Goal: Task Accomplishment & Management: Use online tool/utility

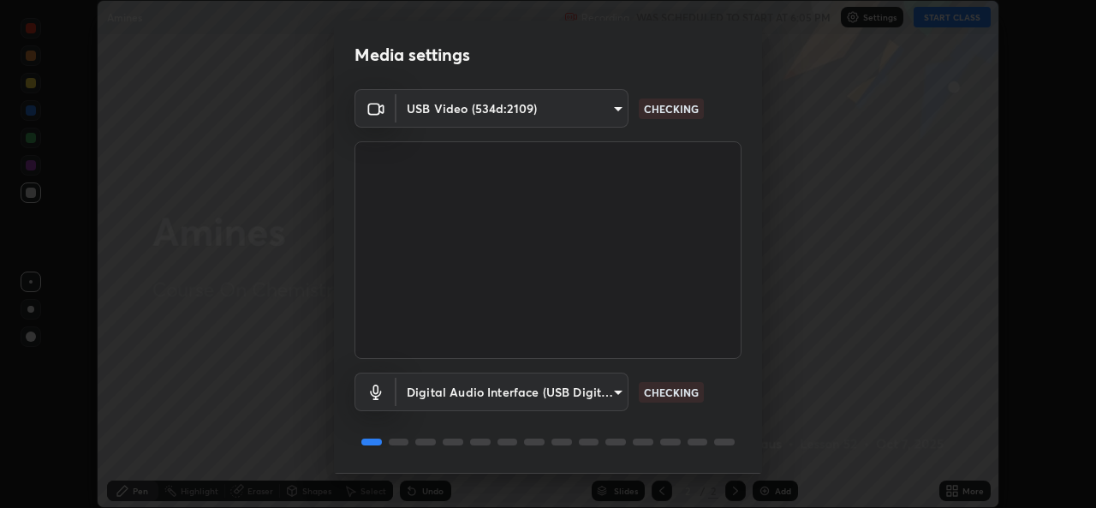
scroll to position [53, 0]
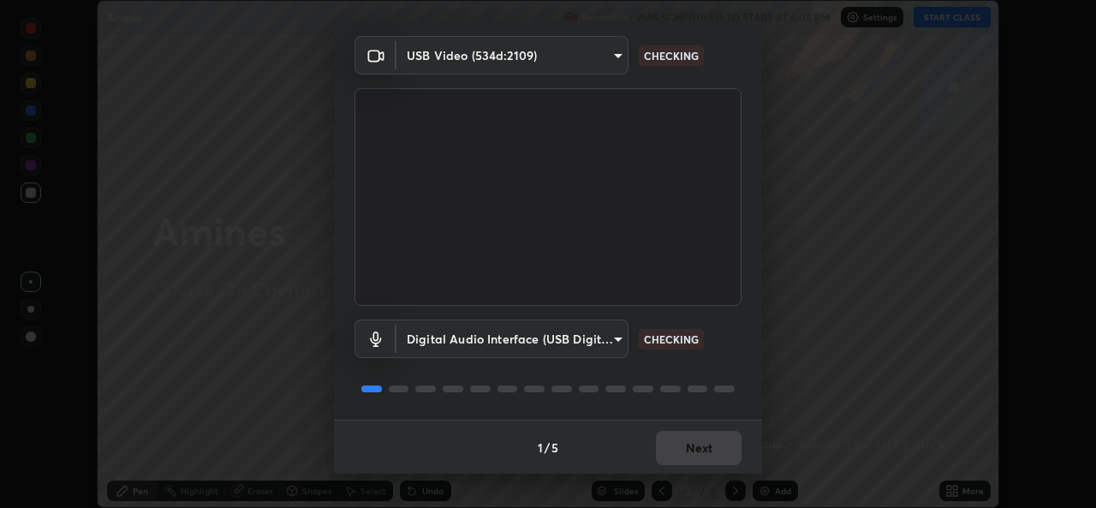
click at [674, 443] on div "1 / 5 Next" at bounding box center [548, 446] width 428 height 55
click at [669, 455] on div "1 / 5 Next" at bounding box center [548, 446] width 428 height 55
click at [663, 454] on div "1 / 5 Next" at bounding box center [548, 446] width 428 height 55
click at [661, 454] on div "1 / 5 Next" at bounding box center [548, 446] width 428 height 55
click at [659, 458] on div "1 / 5 Next" at bounding box center [548, 446] width 428 height 55
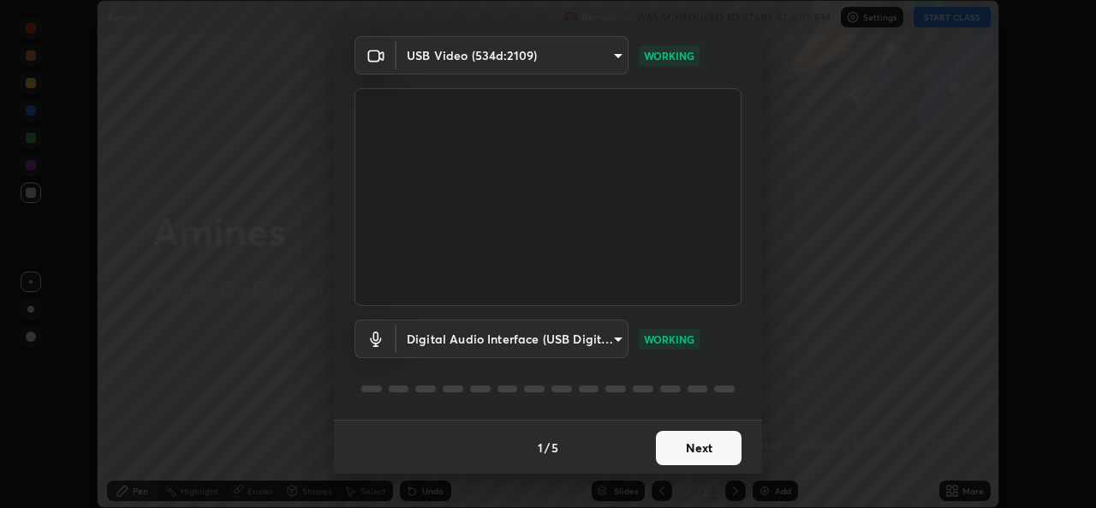
click at [697, 463] on button "Next" at bounding box center [699, 448] width 86 height 34
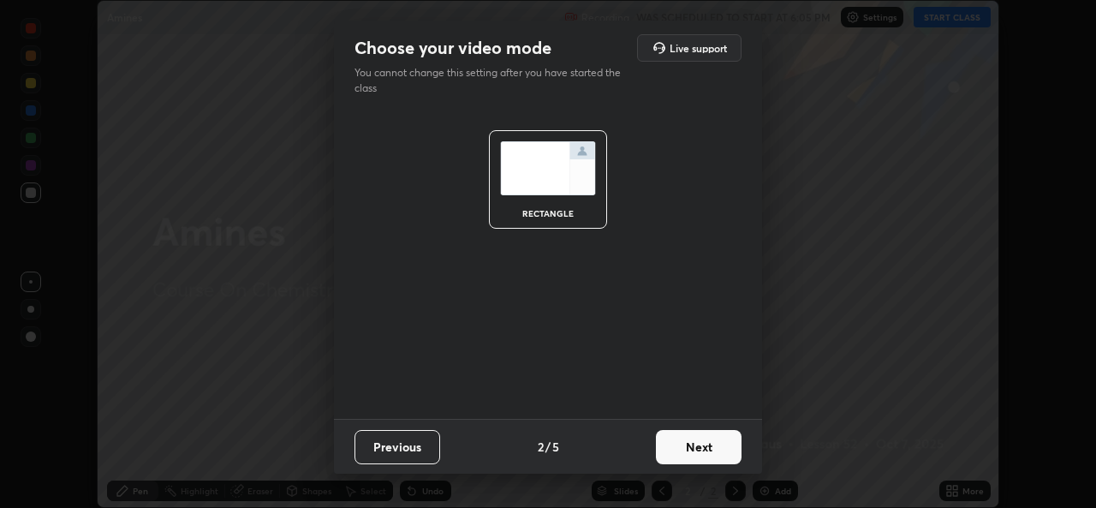
scroll to position [0, 0]
click at [697, 454] on button "Next" at bounding box center [699, 447] width 86 height 34
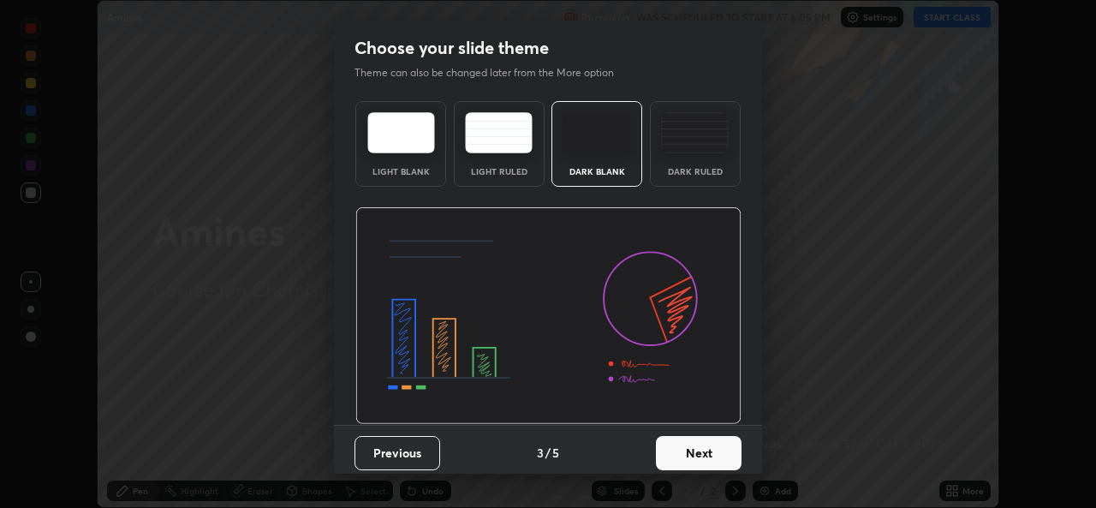
click at [698, 455] on button "Next" at bounding box center [699, 453] width 86 height 34
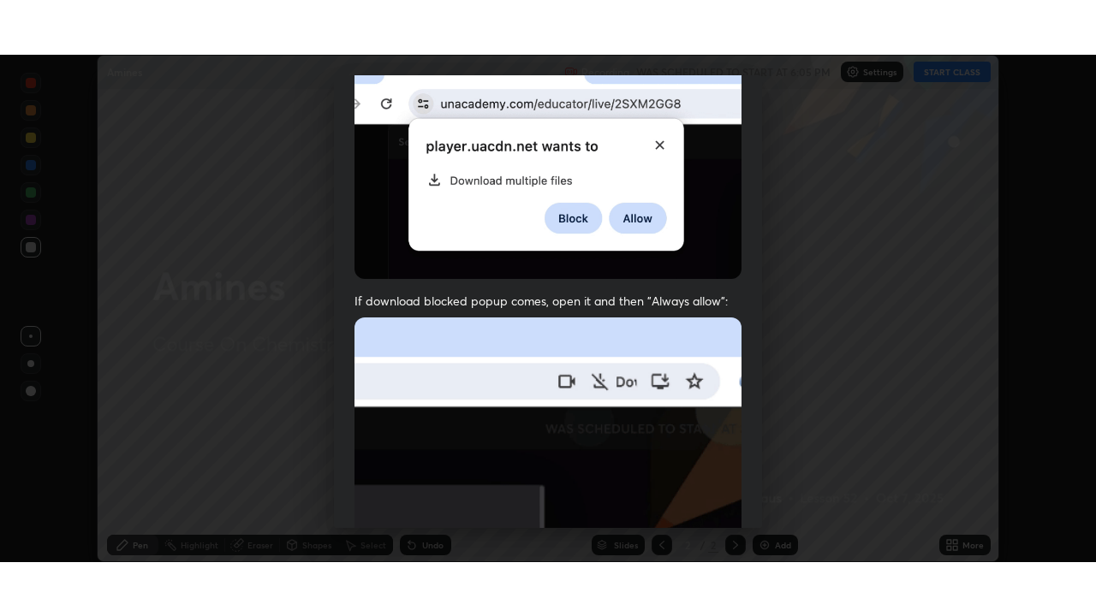
scroll to position [402, 0]
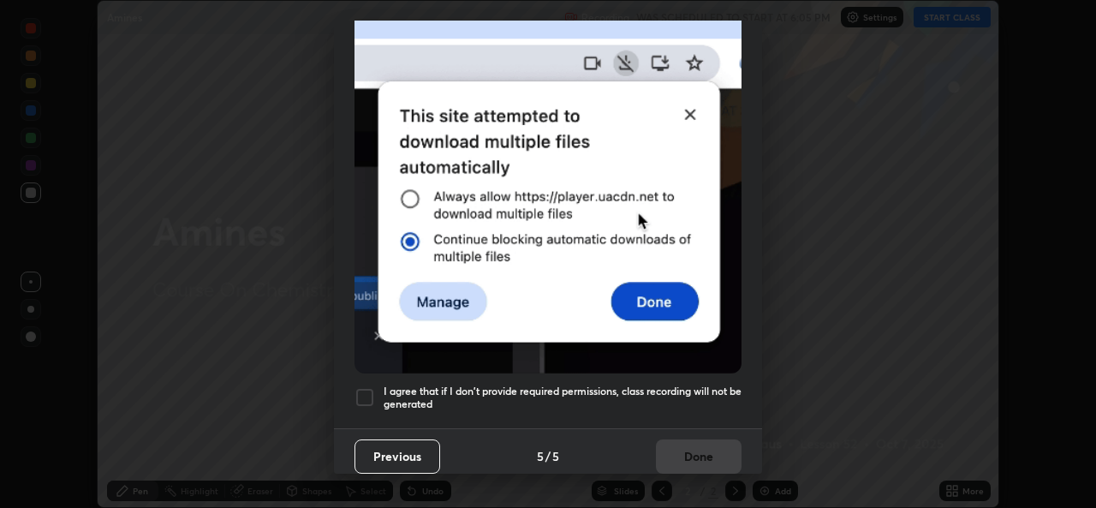
click at [541, 398] on h5 "I agree that if I don't provide required permissions, class recording will not …" at bounding box center [562, 397] width 358 height 27
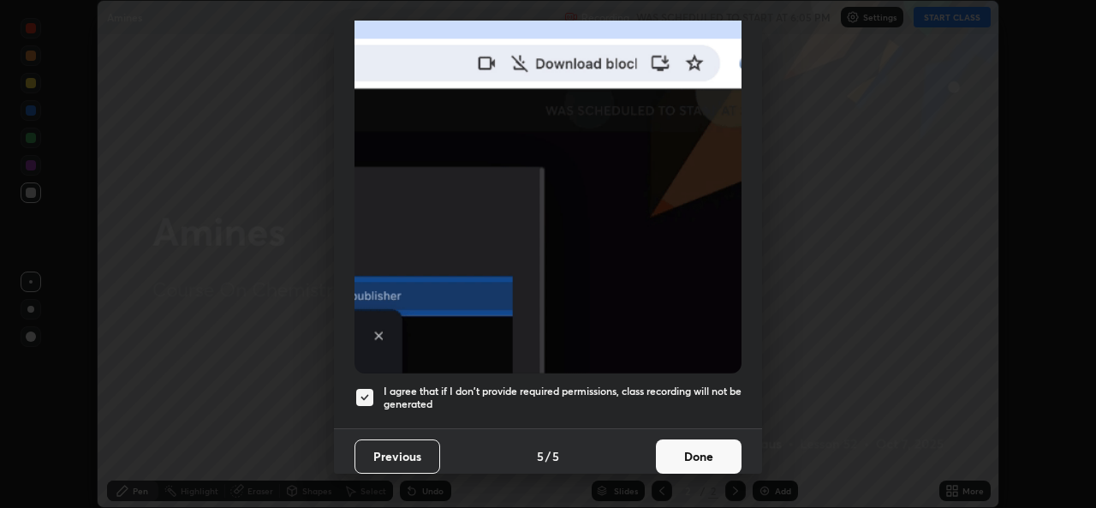
click at [664, 451] on button "Done" at bounding box center [699, 456] width 86 height 34
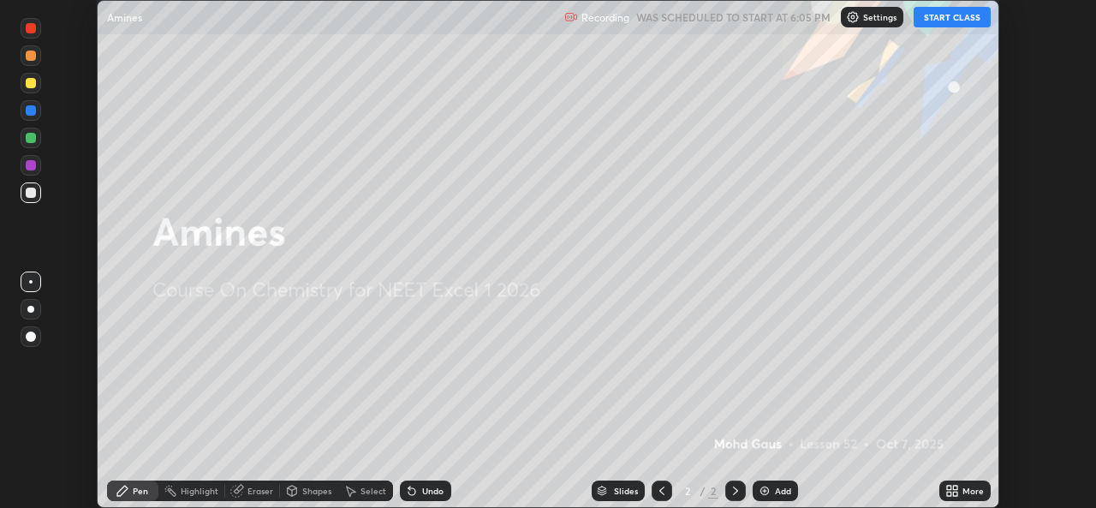
click at [955, 487] on icon at bounding box center [955, 487] width 4 height 4
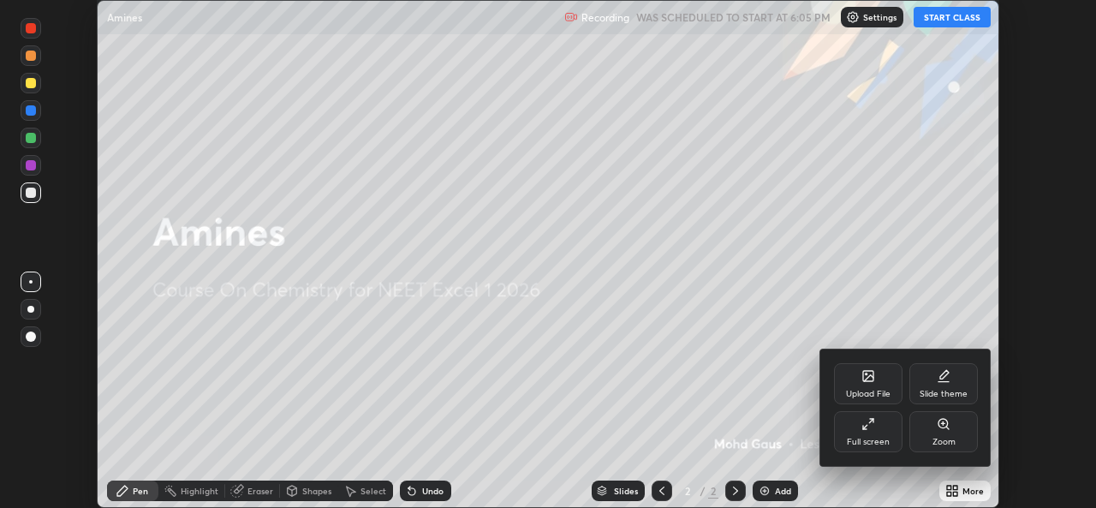
click at [867, 439] on div "Full screen" at bounding box center [868, 441] width 43 height 9
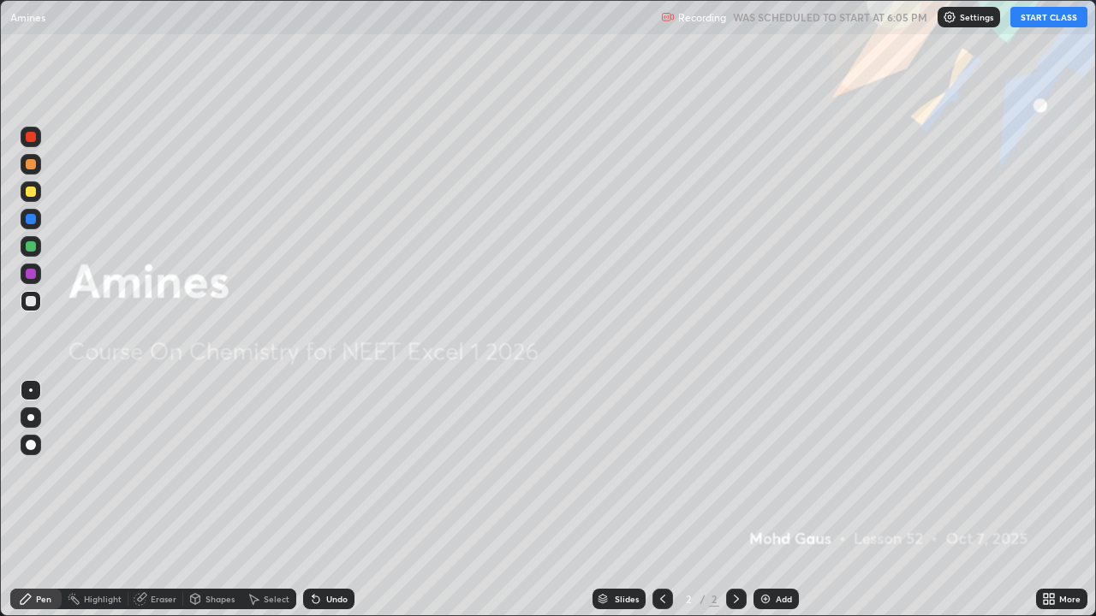
scroll to position [616, 1096]
click at [1039, 17] on button "START CLASS" at bounding box center [1048, 17] width 77 height 21
click at [786, 507] on div "Add" at bounding box center [783, 599] width 16 height 9
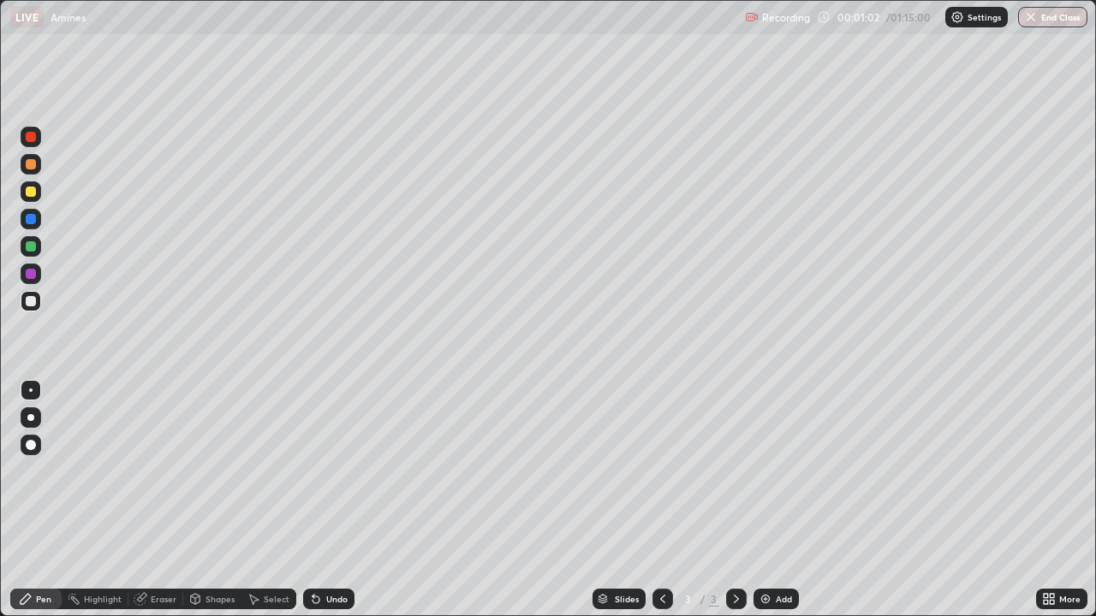
click at [31, 418] on div at bounding box center [30, 417] width 7 height 7
click at [33, 436] on div at bounding box center [31, 445] width 21 height 21
click at [38, 190] on div at bounding box center [31, 191] width 21 height 21
click at [33, 438] on div at bounding box center [31, 445] width 21 height 21
click at [31, 418] on div at bounding box center [30, 417] width 7 height 7
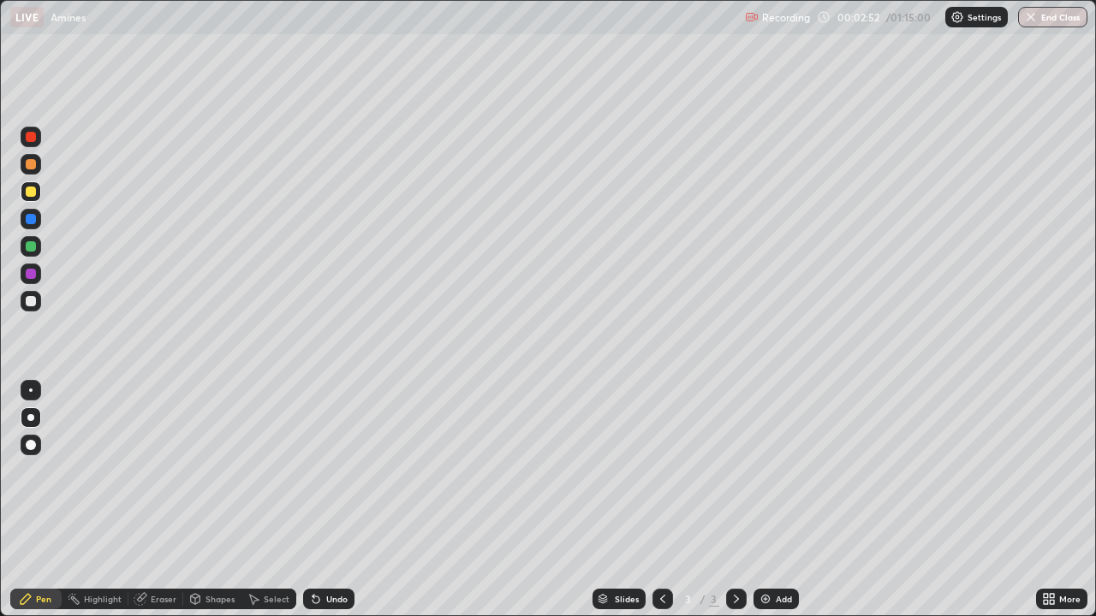
click at [31, 301] on div at bounding box center [31, 301] width 10 height 10
click at [33, 250] on div at bounding box center [31, 246] width 10 height 10
click at [787, 507] on div "Add" at bounding box center [783, 599] width 16 height 9
click at [36, 507] on div "Pen" at bounding box center [35, 599] width 51 height 21
click at [31, 418] on div at bounding box center [30, 417] width 7 height 7
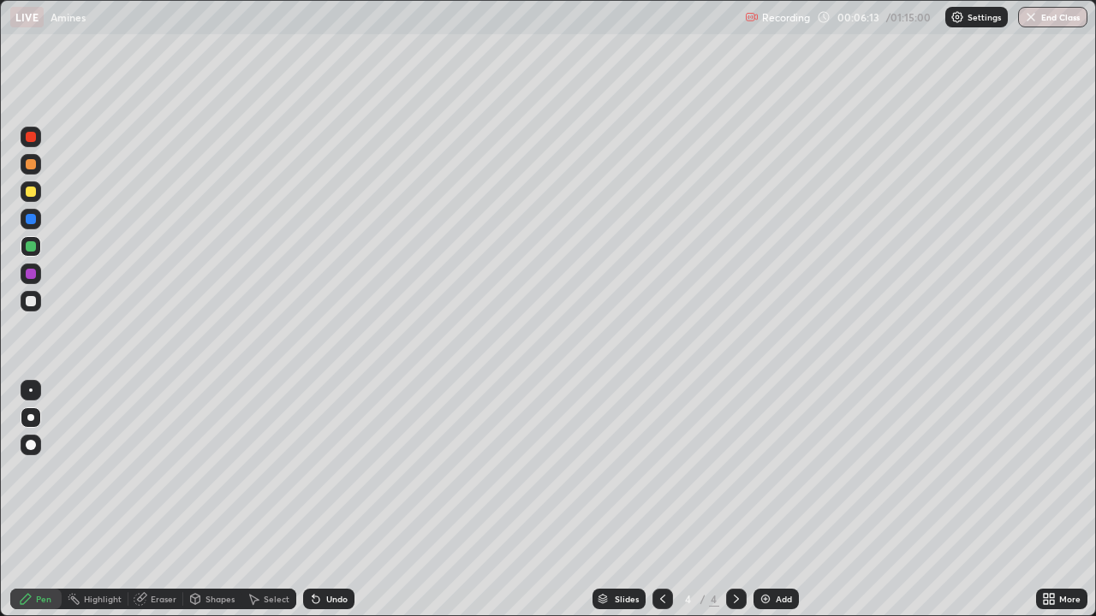
click at [197, 507] on icon at bounding box center [195, 599] width 9 height 10
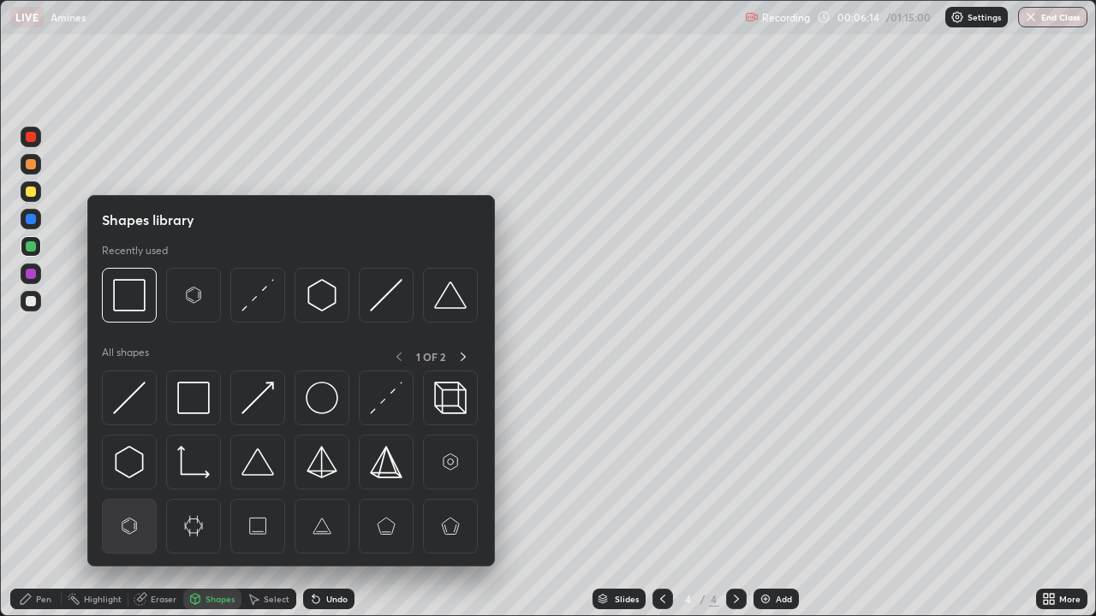
click at [125, 507] on img at bounding box center [129, 526] width 33 height 33
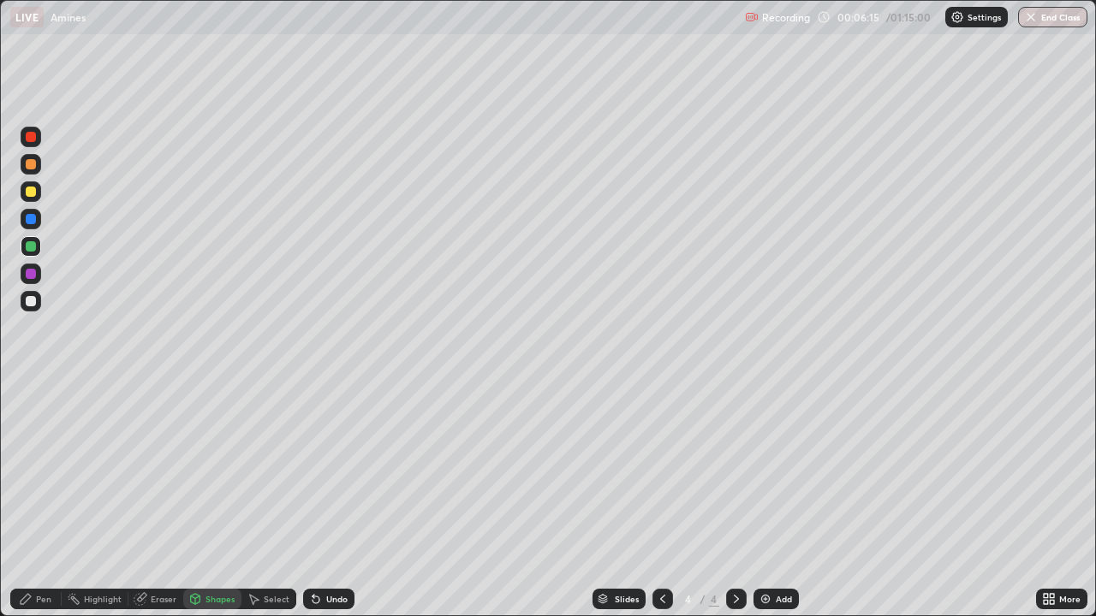
click at [33, 308] on div at bounding box center [31, 301] width 21 height 21
click at [25, 507] on icon at bounding box center [26, 599] width 10 height 10
click at [164, 507] on div "Eraser" at bounding box center [164, 599] width 26 height 9
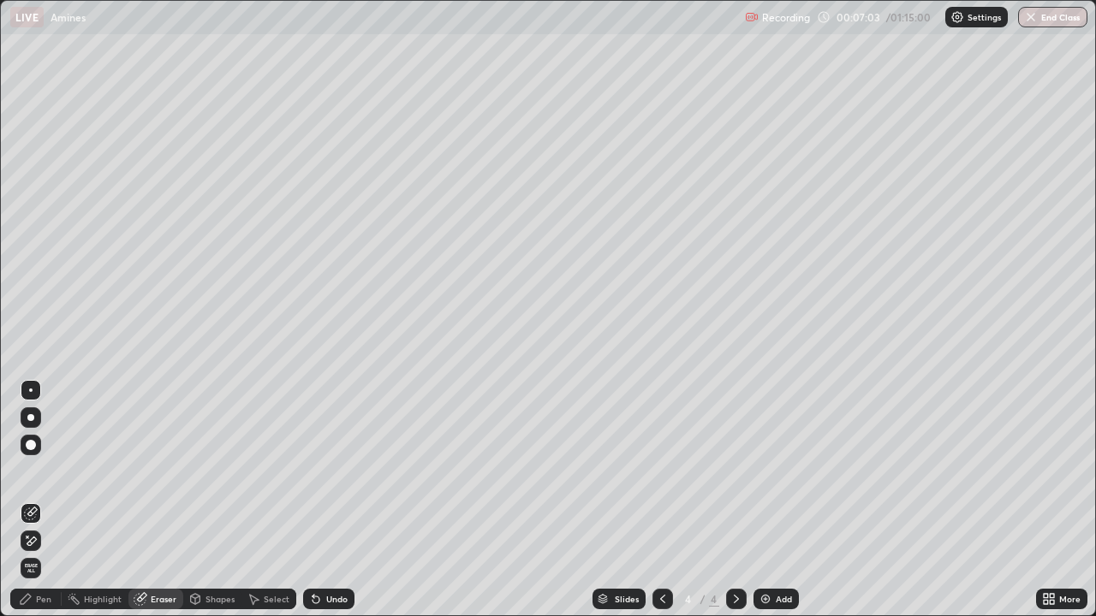
click at [50, 507] on div "Pen" at bounding box center [43, 599] width 15 height 9
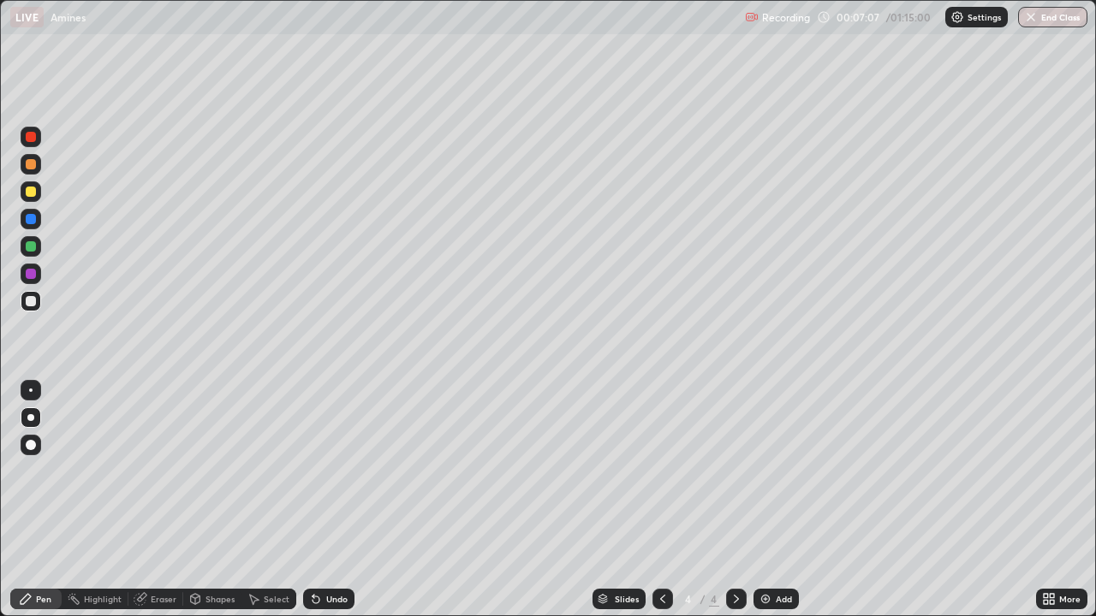
click at [31, 301] on div at bounding box center [31, 301] width 10 height 10
click at [31, 247] on div at bounding box center [31, 246] width 10 height 10
click at [787, 507] on div "Add" at bounding box center [775, 599] width 45 height 21
click at [38, 195] on div at bounding box center [31, 191] width 21 height 21
click at [33, 305] on div at bounding box center [31, 301] width 10 height 10
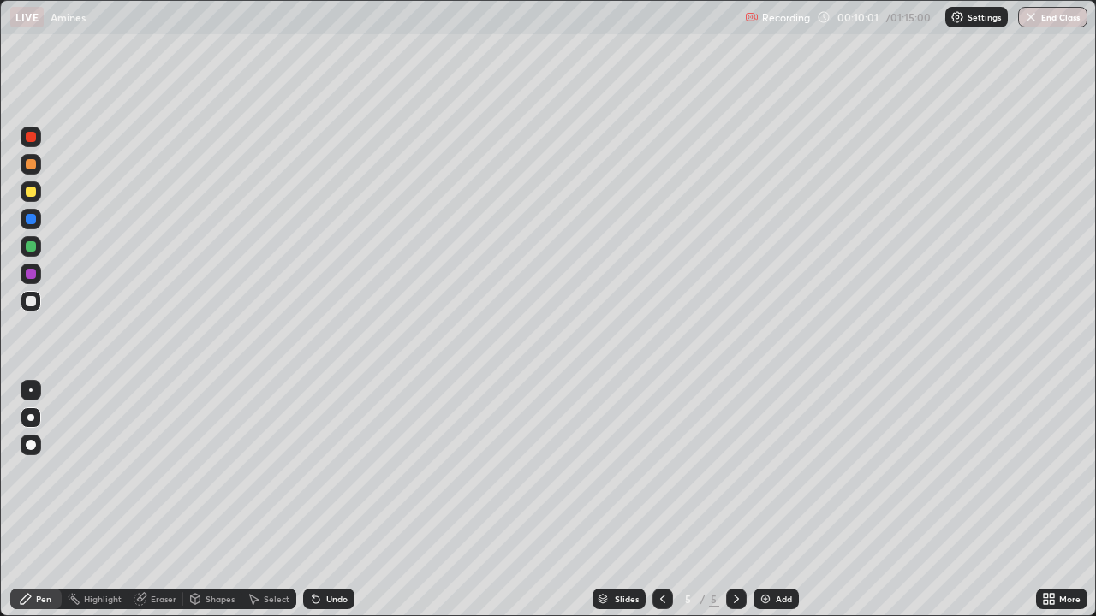
click at [163, 507] on div "Eraser" at bounding box center [164, 599] width 26 height 9
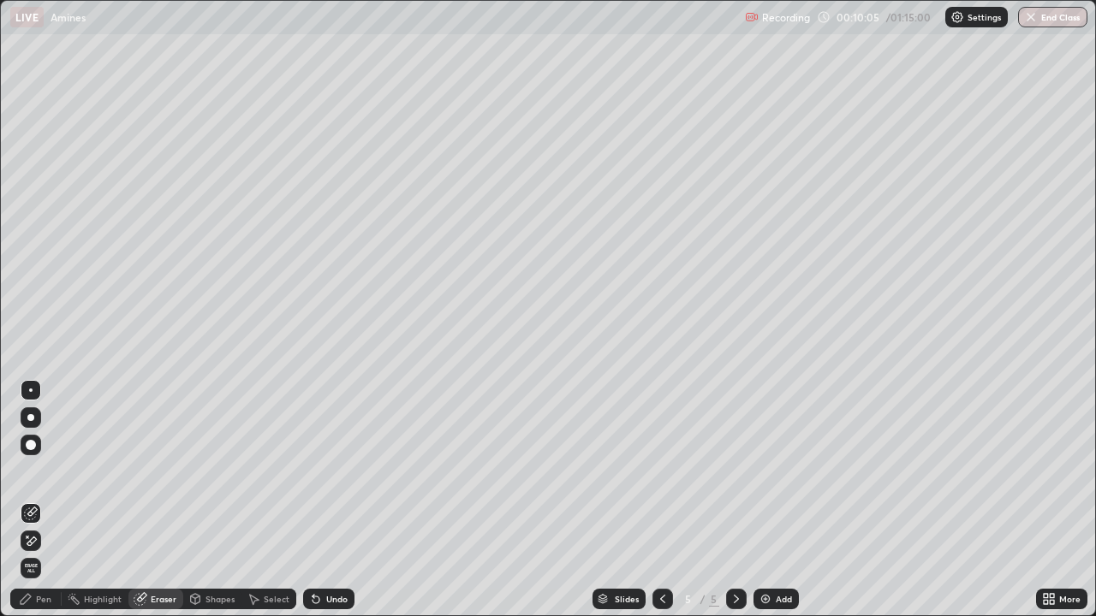
click at [36, 507] on div "Pen" at bounding box center [43, 599] width 15 height 9
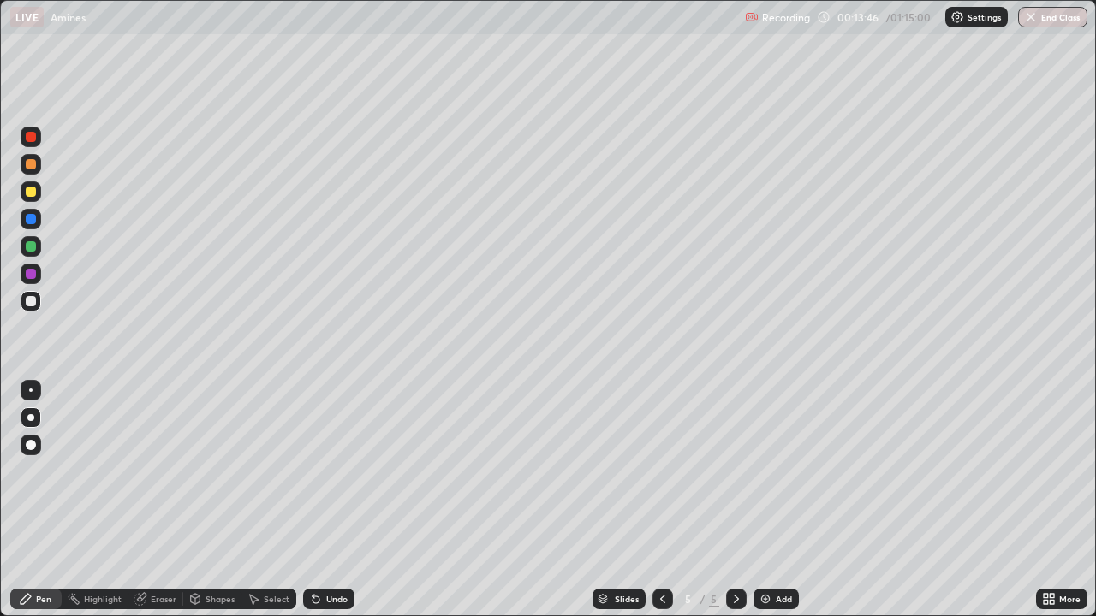
click at [36, 507] on div "Pen" at bounding box center [43, 599] width 15 height 9
click at [26, 425] on div at bounding box center [31, 417] width 21 height 21
click at [160, 507] on div "Eraser" at bounding box center [155, 599] width 55 height 21
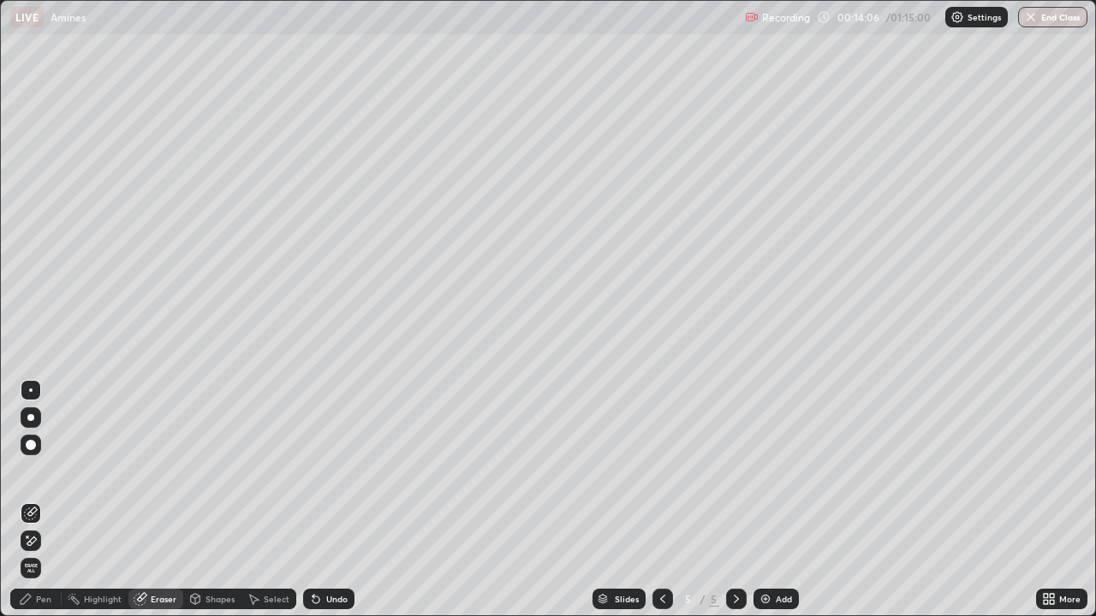
click at [38, 507] on div "Pen" at bounding box center [43, 599] width 15 height 9
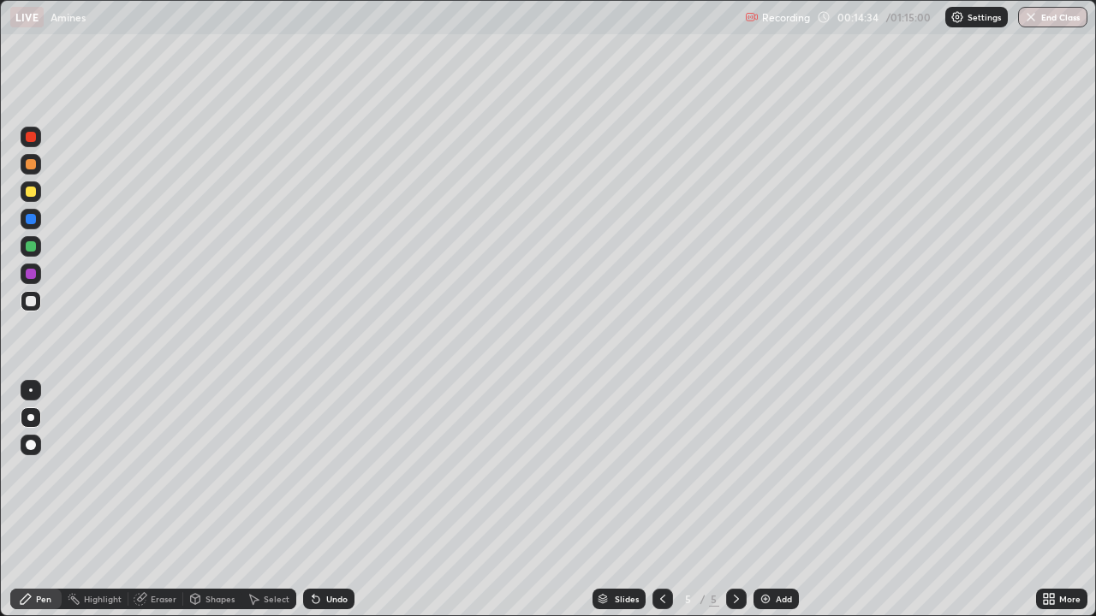
click at [205, 507] on div "Shapes" at bounding box center [219, 599] width 29 height 9
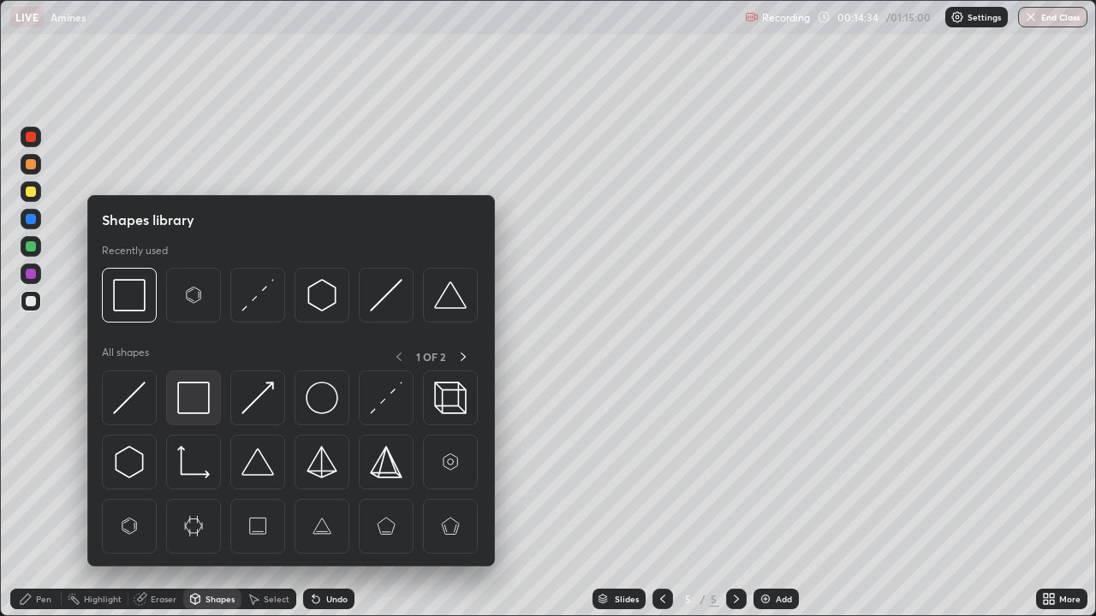
click at [187, 397] on img at bounding box center [193, 398] width 33 height 33
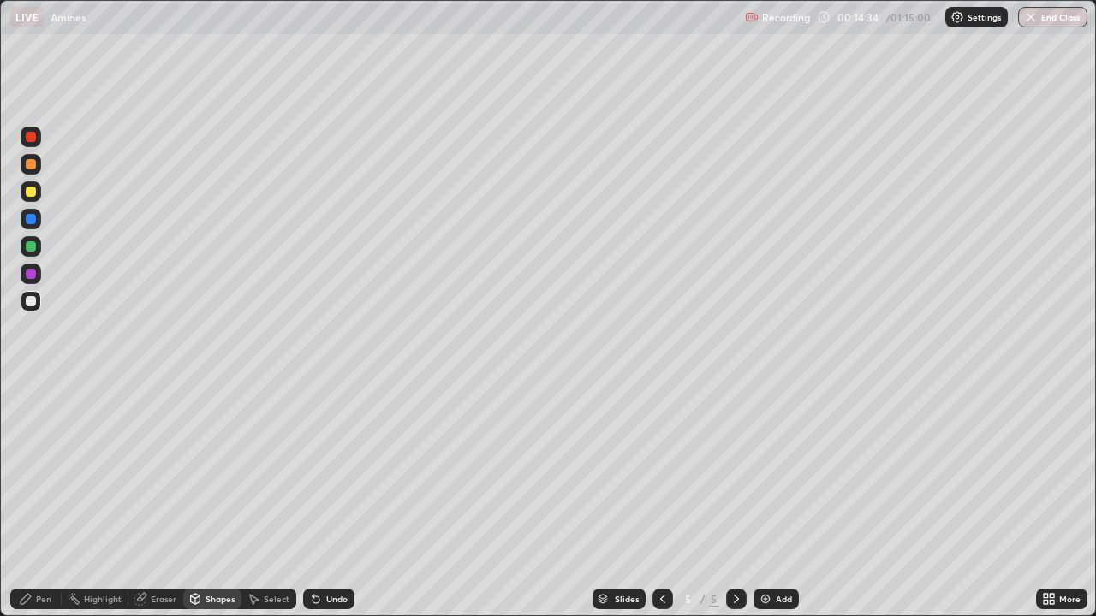
click at [34, 273] on div at bounding box center [31, 274] width 10 height 10
click at [36, 507] on div "Pen" at bounding box center [35, 599] width 51 height 21
click at [29, 305] on div at bounding box center [31, 301] width 10 height 10
click at [31, 164] on div at bounding box center [31, 164] width 10 height 10
click at [163, 507] on div "Eraser" at bounding box center [164, 599] width 26 height 9
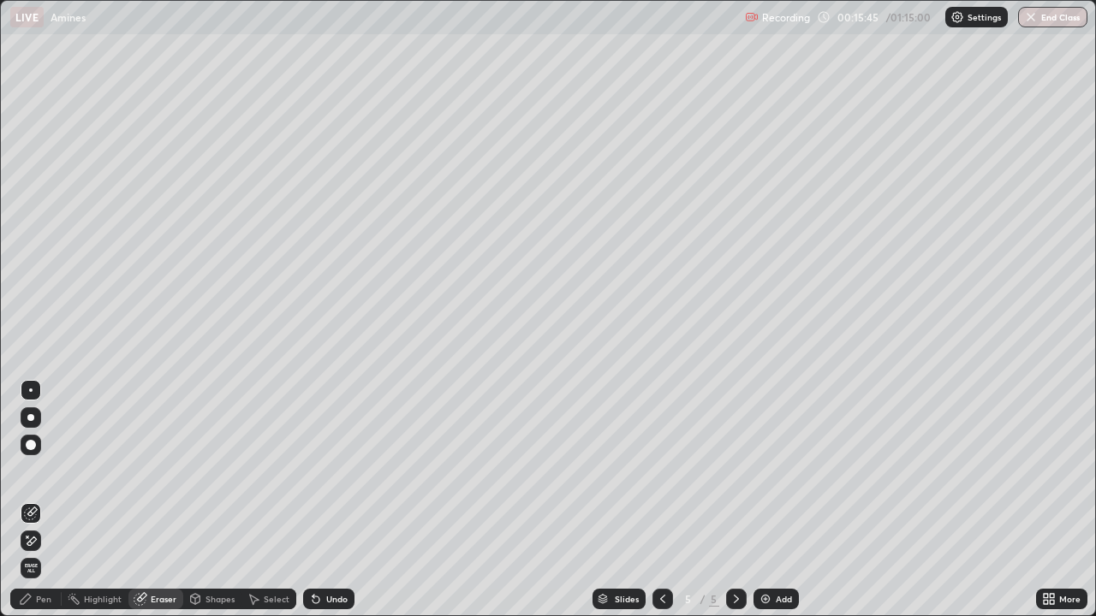
click at [46, 507] on div "Pen" at bounding box center [35, 599] width 51 height 21
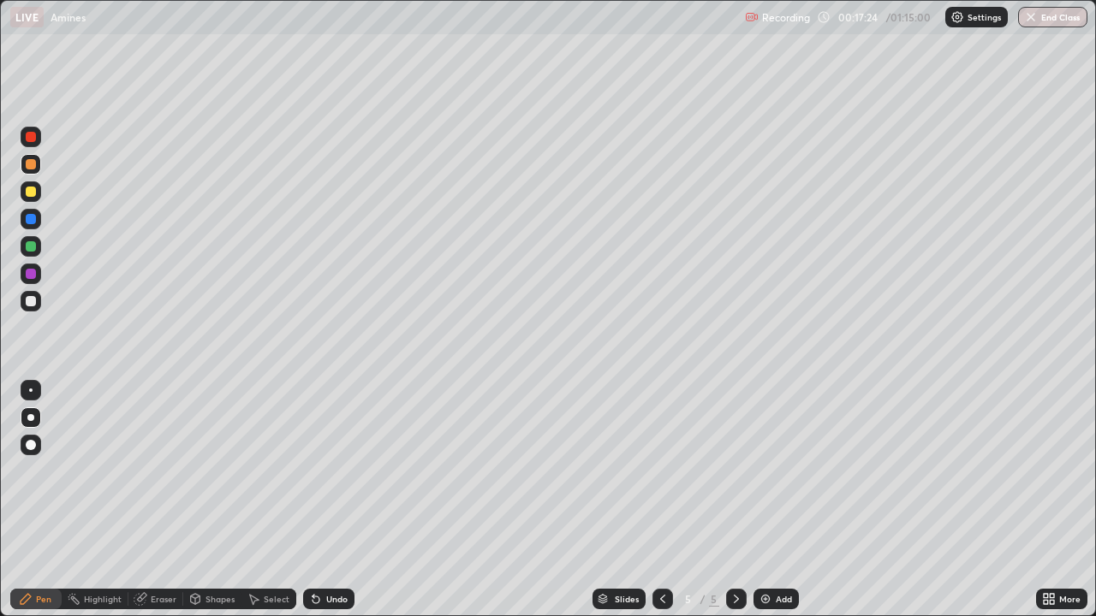
click at [21, 253] on div at bounding box center [31, 246] width 21 height 27
click at [775, 507] on div "Add" at bounding box center [775, 599] width 45 height 21
click at [38, 507] on div "Pen" at bounding box center [43, 599] width 15 height 9
click at [31, 418] on div at bounding box center [30, 417] width 7 height 7
click at [209, 507] on div "Shapes" at bounding box center [219, 599] width 29 height 9
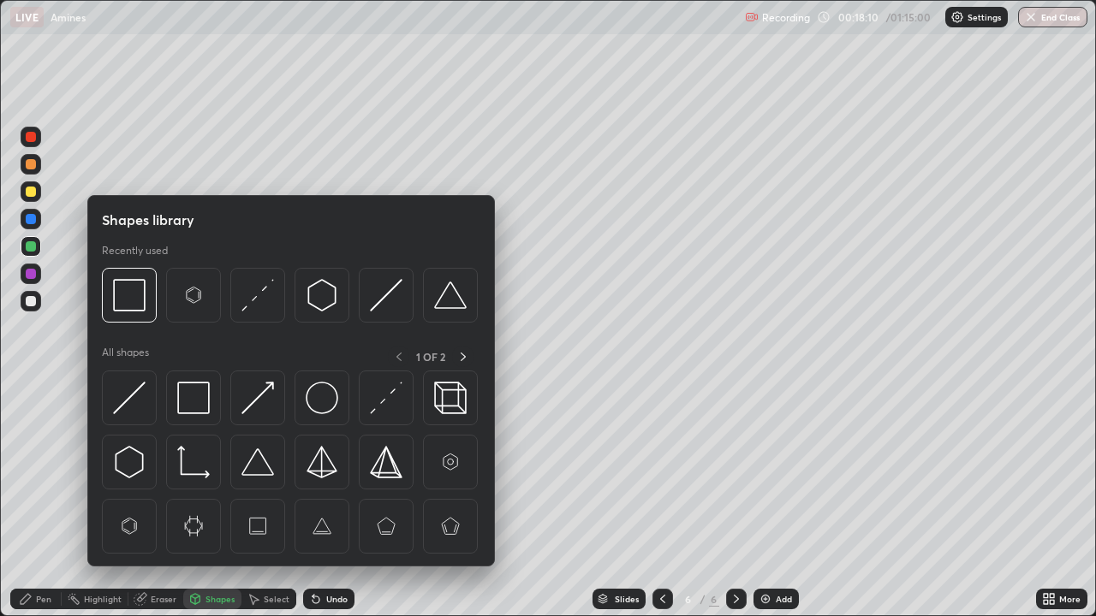
click at [151, 507] on div "Eraser" at bounding box center [164, 599] width 26 height 9
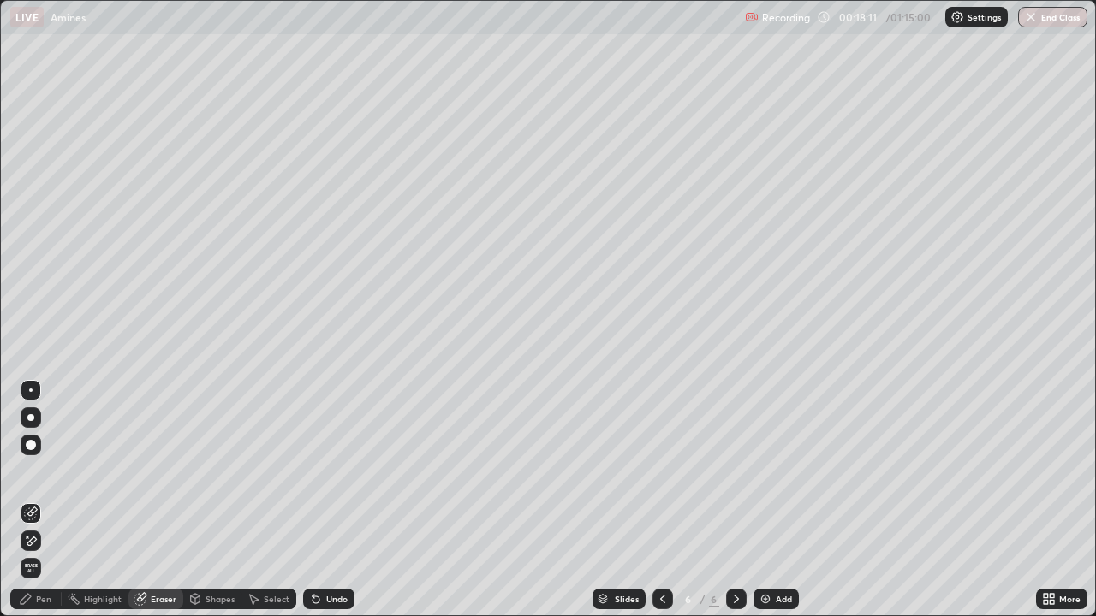
click at [45, 507] on div "Pen" at bounding box center [43, 599] width 15 height 9
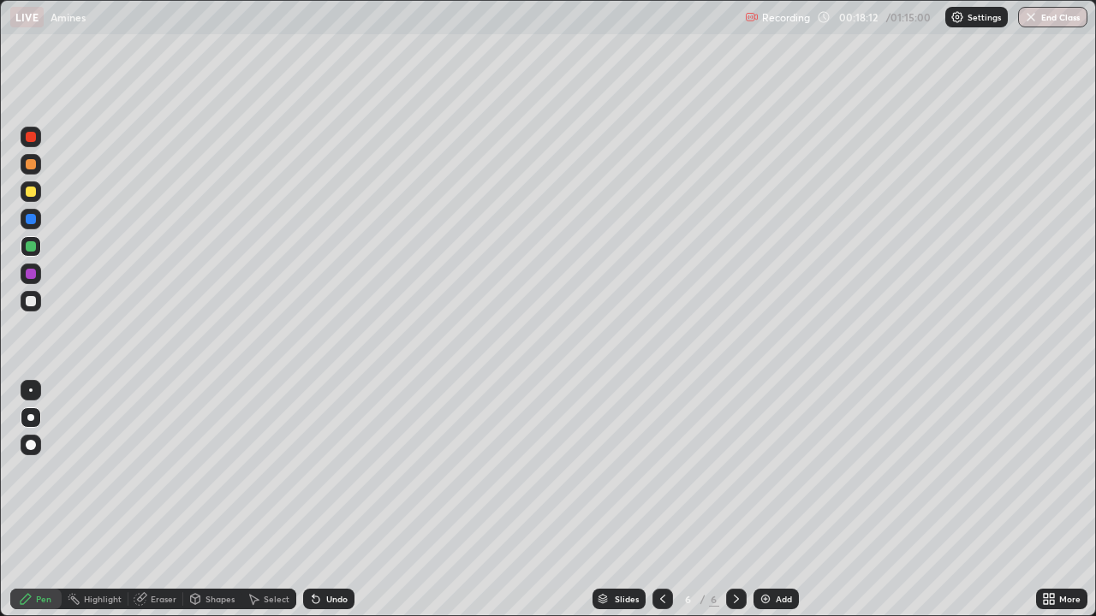
click at [35, 305] on div at bounding box center [31, 301] width 10 height 10
click at [33, 300] on div at bounding box center [31, 301] width 10 height 10
click at [34, 269] on div at bounding box center [31, 274] width 21 height 21
click at [211, 507] on div "Shapes" at bounding box center [219, 599] width 29 height 9
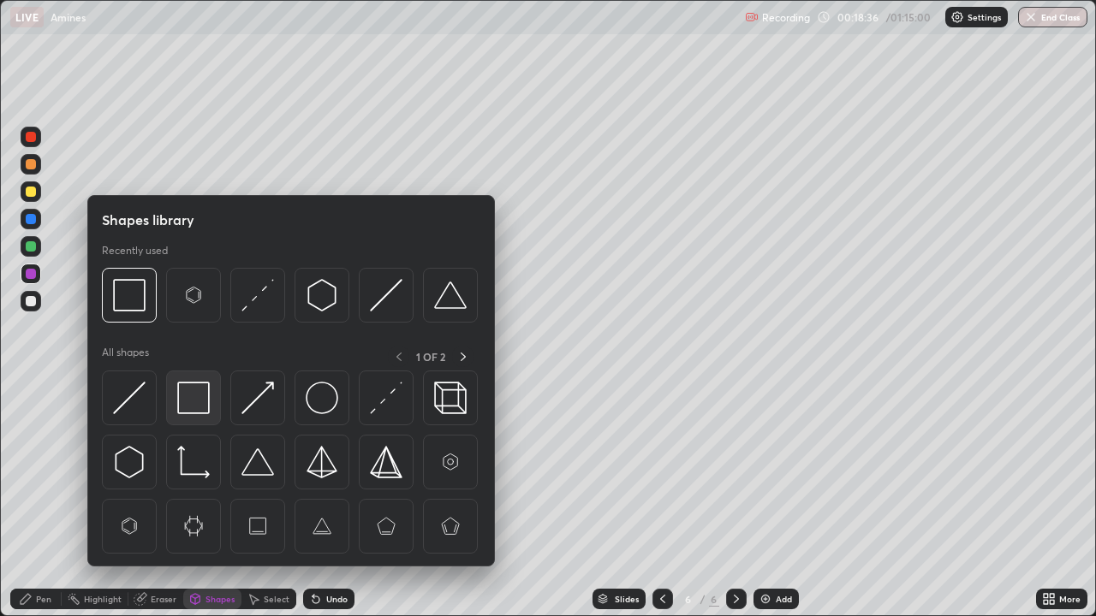
click at [187, 394] on img at bounding box center [193, 398] width 33 height 33
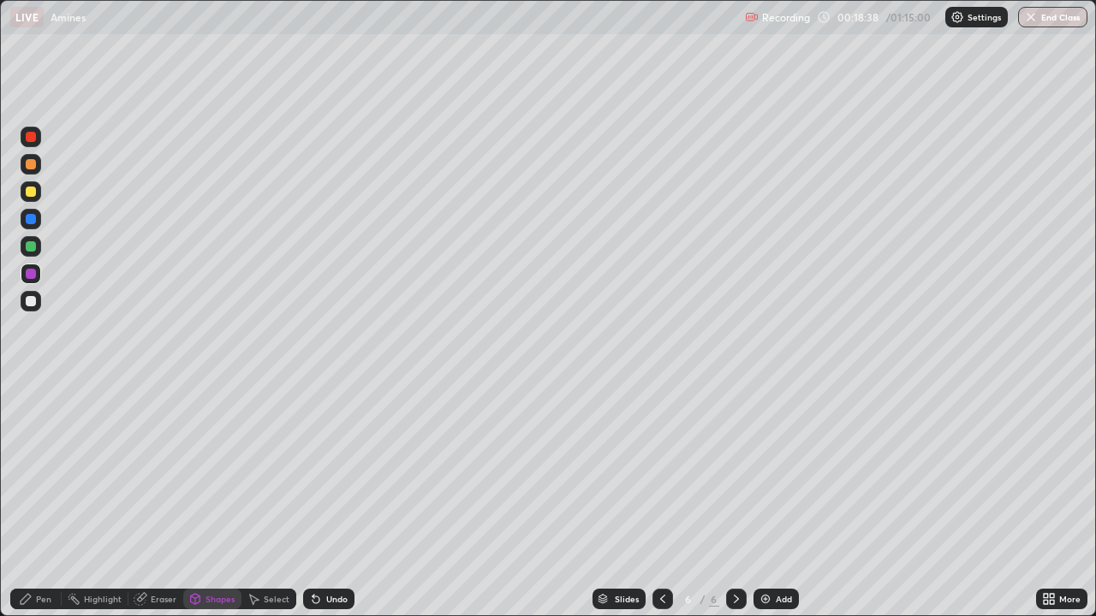
click at [38, 507] on div "Pen" at bounding box center [43, 599] width 15 height 9
click at [38, 411] on div at bounding box center [31, 417] width 21 height 21
click at [31, 309] on div at bounding box center [31, 301] width 21 height 21
click at [27, 193] on div at bounding box center [31, 192] width 10 height 10
click at [163, 507] on div "Eraser" at bounding box center [155, 599] width 55 height 21
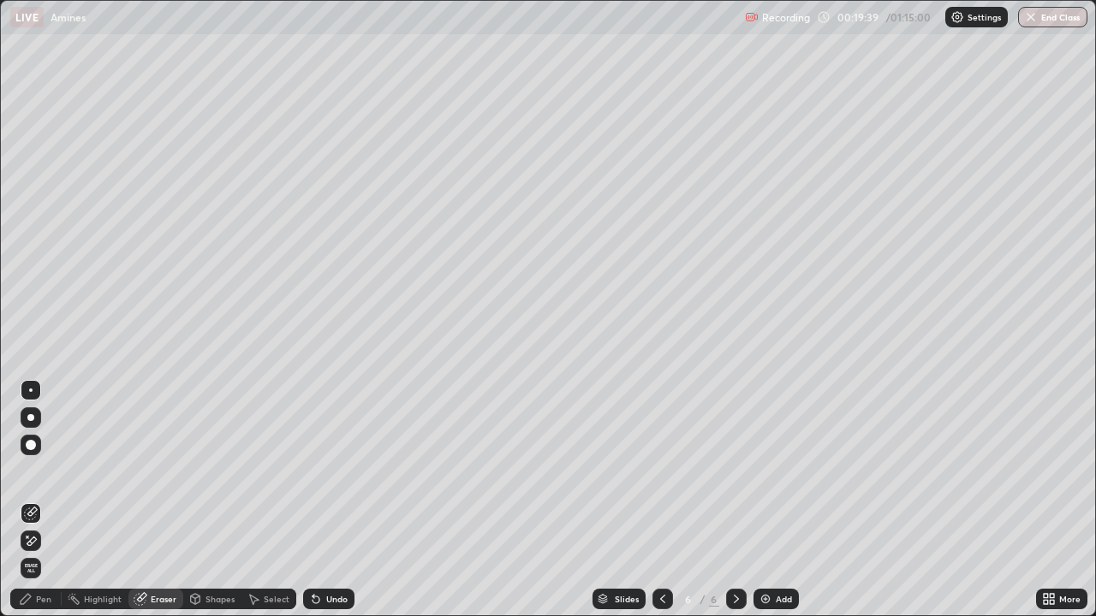
click at [40, 507] on div "Pen" at bounding box center [43, 599] width 15 height 9
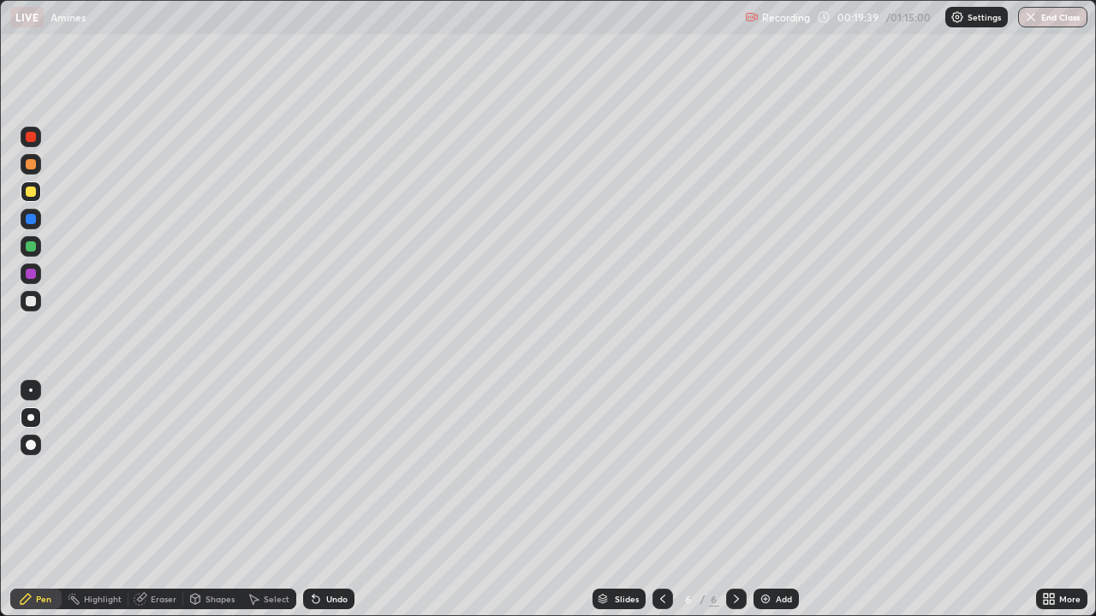
click at [33, 271] on div at bounding box center [31, 274] width 10 height 10
click at [27, 193] on div at bounding box center [31, 192] width 10 height 10
click at [659, 507] on icon at bounding box center [663, 599] width 14 height 14
click at [660, 507] on icon at bounding box center [663, 599] width 14 height 14
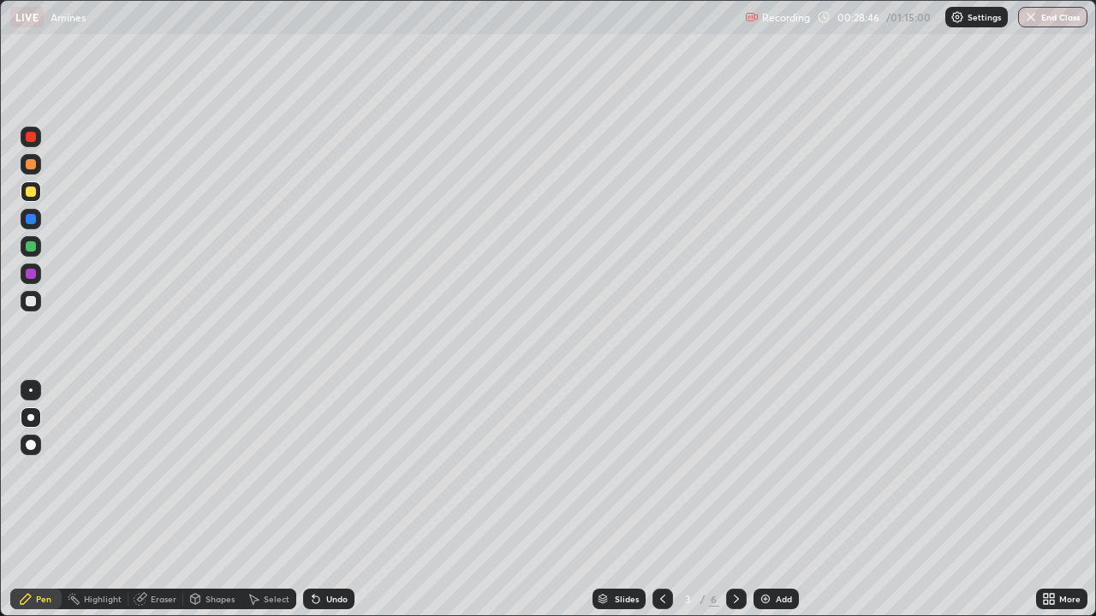
click at [779, 507] on div "Add" at bounding box center [783, 599] width 16 height 9
click at [726, 507] on div at bounding box center [736, 599] width 21 height 21
click at [729, 507] on icon at bounding box center [736, 599] width 14 height 14
click at [727, 507] on div at bounding box center [736, 599] width 21 height 21
click at [730, 507] on div at bounding box center [736, 599] width 21 height 21
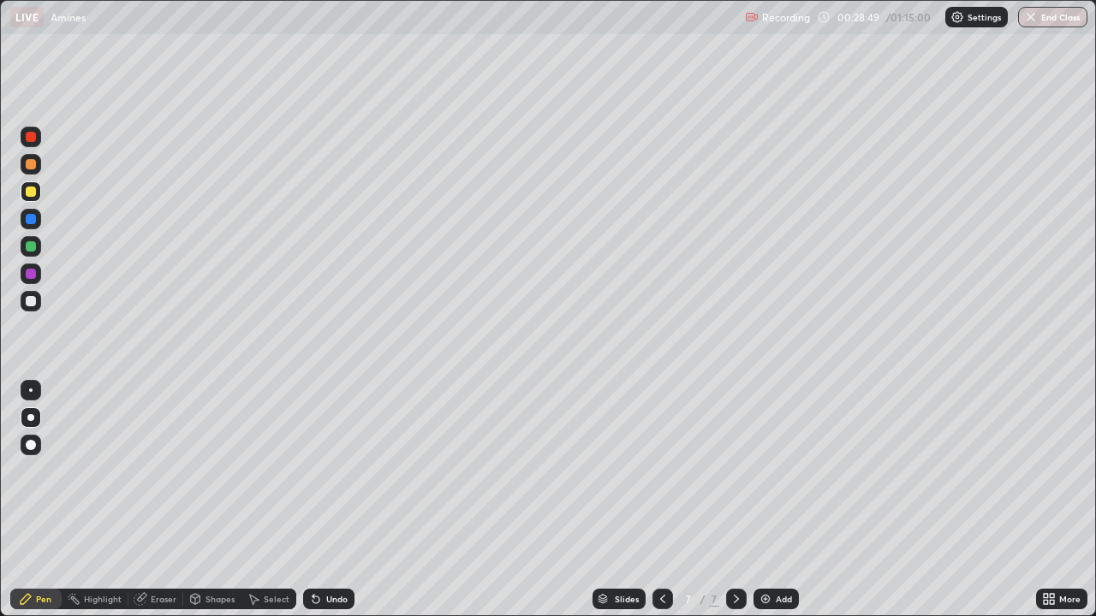
click at [734, 507] on icon at bounding box center [736, 599] width 14 height 14
click at [777, 507] on div "Add" at bounding box center [783, 599] width 16 height 9
click at [28, 305] on div at bounding box center [31, 301] width 10 height 10
click at [38, 198] on div at bounding box center [31, 191] width 21 height 21
click at [195, 507] on icon at bounding box center [195, 601] width 0 height 6
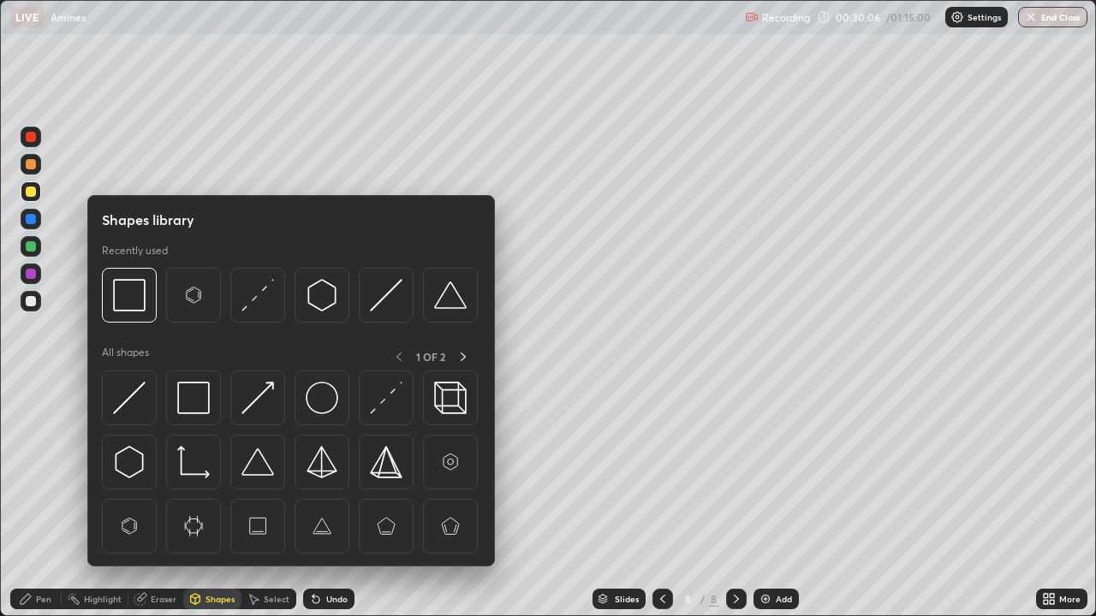
click at [155, 507] on div "Eraser" at bounding box center [164, 599] width 26 height 9
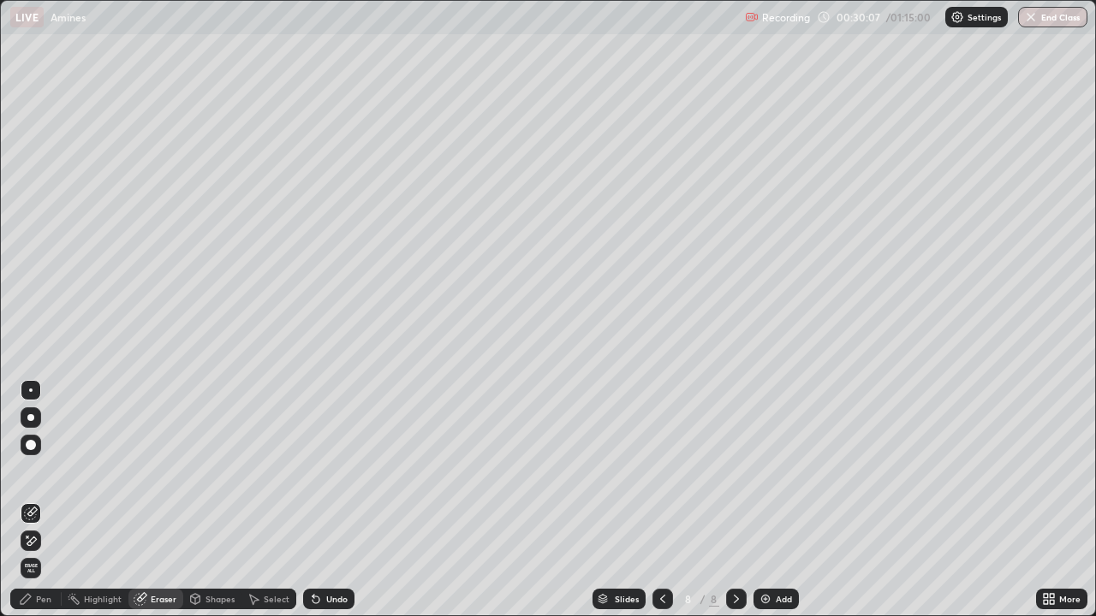
click at [214, 507] on div "Shapes" at bounding box center [219, 599] width 29 height 9
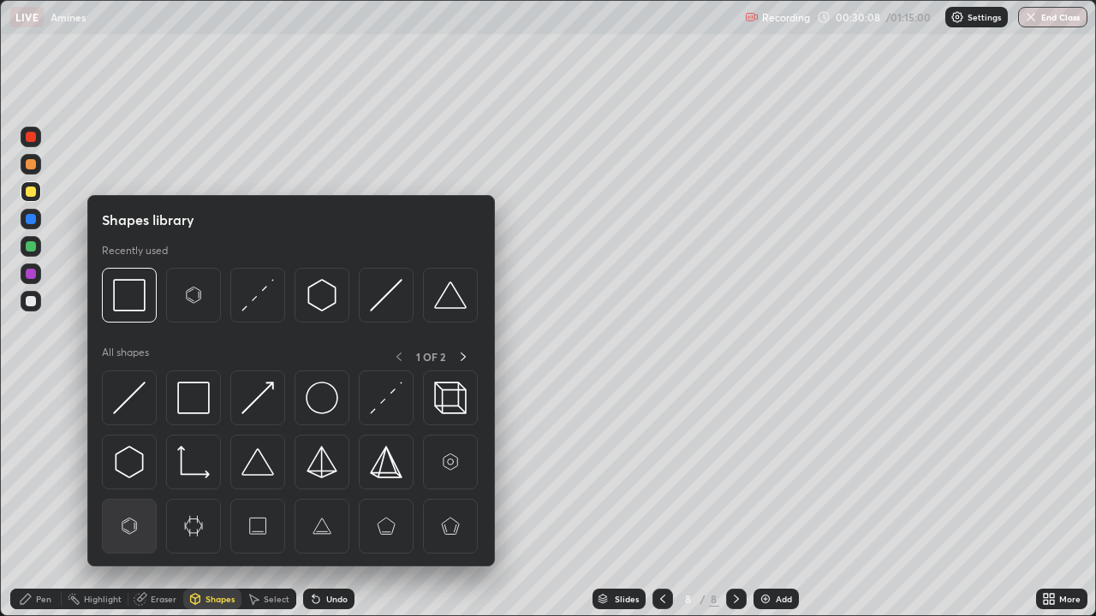
click at [128, 507] on img at bounding box center [129, 526] width 33 height 33
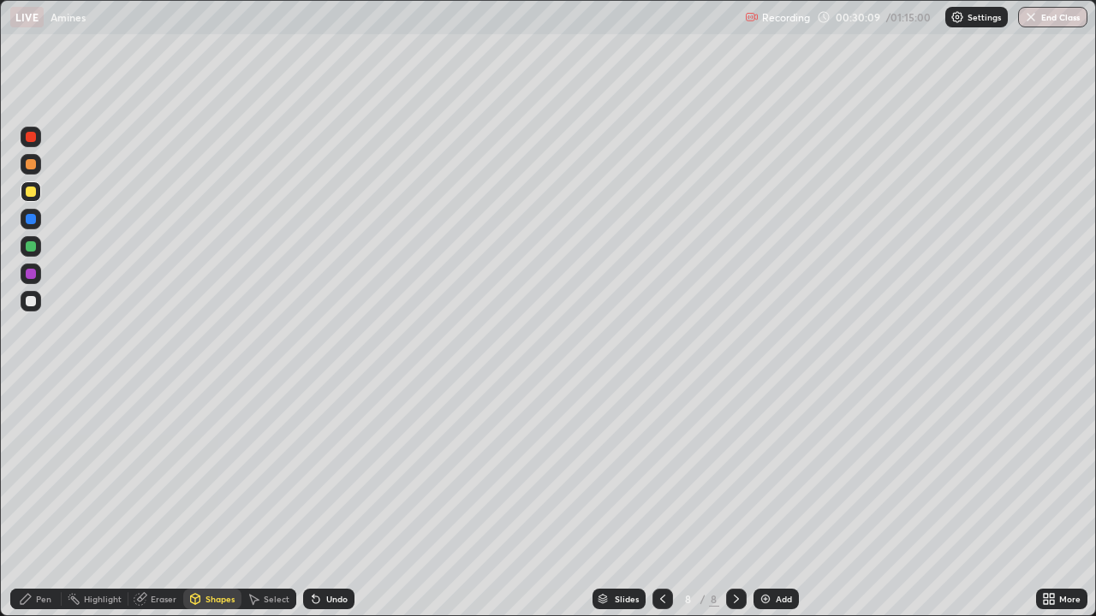
click at [32, 306] on div at bounding box center [31, 301] width 10 height 10
click at [39, 507] on div "Pen" at bounding box center [43, 599] width 15 height 9
click at [31, 418] on div at bounding box center [30, 417] width 7 height 7
click at [212, 507] on div "Shapes" at bounding box center [212, 599] width 58 height 21
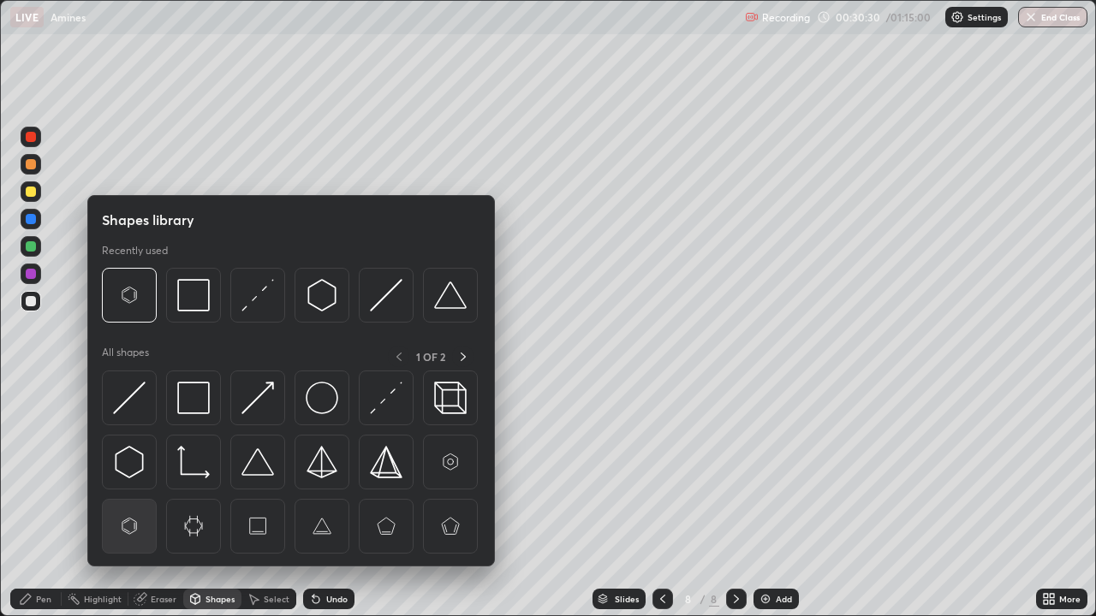
click at [118, 507] on img at bounding box center [129, 526] width 33 height 33
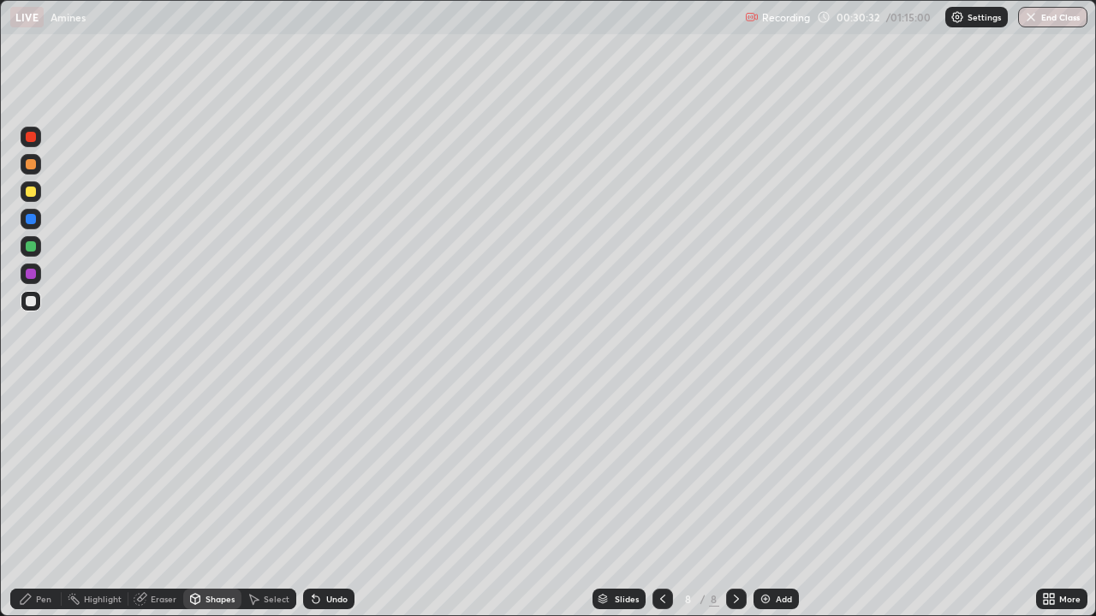
click at [39, 507] on div "Pen" at bounding box center [43, 599] width 15 height 9
click at [37, 304] on div at bounding box center [31, 301] width 21 height 21
click at [177, 507] on div "Eraser" at bounding box center [155, 599] width 55 height 21
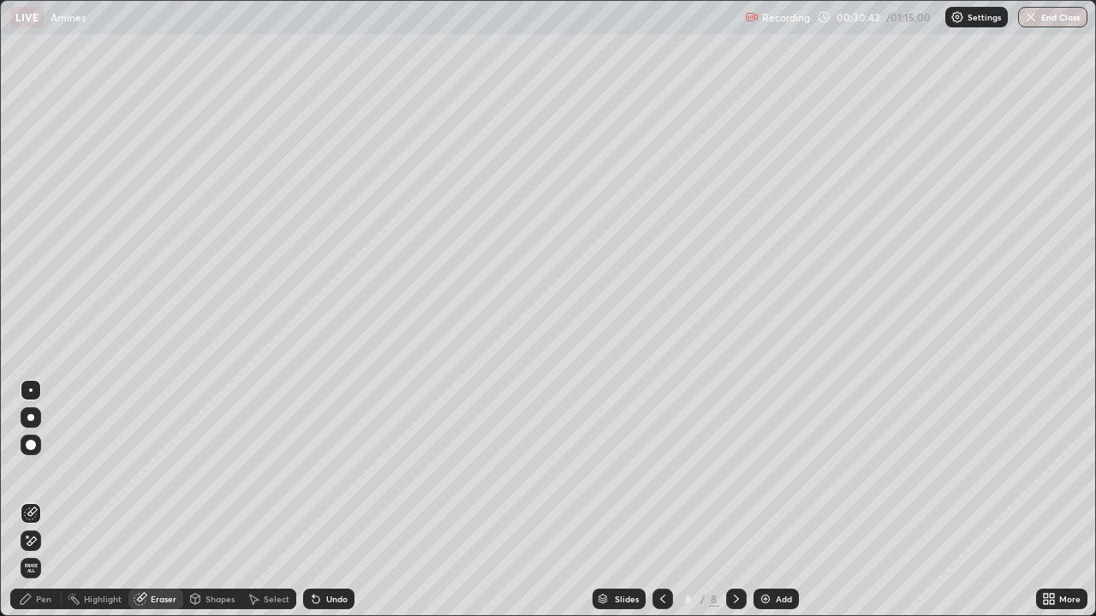
click at [215, 507] on div "Shapes" at bounding box center [219, 599] width 29 height 9
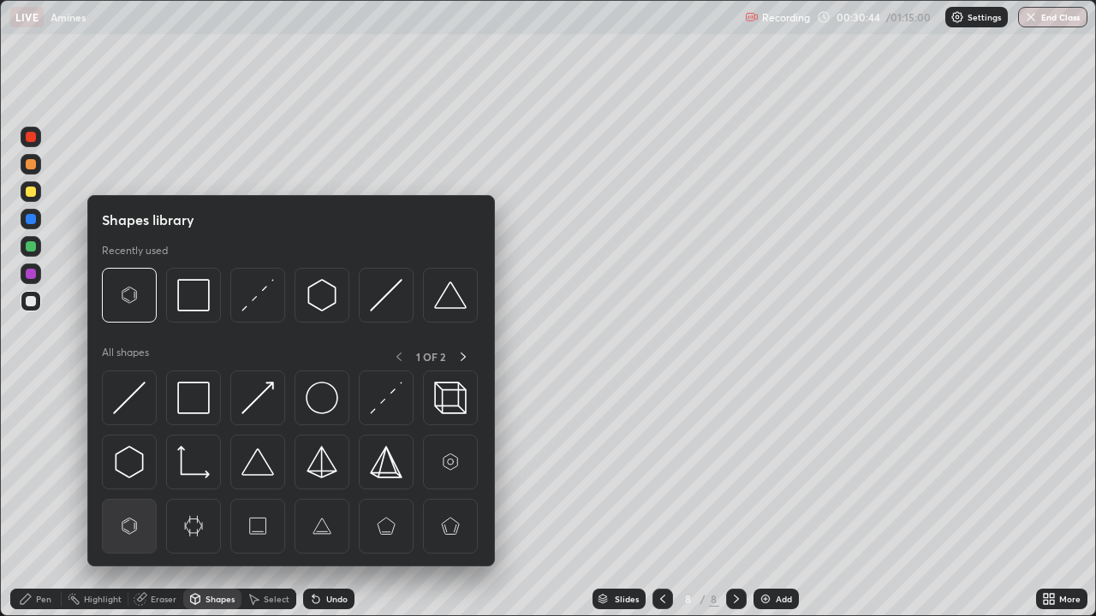
click at [136, 507] on img at bounding box center [129, 526] width 33 height 33
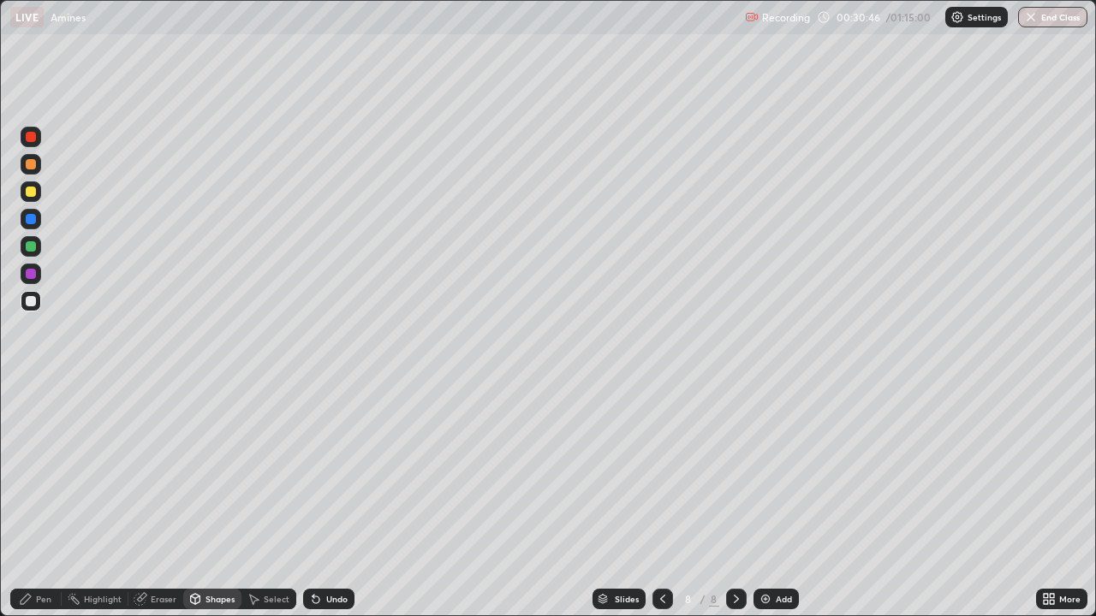
click at [39, 276] on div at bounding box center [31, 274] width 21 height 21
click at [108, 507] on div "Highlight" at bounding box center [103, 599] width 38 height 9
click at [163, 507] on div "Eraser" at bounding box center [164, 599] width 26 height 9
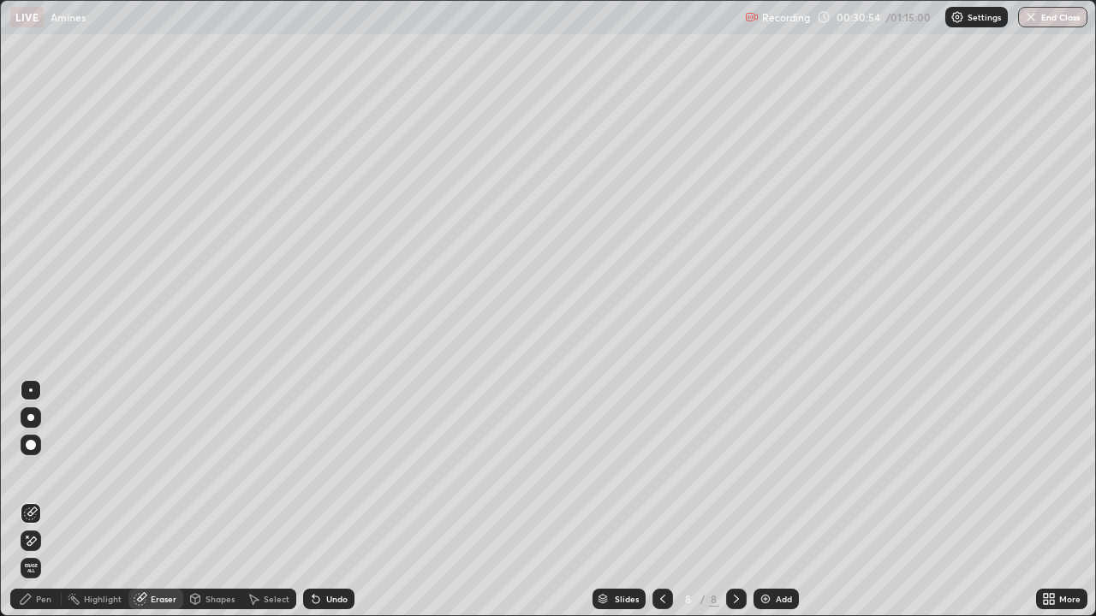
click at [35, 507] on div "Pen" at bounding box center [35, 599] width 51 height 21
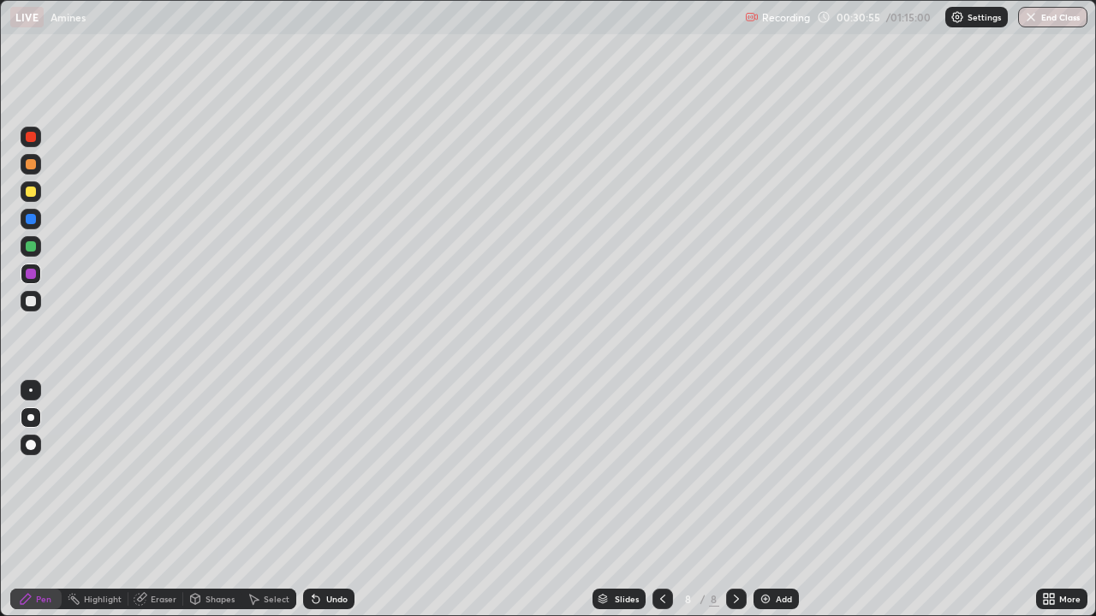
click at [35, 301] on div at bounding box center [31, 301] width 10 height 10
click at [168, 507] on div "Eraser" at bounding box center [164, 599] width 26 height 9
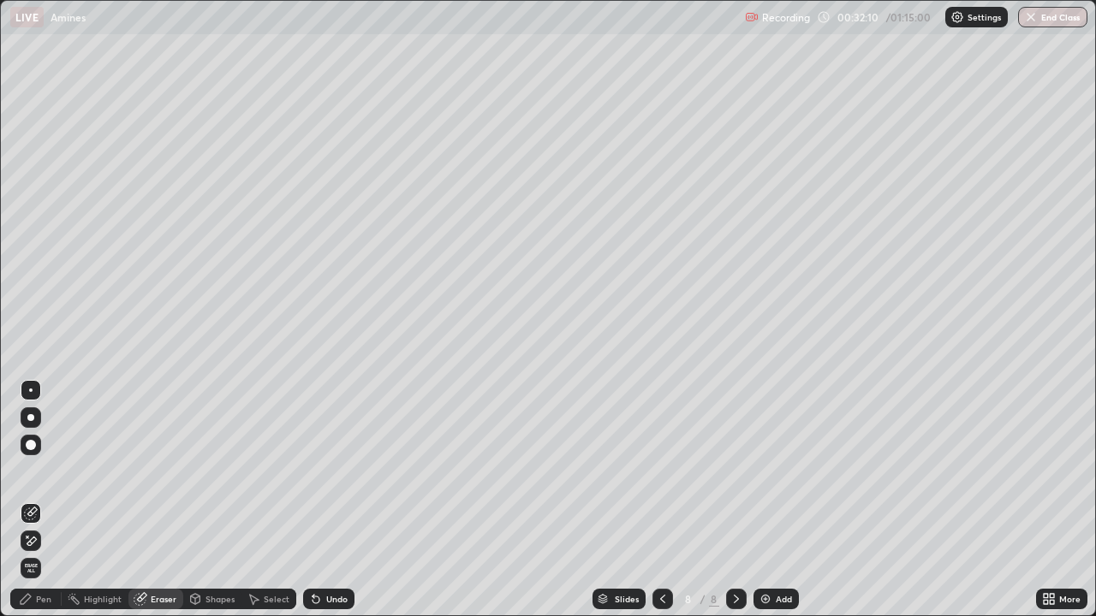
click at [48, 507] on div "Pen" at bounding box center [43, 599] width 15 height 9
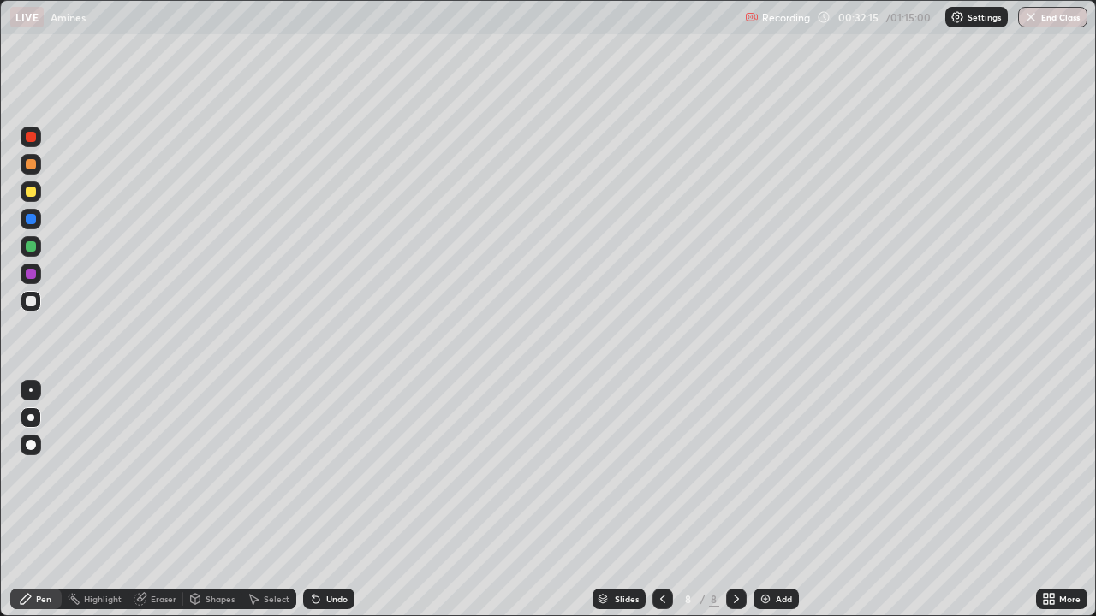
click at [171, 507] on div "Eraser" at bounding box center [164, 599] width 26 height 9
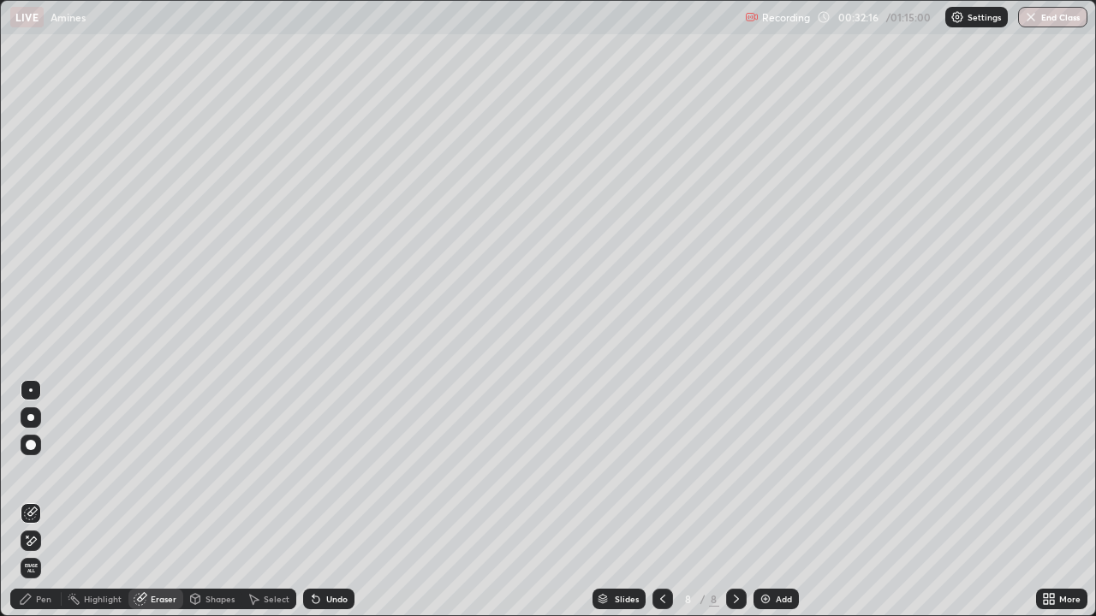
click at [218, 507] on div "Shapes" at bounding box center [219, 599] width 29 height 9
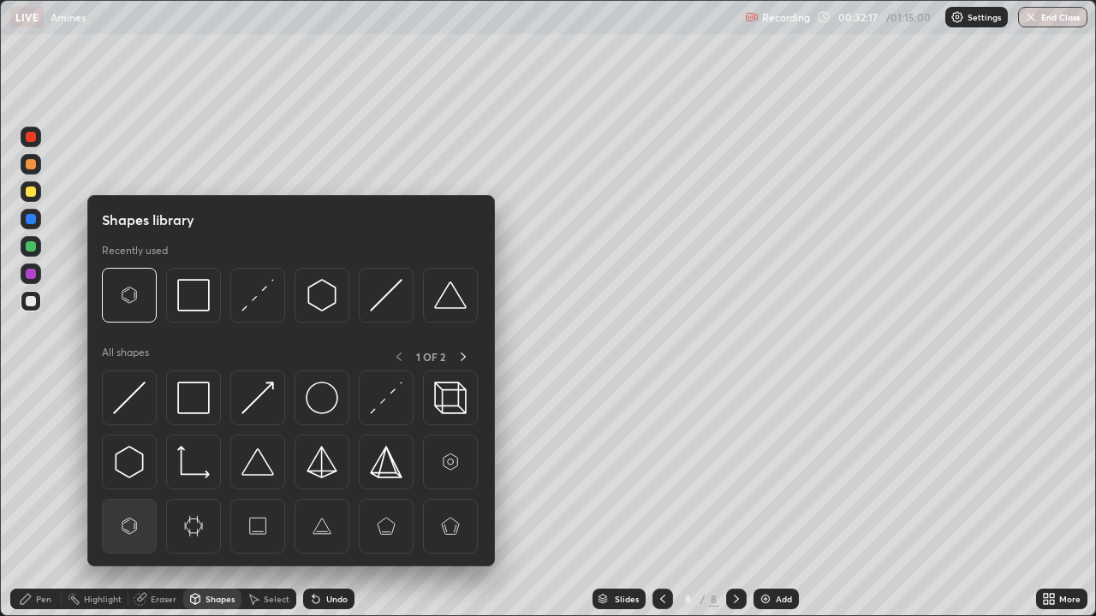
click at [130, 507] on img at bounding box center [129, 526] width 33 height 33
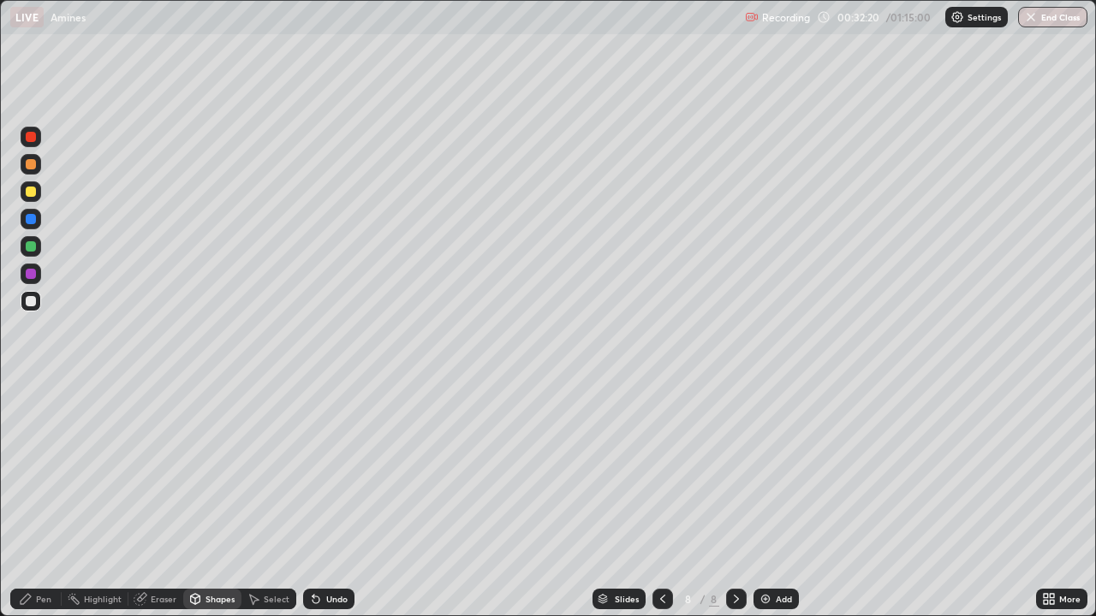
click at [39, 507] on div "Pen" at bounding box center [43, 599] width 15 height 9
click at [33, 247] on div at bounding box center [31, 246] width 10 height 10
click at [172, 507] on div "Eraser" at bounding box center [155, 599] width 55 height 21
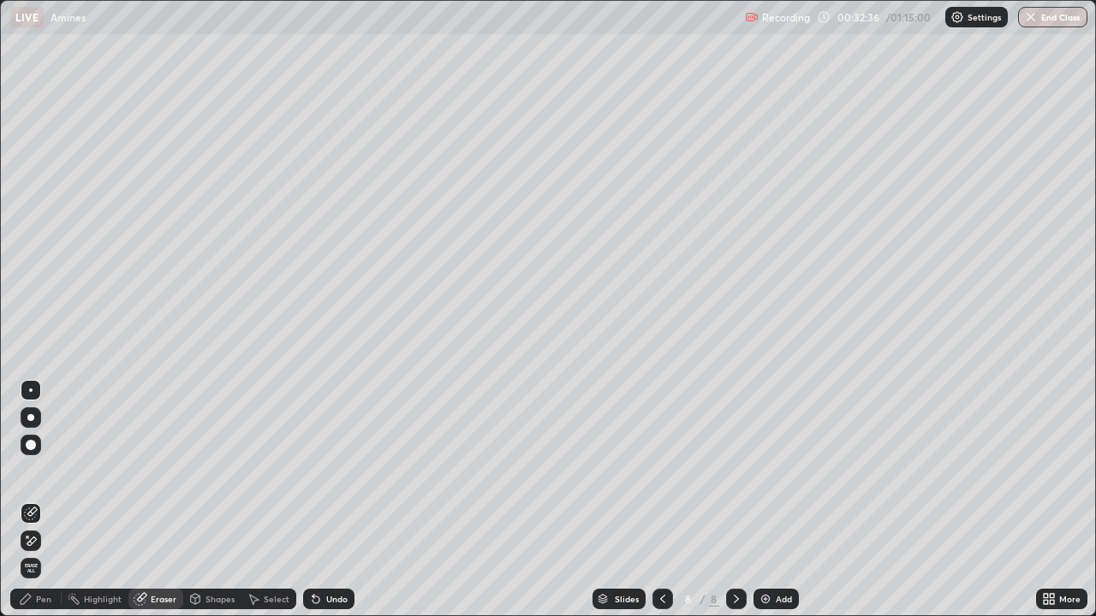
click at [37, 507] on div "Pen" at bounding box center [43, 599] width 15 height 9
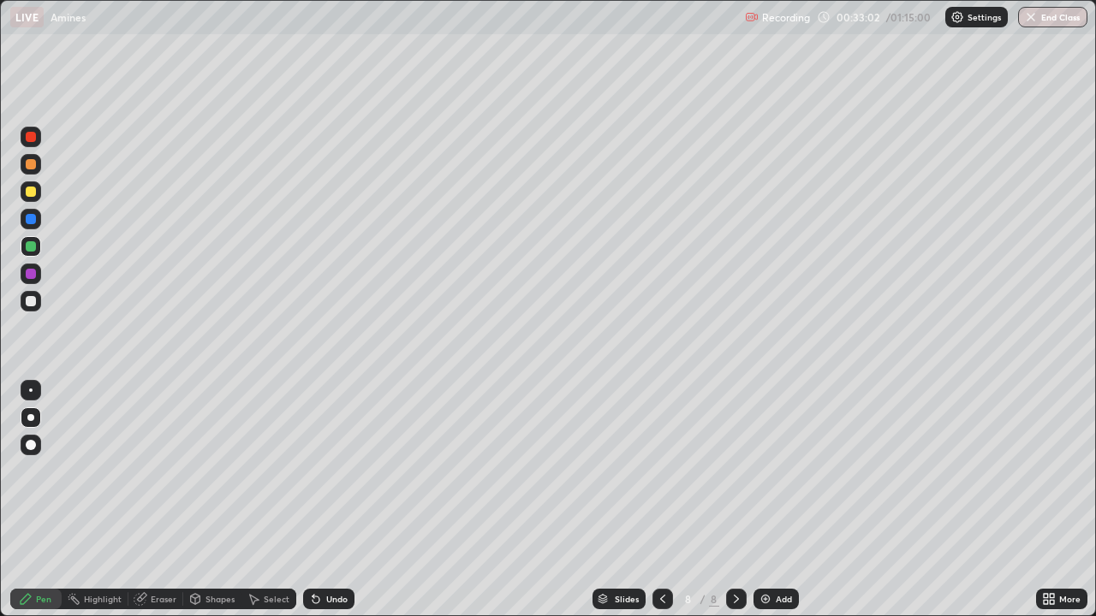
click at [164, 507] on div "Eraser" at bounding box center [164, 599] width 26 height 9
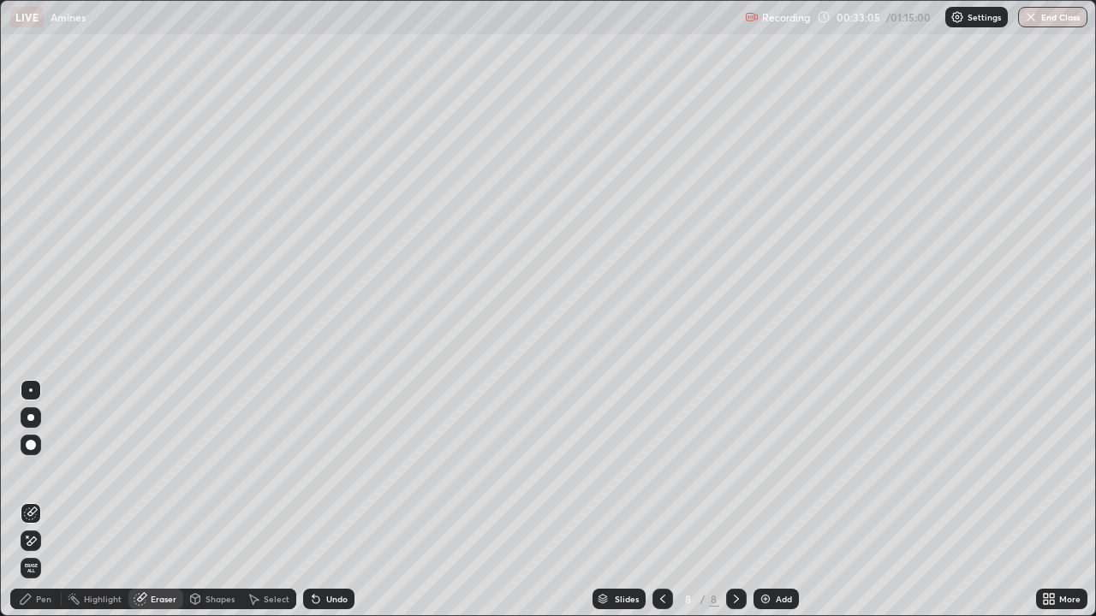
click at [33, 507] on div "Pen" at bounding box center [35, 599] width 51 height 21
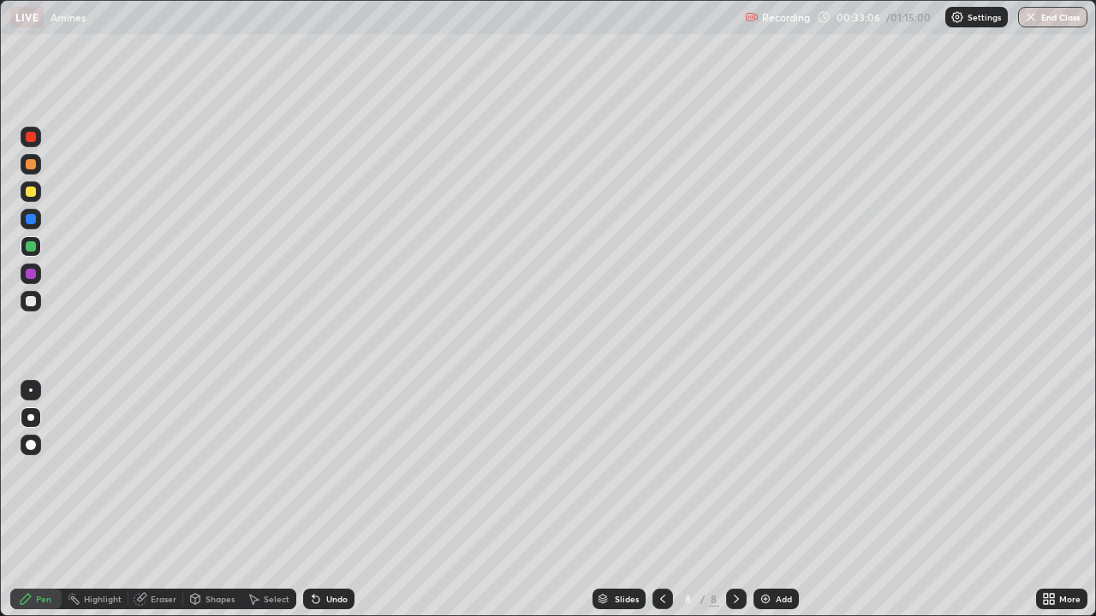
click at [32, 301] on div at bounding box center [31, 301] width 10 height 10
click at [787, 507] on div "Add" at bounding box center [783, 599] width 16 height 9
click at [212, 507] on div "Shapes" at bounding box center [212, 599] width 58 height 21
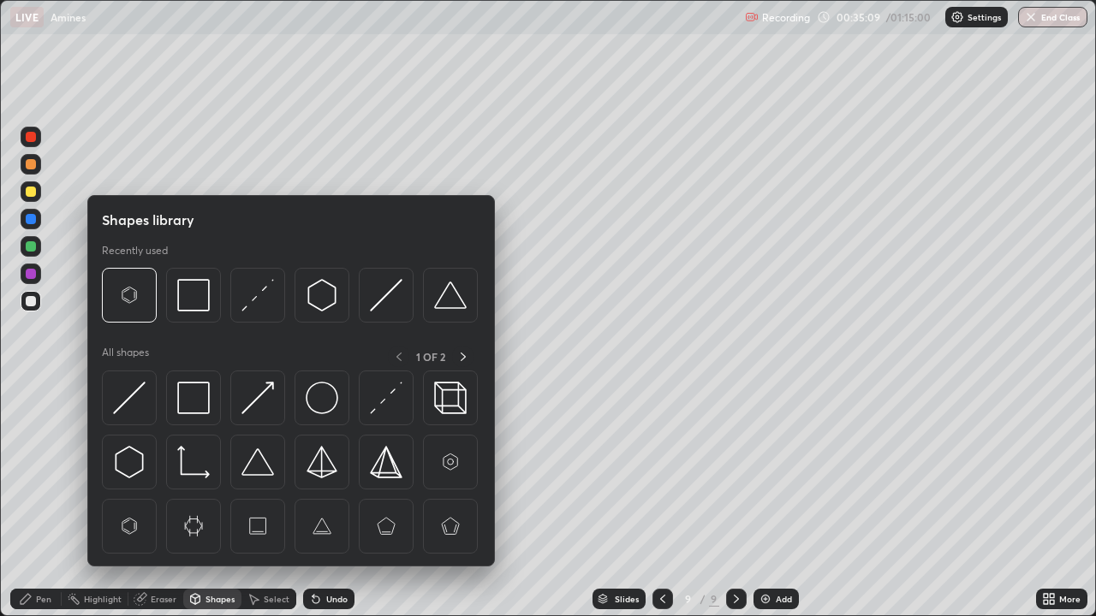
click at [653, 507] on div at bounding box center [662, 599] width 21 height 34
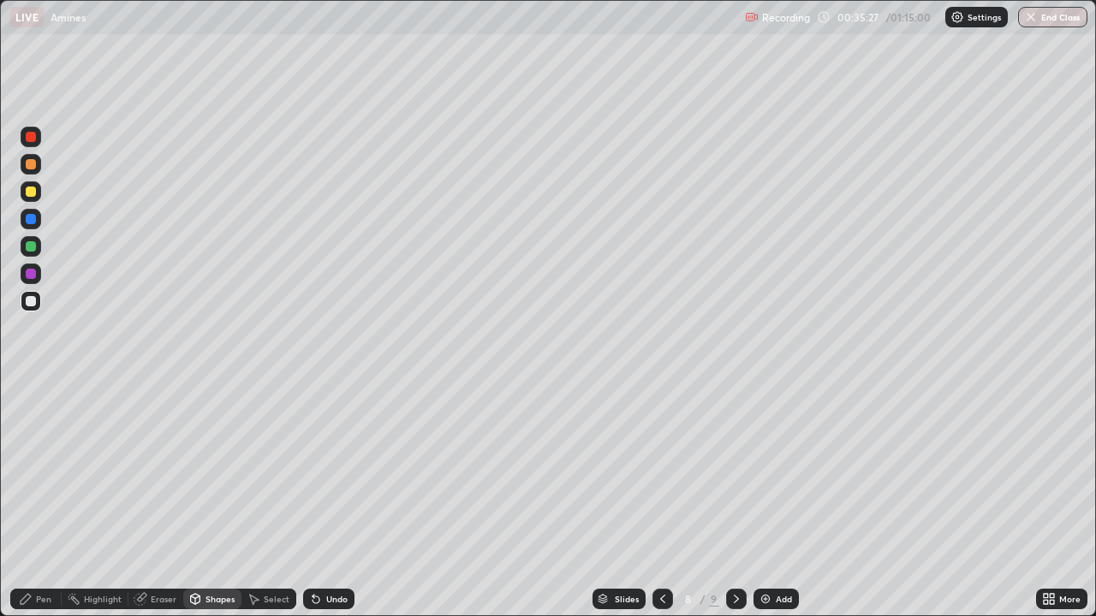
click at [734, 507] on icon at bounding box center [736, 599] width 14 height 14
click at [29, 296] on div at bounding box center [31, 301] width 10 height 10
click at [32, 247] on div at bounding box center [31, 246] width 10 height 10
click at [45, 507] on div "Pen" at bounding box center [35, 599] width 51 height 21
click at [33, 417] on div at bounding box center [30, 417] width 7 height 7
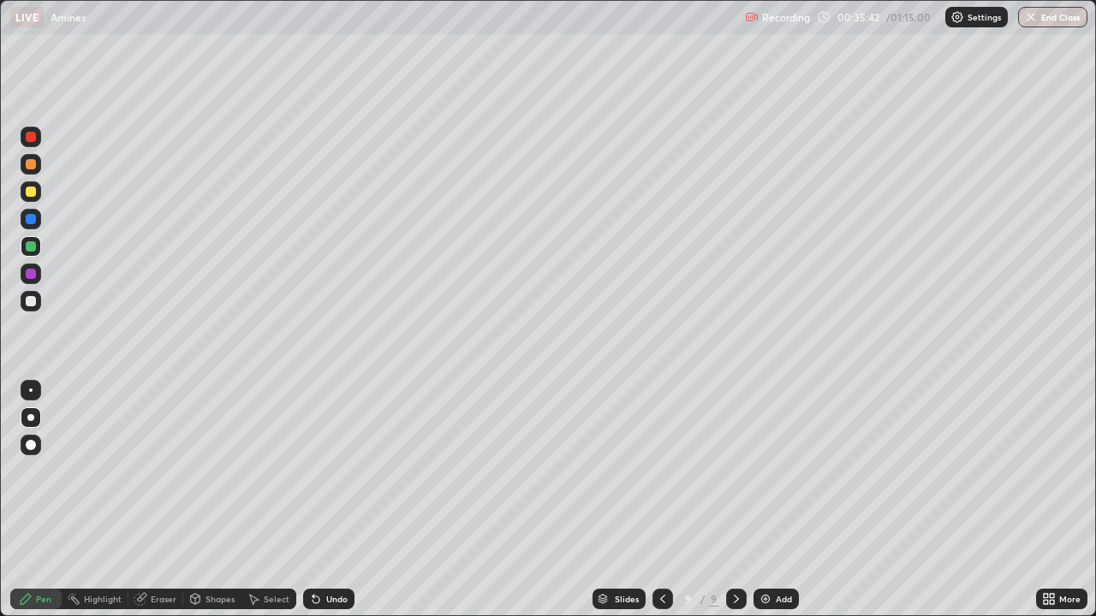
click at [215, 507] on div "Shapes" at bounding box center [212, 599] width 58 height 21
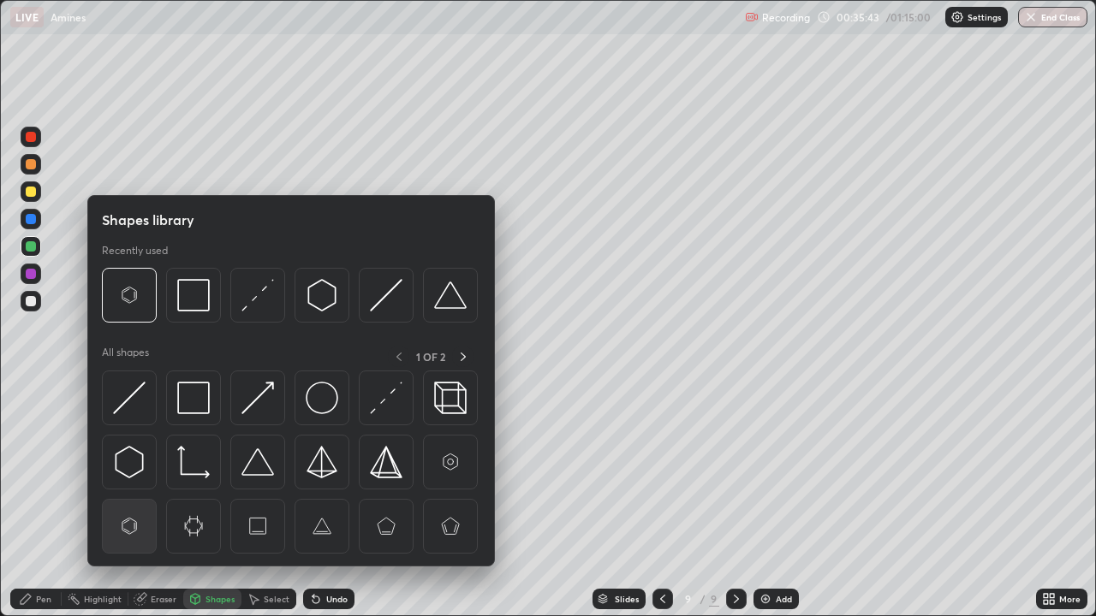
click at [127, 507] on img at bounding box center [129, 526] width 33 height 33
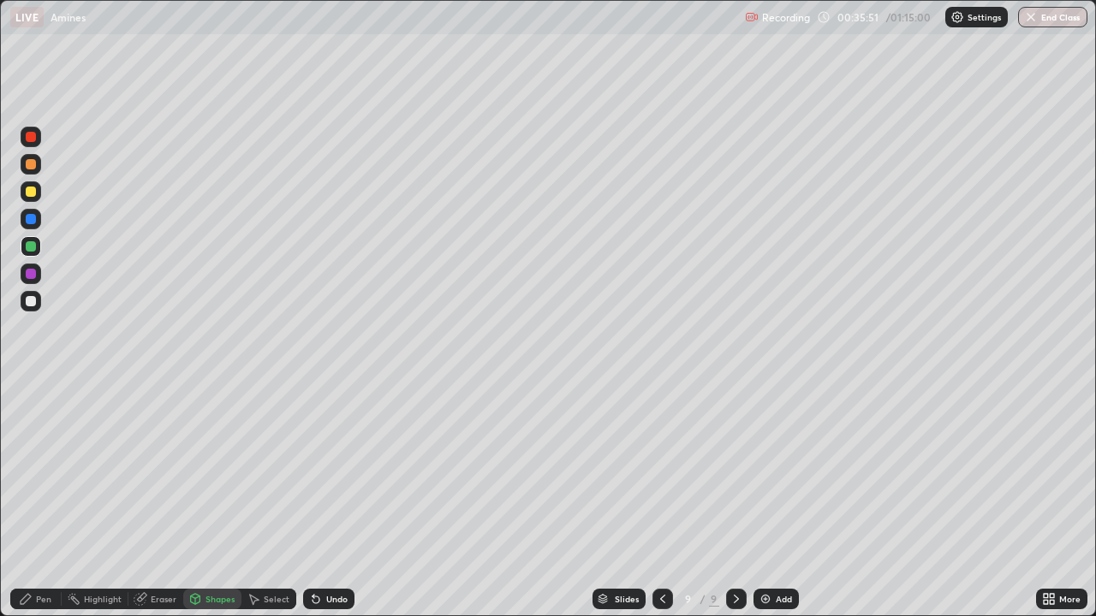
click at [31, 305] on div at bounding box center [31, 301] width 10 height 10
click at [47, 507] on div "Pen" at bounding box center [35, 599] width 51 height 21
click at [31, 418] on div at bounding box center [30, 417] width 7 height 7
click at [212, 507] on div "Shapes" at bounding box center [219, 599] width 29 height 9
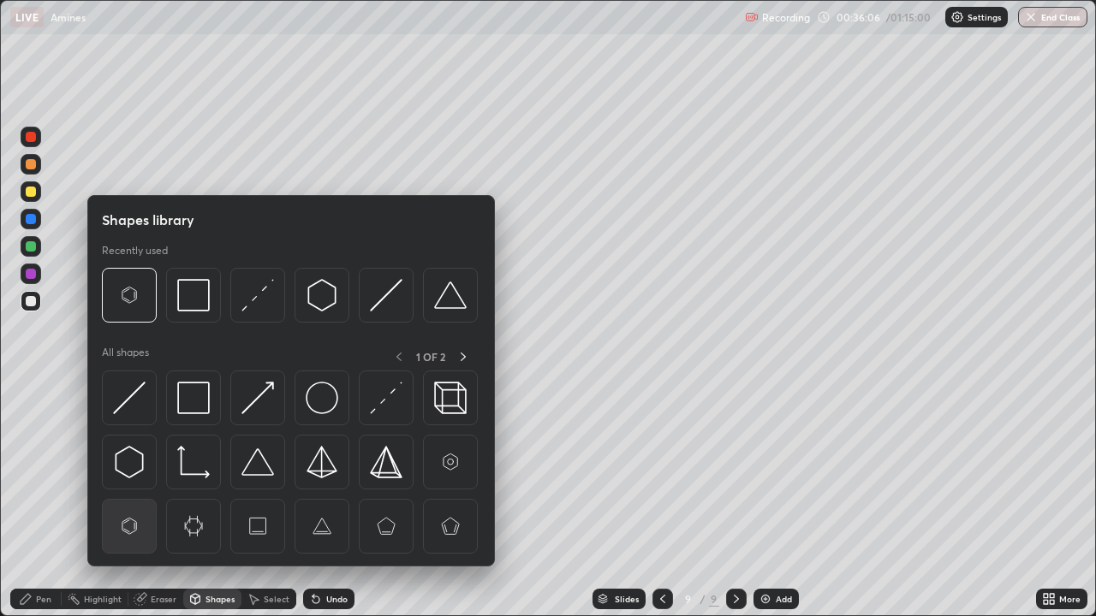
click at [134, 507] on img at bounding box center [129, 526] width 33 height 33
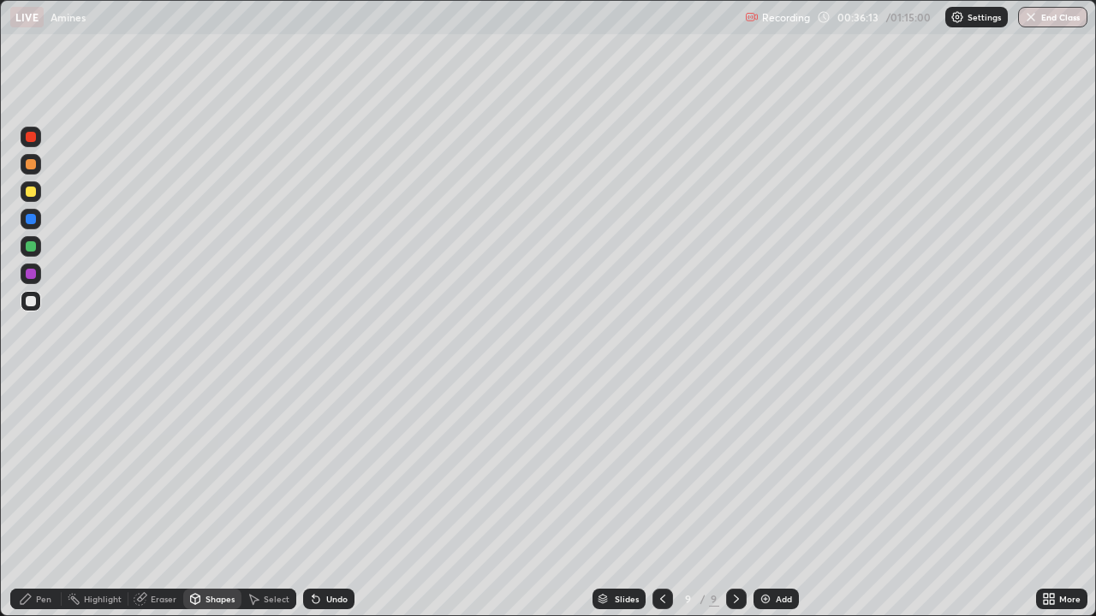
click at [40, 299] on div at bounding box center [31, 301] width 21 height 21
click at [24, 507] on icon at bounding box center [26, 599] width 14 height 14
click at [31, 418] on div at bounding box center [30, 417] width 7 height 7
click at [794, 507] on div "Add" at bounding box center [775, 599] width 45 height 21
click at [651, 507] on div at bounding box center [661, 599] width 21 height 34
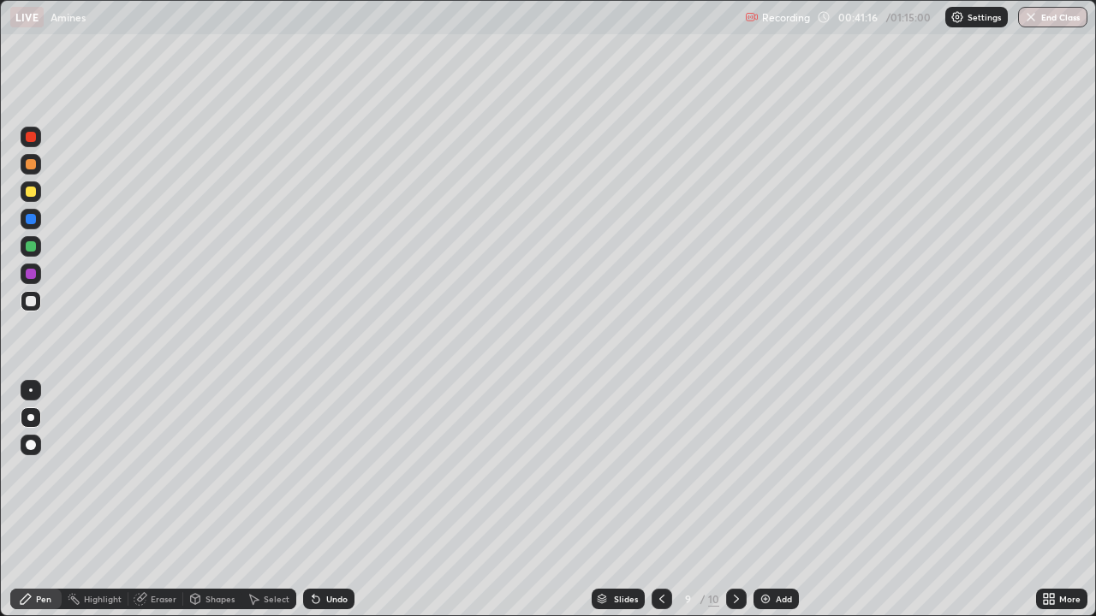
click at [787, 507] on div "Add" at bounding box center [783, 599] width 16 height 9
click at [24, 418] on div at bounding box center [31, 417] width 21 height 21
click at [205, 507] on div "Shapes" at bounding box center [219, 599] width 29 height 9
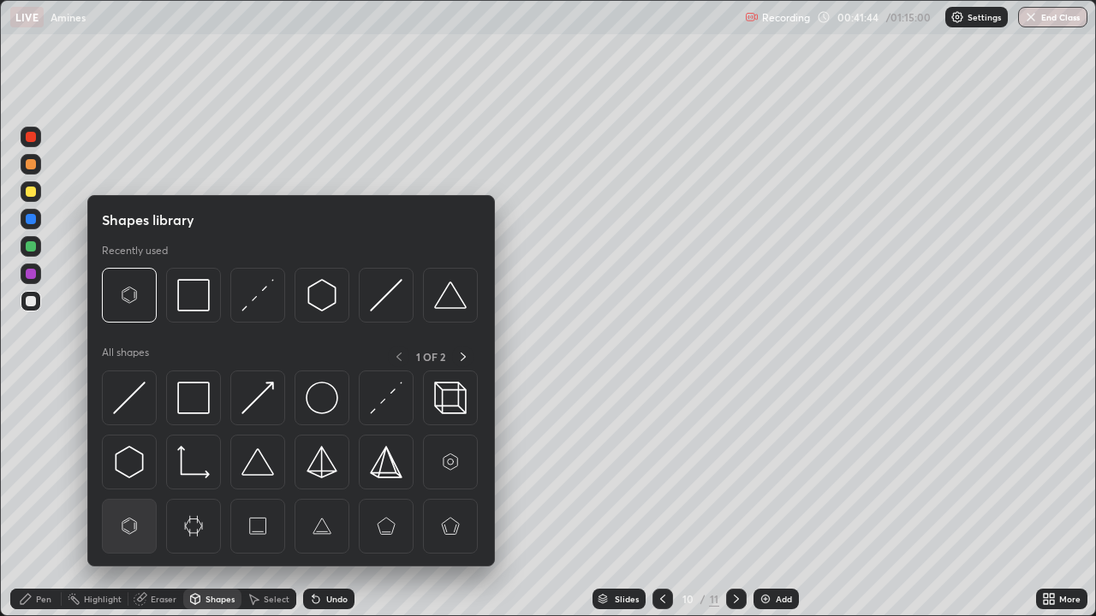
click at [128, 507] on img at bounding box center [129, 526] width 33 height 33
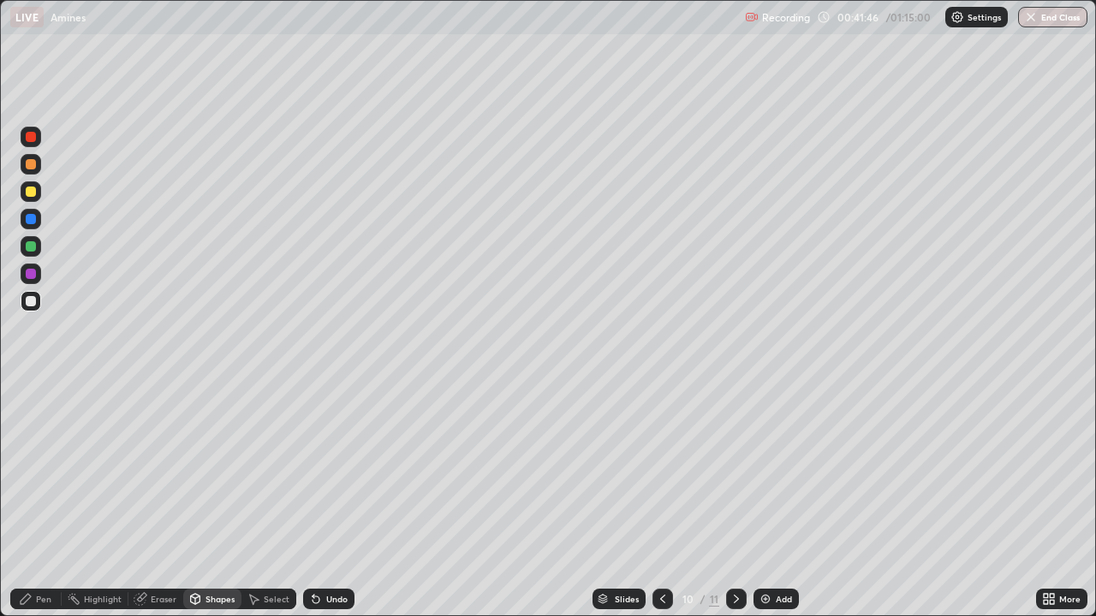
click at [33, 310] on div at bounding box center [31, 301] width 21 height 21
click at [36, 507] on div "Pen" at bounding box center [43, 599] width 15 height 9
click at [149, 507] on div "Eraser" at bounding box center [155, 599] width 55 height 21
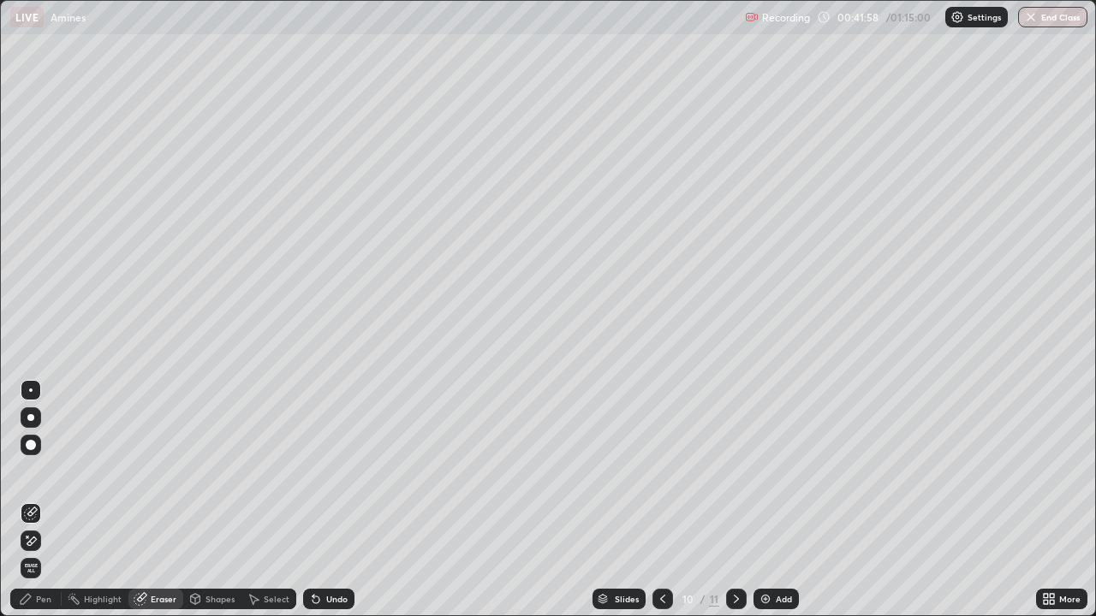
click at [32, 507] on div "Pen" at bounding box center [35, 599] width 51 height 21
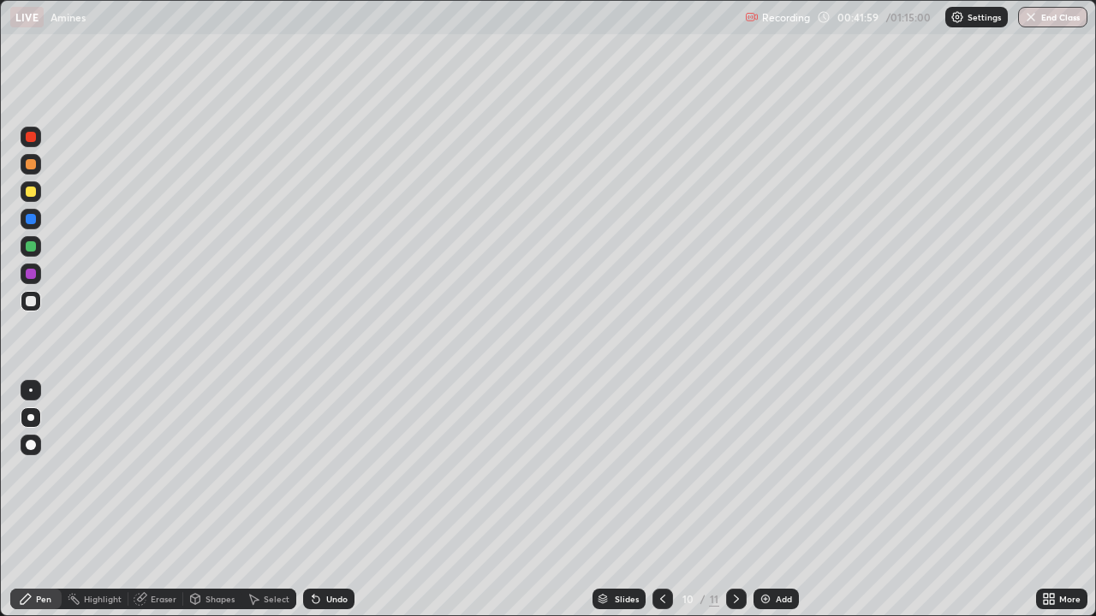
click at [29, 418] on div at bounding box center [30, 417] width 7 height 7
click at [226, 507] on div "Shapes" at bounding box center [219, 599] width 29 height 9
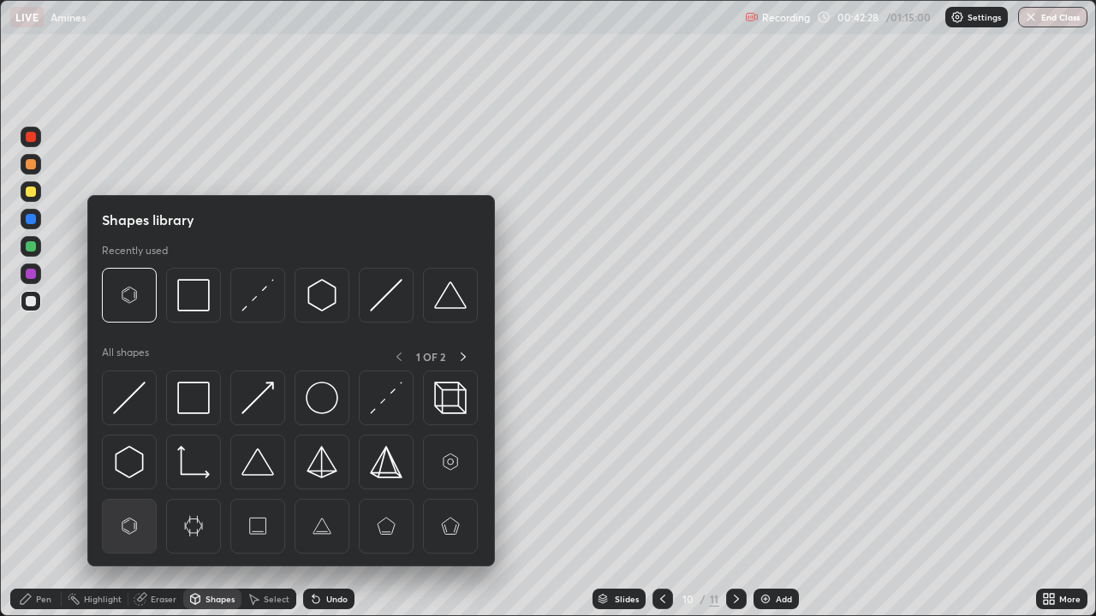
click at [135, 507] on img at bounding box center [129, 526] width 33 height 33
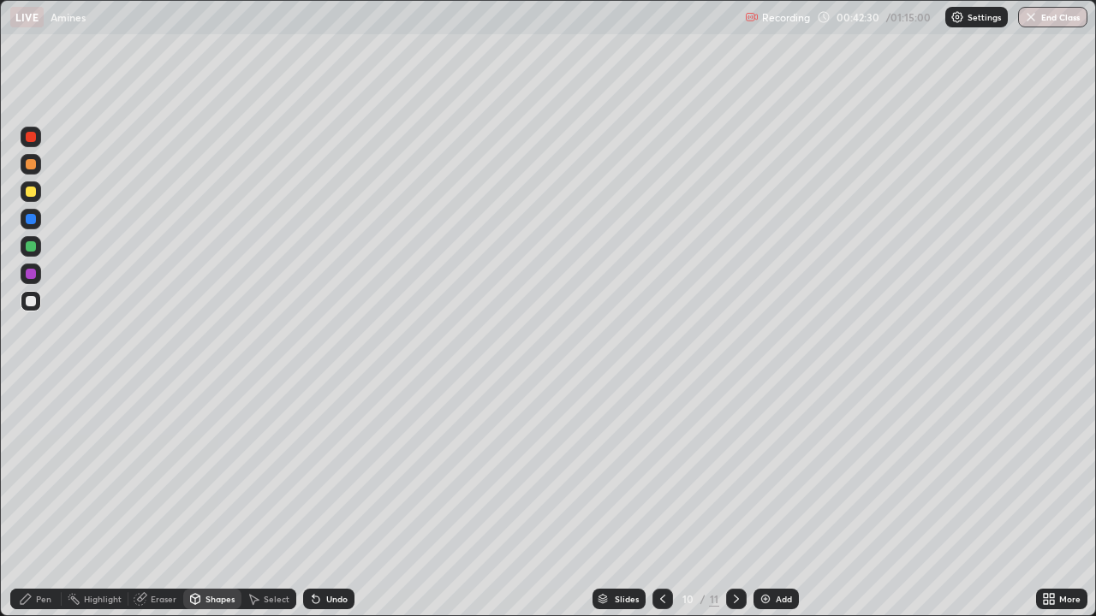
click at [45, 507] on div "Pen" at bounding box center [35, 599] width 51 height 21
click at [40, 311] on div at bounding box center [31, 301] width 21 height 27
click at [32, 195] on div at bounding box center [31, 192] width 10 height 10
click at [175, 507] on div "Eraser" at bounding box center [164, 599] width 26 height 9
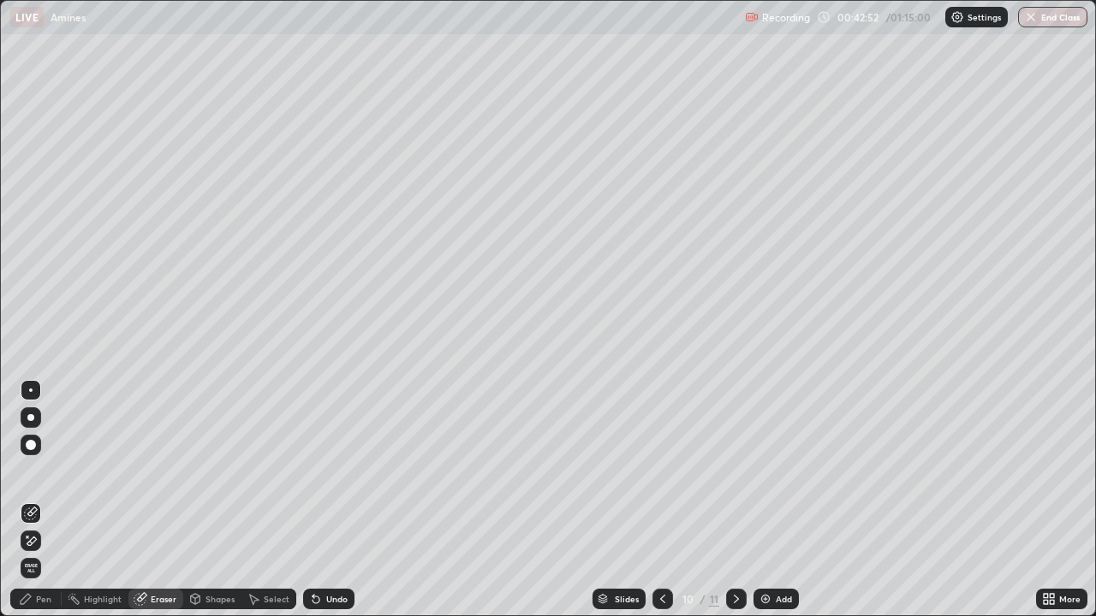
click at [38, 507] on div "Pen" at bounding box center [35, 599] width 51 height 21
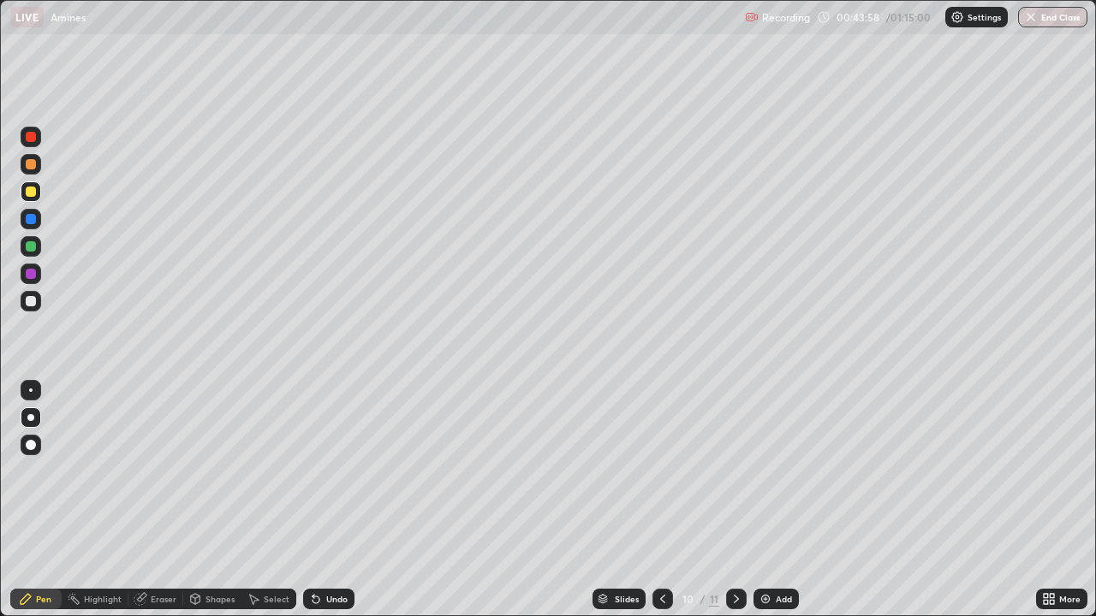
click at [784, 507] on div "Add" at bounding box center [775, 599] width 45 height 21
click at [34, 507] on div "Pen" at bounding box center [35, 599] width 51 height 21
click at [30, 417] on div at bounding box center [30, 417] width 7 height 7
click at [197, 507] on icon at bounding box center [195, 598] width 9 height 3
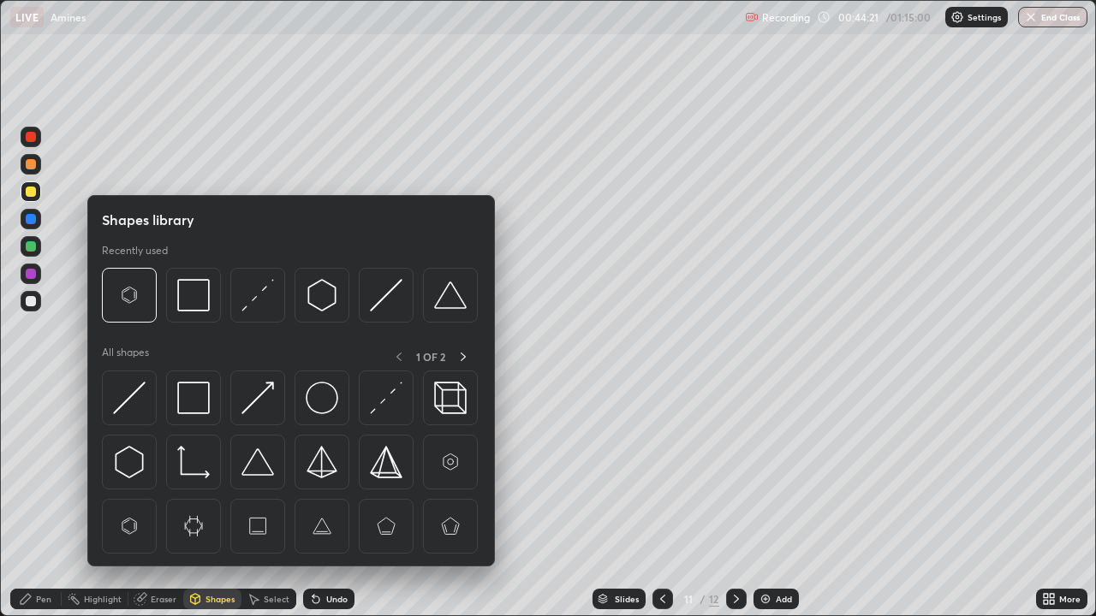
click at [193, 507] on icon at bounding box center [195, 598] width 9 height 3
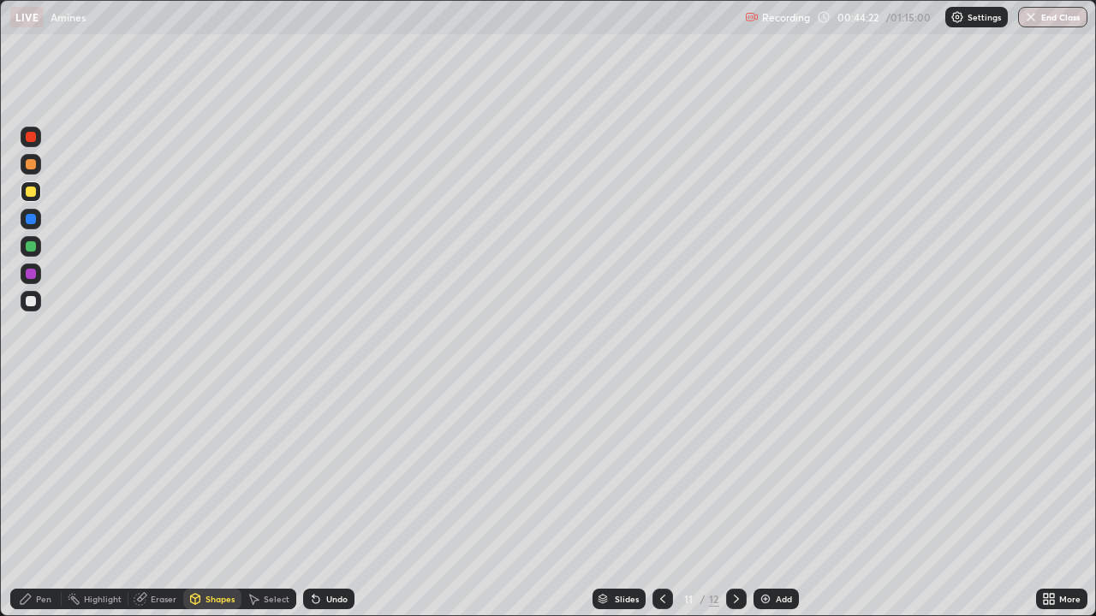
click at [209, 507] on div "Shapes" at bounding box center [219, 599] width 29 height 9
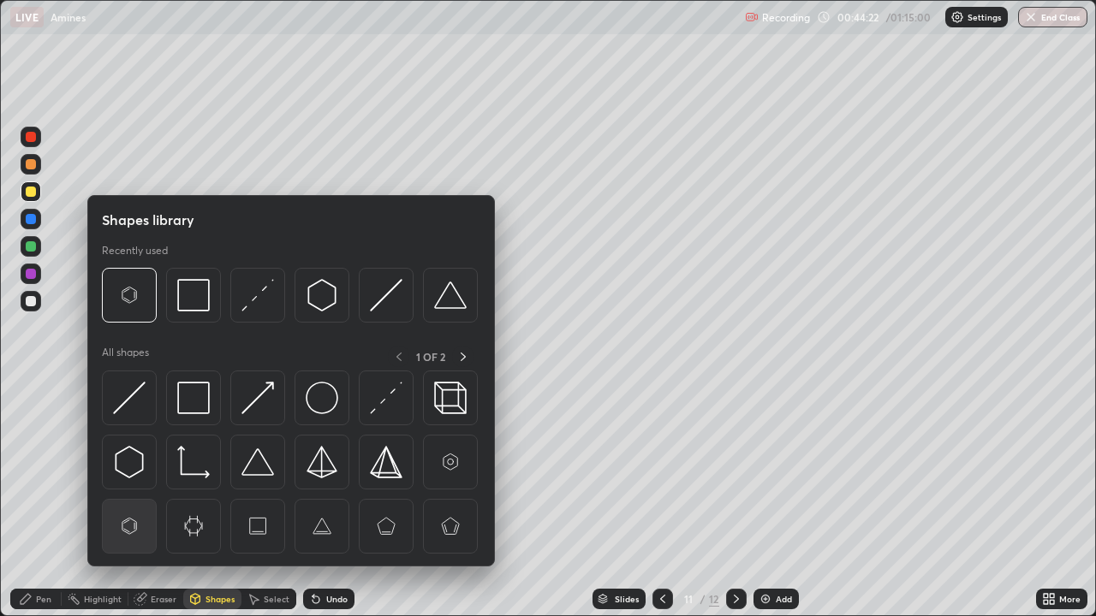
click at [132, 507] on img at bounding box center [129, 526] width 33 height 33
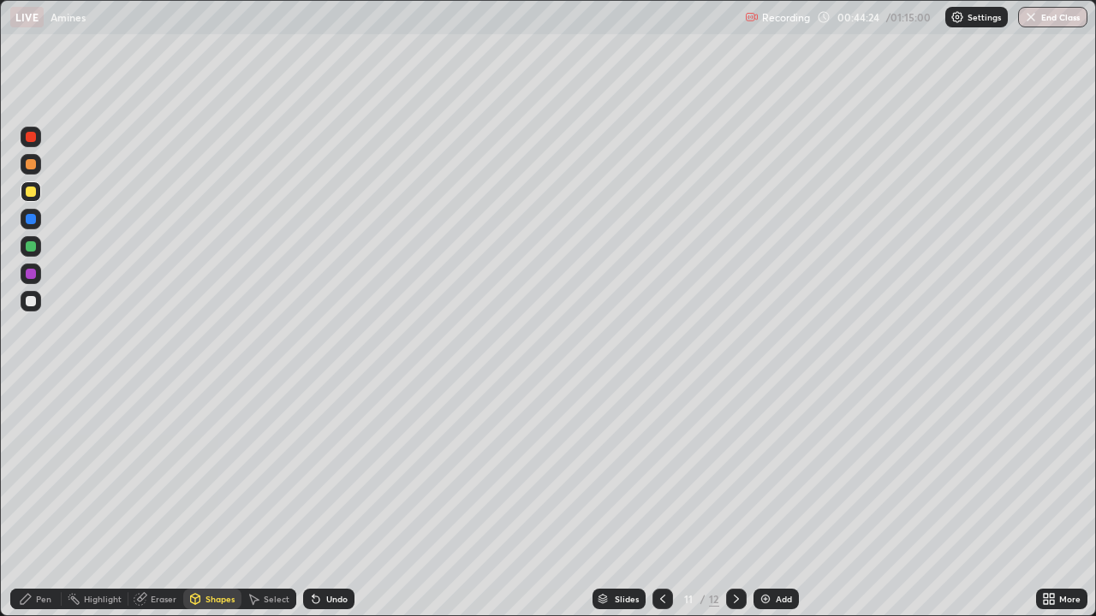
click at [27, 308] on div at bounding box center [31, 301] width 21 height 21
click at [40, 507] on div "Pen" at bounding box center [43, 599] width 15 height 9
click at [669, 507] on div at bounding box center [662, 599] width 21 height 21
click at [734, 507] on icon at bounding box center [736, 599] width 14 height 14
click at [209, 507] on div "Shapes" at bounding box center [219, 599] width 29 height 9
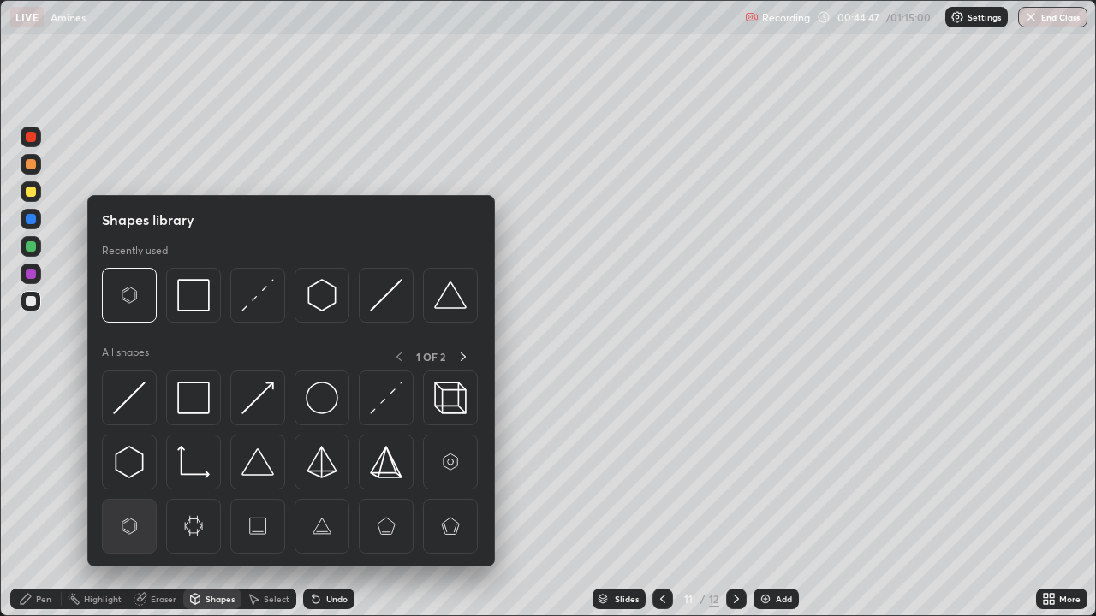
click at [134, 507] on img at bounding box center [129, 526] width 33 height 33
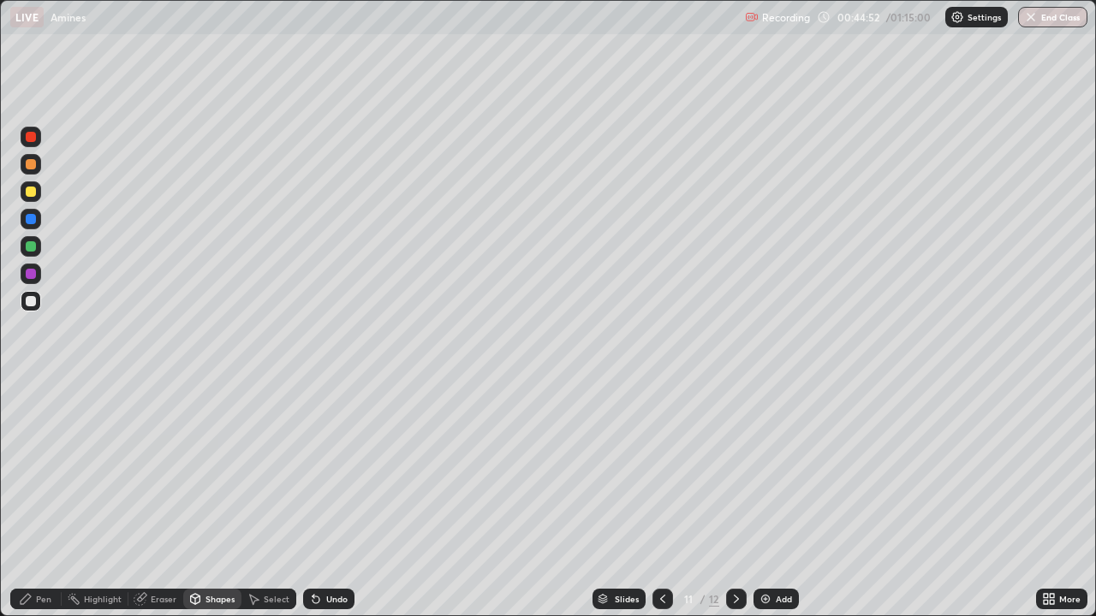
click at [37, 507] on div "Pen" at bounding box center [43, 599] width 15 height 9
click at [36, 276] on div at bounding box center [31, 274] width 21 height 21
click at [668, 507] on div at bounding box center [662, 599] width 21 height 21
click at [659, 507] on icon at bounding box center [663, 599] width 14 height 14
click at [156, 507] on div "Eraser" at bounding box center [164, 599] width 26 height 9
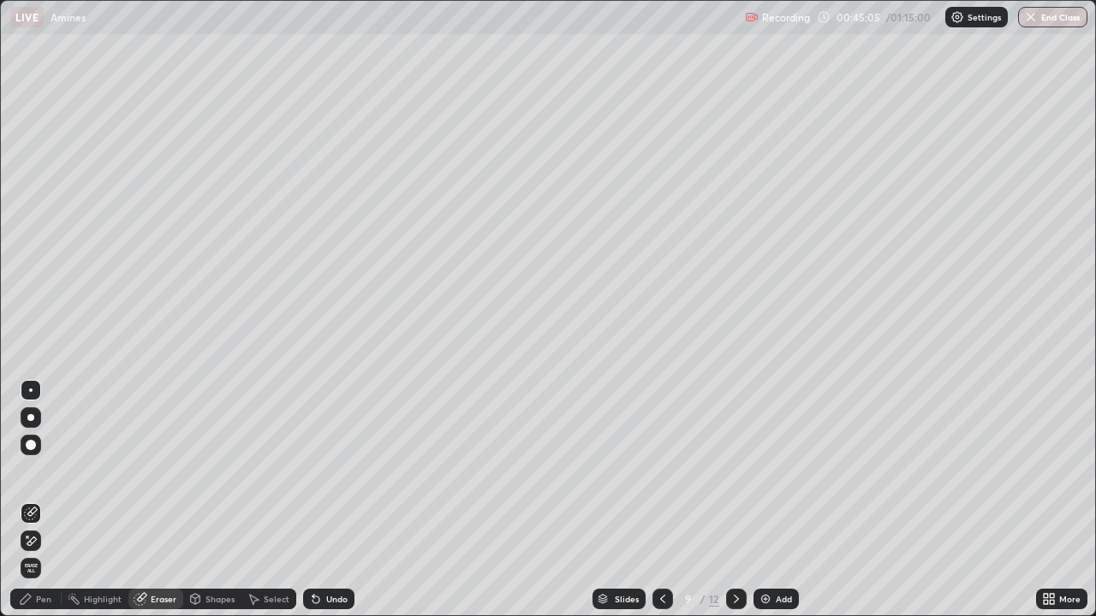
click at [39, 507] on div "Pen" at bounding box center [35, 599] width 51 height 21
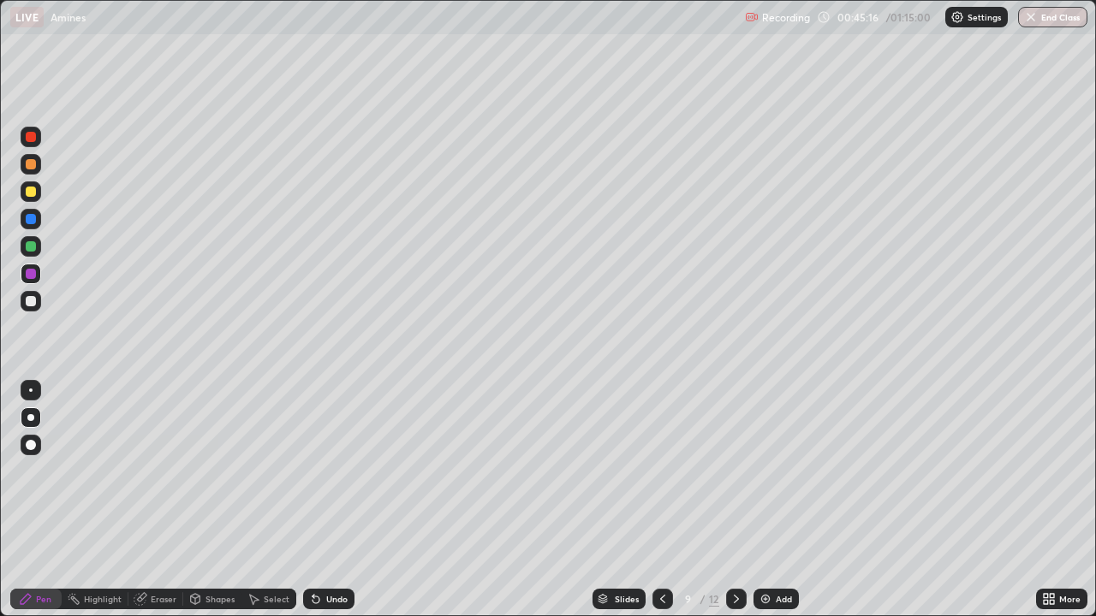
click at [726, 507] on div at bounding box center [736, 599] width 21 height 21
click at [736, 507] on icon at bounding box center [736, 599] width 14 height 14
click at [28, 308] on div at bounding box center [31, 301] width 21 height 21
click at [205, 507] on div "Shapes" at bounding box center [219, 599] width 29 height 9
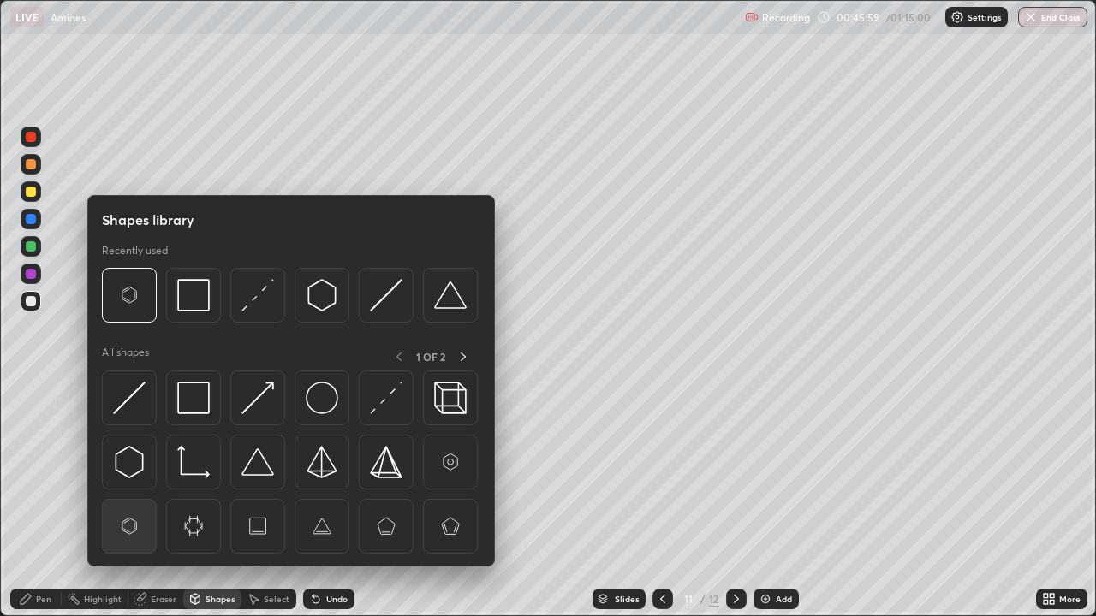
click at [137, 507] on img at bounding box center [129, 526] width 33 height 33
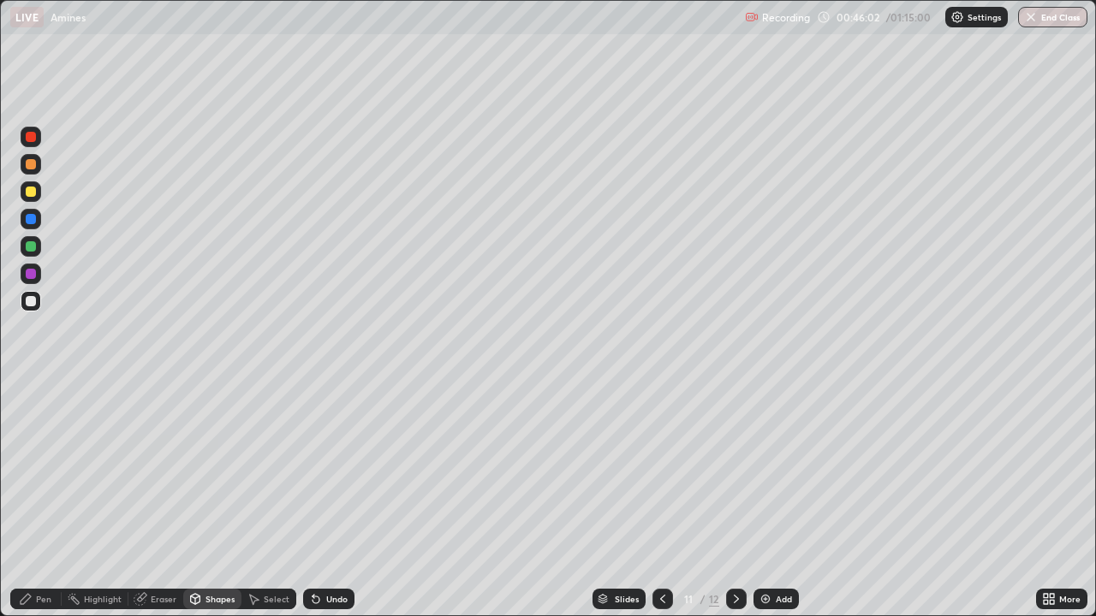
click at [41, 507] on div "Pen" at bounding box center [35, 599] width 51 height 21
click at [38, 310] on div at bounding box center [31, 301] width 21 height 21
click at [221, 507] on div "Shapes" at bounding box center [219, 599] width 29 height 9
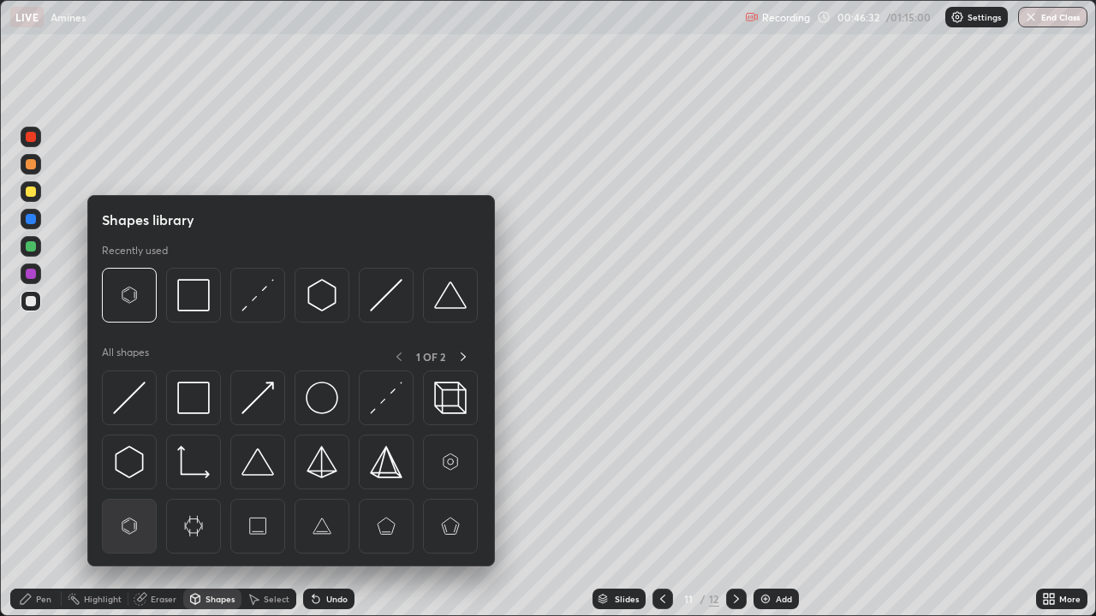
click at [134, 507] on img at bounding box center [129, 526] width 33 height 33
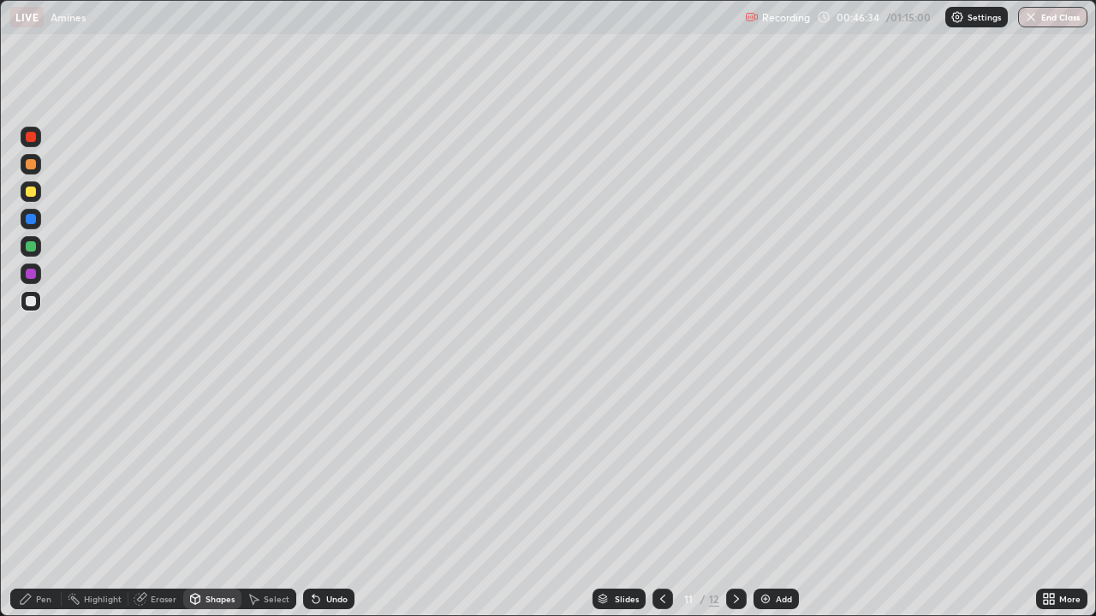
click at [29, 507] on icon at bounding box center [26, 599] width 14 height 14
click at [33, 301] on div at bounding box center [31, 301] width 10 height 10
click at [43, 275] on div at bounding box center [30, 273] width 27 height 27
click at [33, 425] on div at bounding box center [31, 417] width 21 height 21
click at [26, 308] on div at bounding box center [31, 301] width 21 height 21
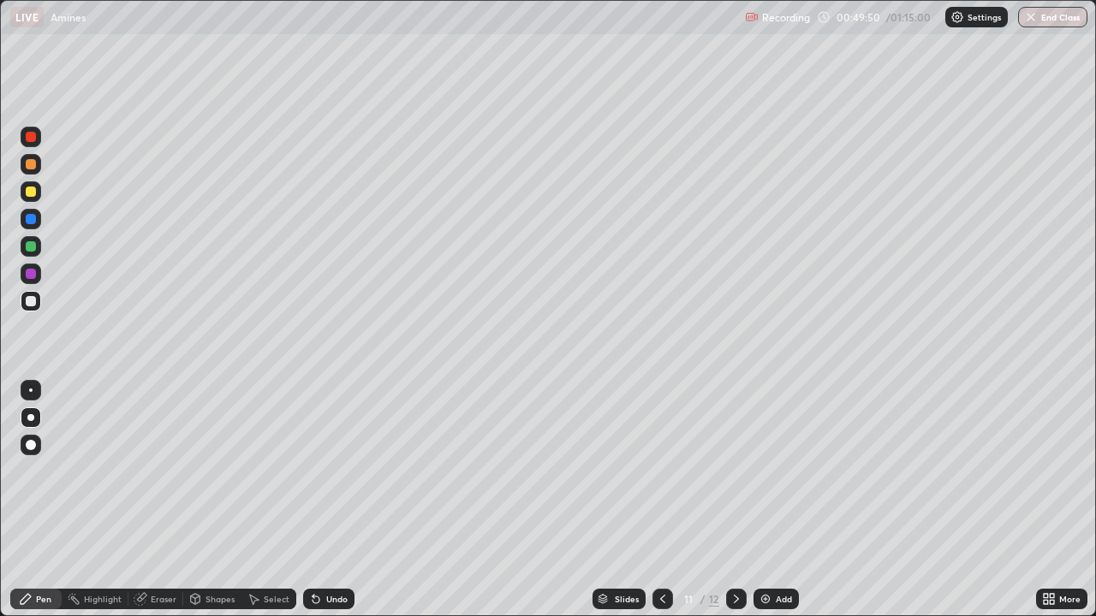
click at [28, 300] on div at bounding box center [31, 301] width 10 height 10
click at [772, 507] on div "Add" at bounding box center [775, 599] width 45 height 21
click at [37, 300] on div at bounding box center [31, 301] width 21 height 21
click at [29, 250] on div at bounding box center [31, 246] width 10 height 10
click at [211, 507] on div "Shapes" at bounding box center [219, 599] width 29 height 9
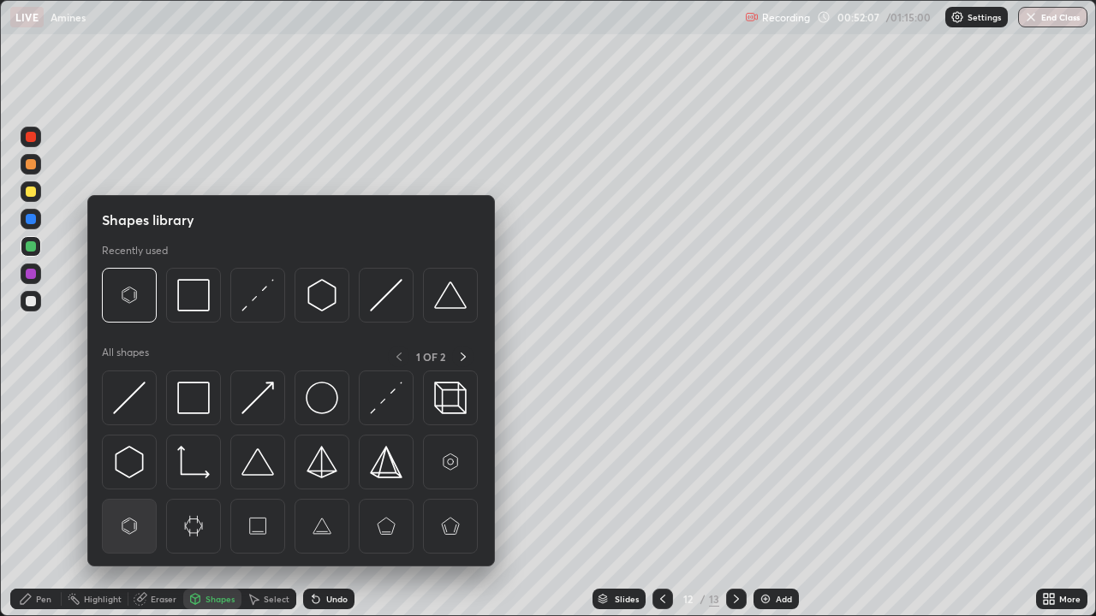
click at [128, 507] on img at bounding box center [129, 526] width 33 height 33
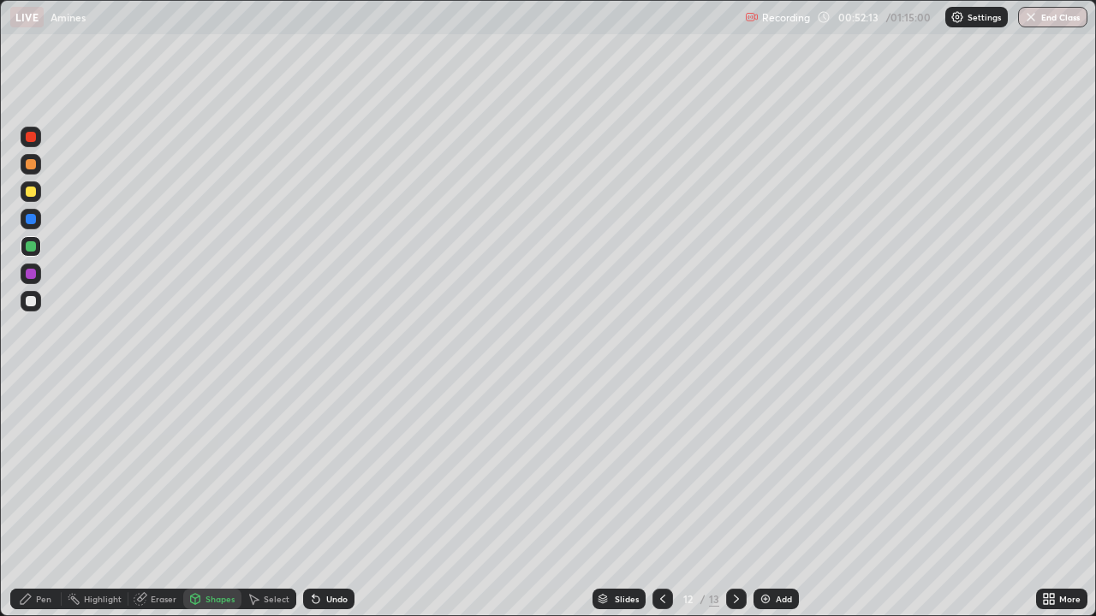
click at [34, 300] on div at bounding box center [31, 301] width 10 height 10
click at [29, 507] on div "Pen" at bounding box center [35, 599] width 51 height 21
click at [159, 507] on div "Eraser" at bounding box center [164, 599] width 26 height 9
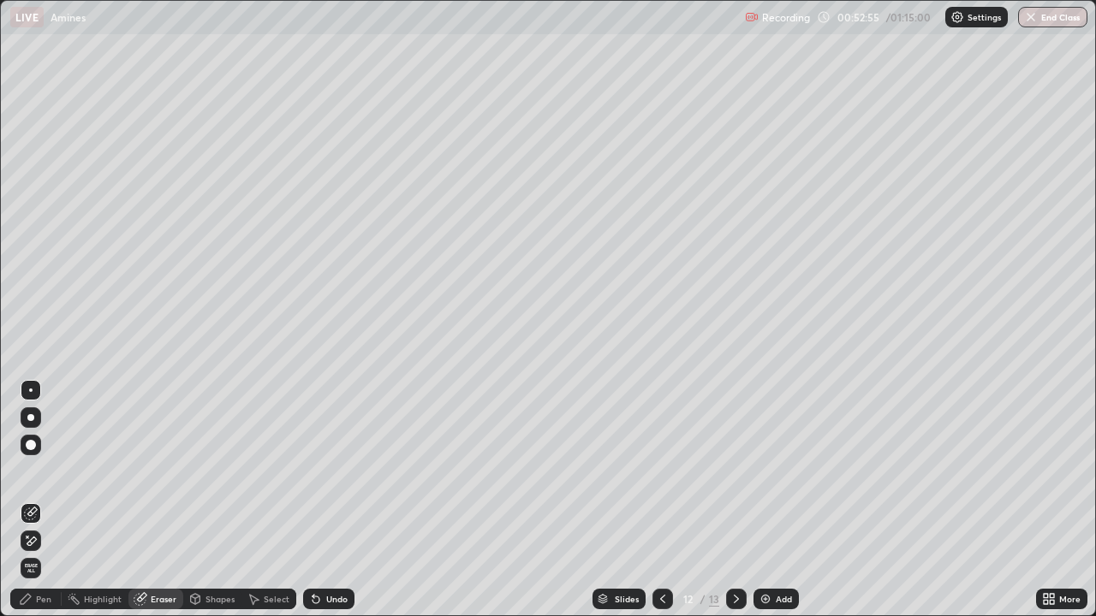
click at [39, 507] on div "Pen" at bounding box center [43, 599] width 15 height 9
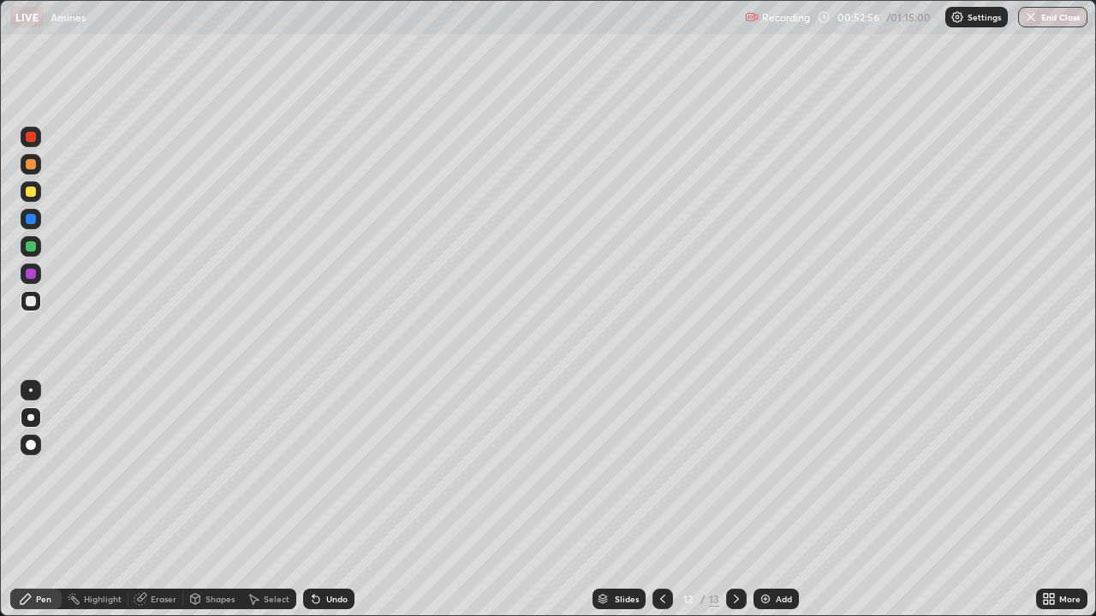
click at [31, 417] on div at bounding box center [30, 417] width 7 height 7
click at [157, 507] on div "Eraser" at bounding box center [164, 599] width 26 height 9
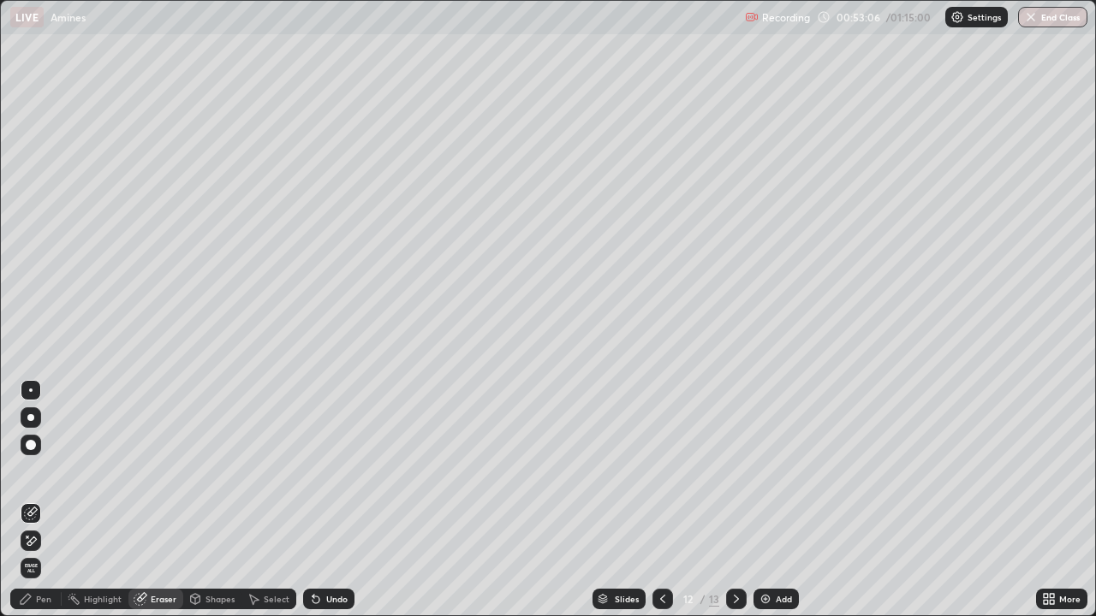
click at [53, 507] on div "Pen" at bounding box center [35, 599] width 51 height 21
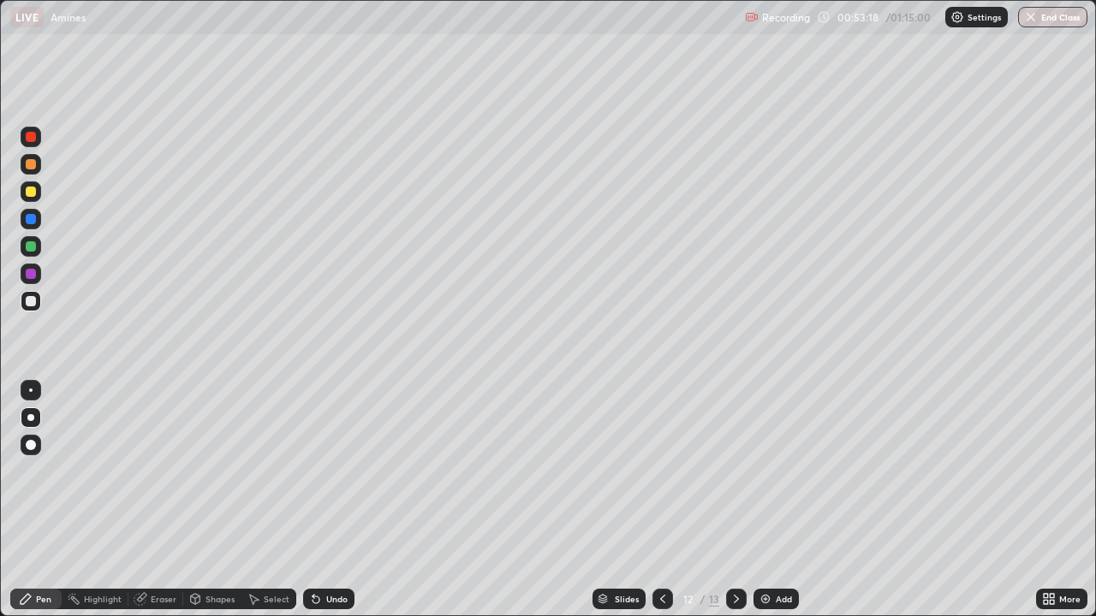
click at [33, 199] on div at bounding box center [31, 191] width 21 height 21
click at [31, 418] on div at bounding box center [30, 417] width 7 height 7
click at [56, 507] on div "Pen" at bounding box center [35, 599] width 51 height 21
click at [202, 507] on div "Shapes" at bounding box center [212, 599] width 58 height 21
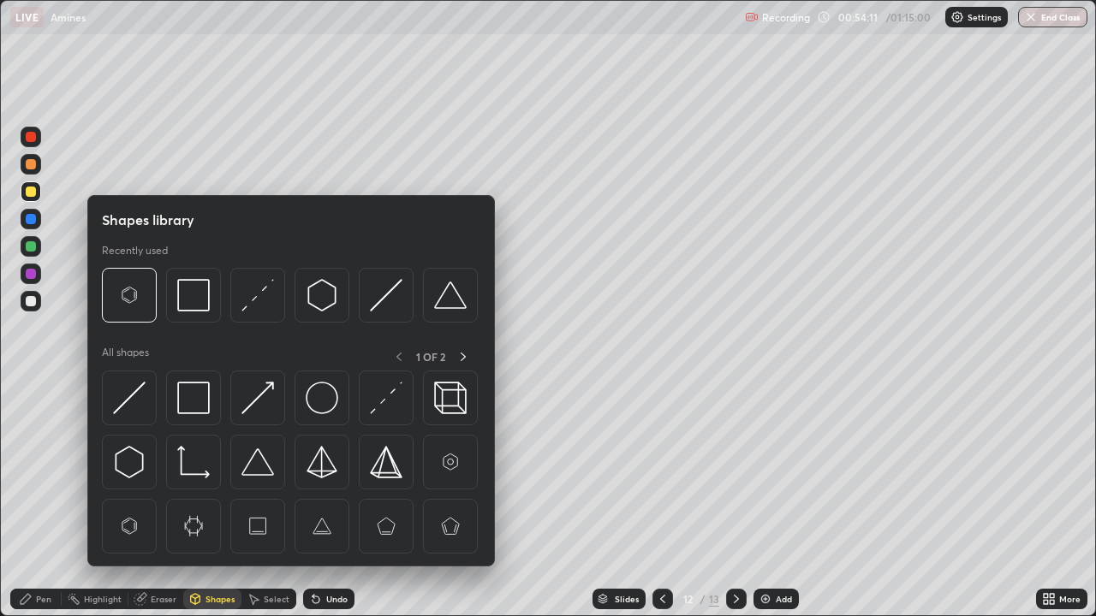
click at [55, 507] on div "Pen" at bounding box center [35, 599] width 51 height 21
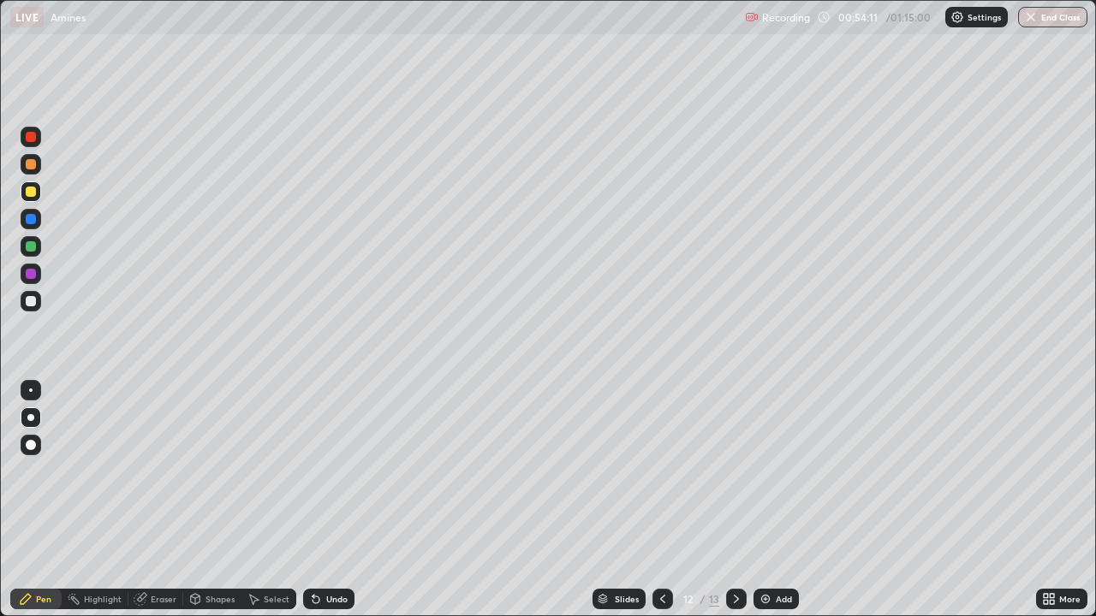
click at [39, 419] on div at bounding box center [31, 417] width 21 height 21
click at [38, 303] on div at bounding box center [31, 301] width 21 height 21
click at [33, 300] on div at bounding box center [31, 301] width 10 height 10
click at [29, 507] on icon at bounding box center [26, 599] width 14 height 14
click at [31, 418] on div at bounding box center [30, 417] width 7 height 7
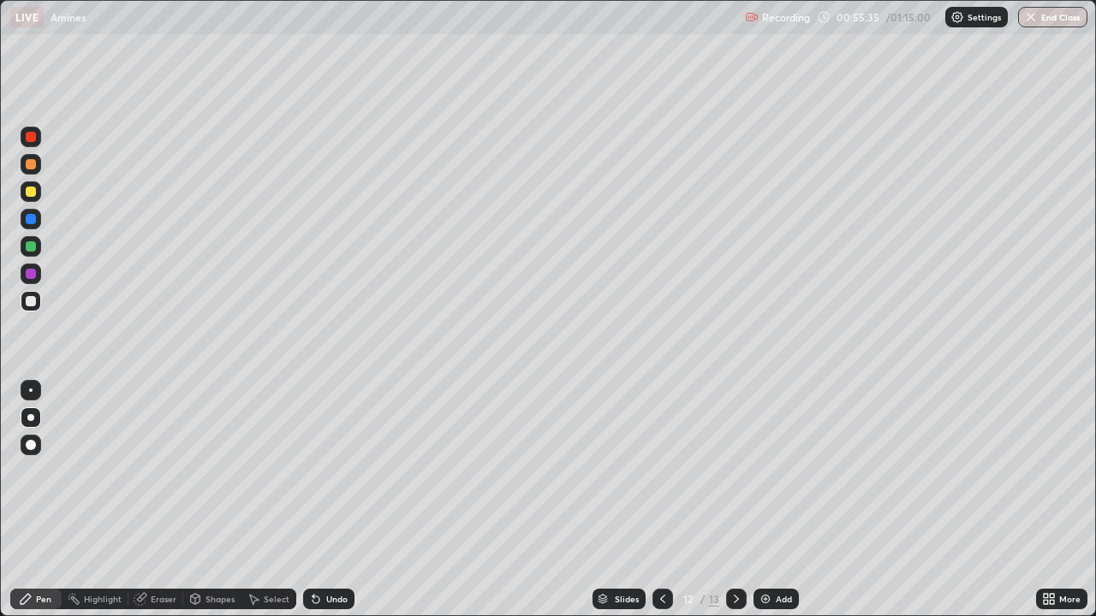
click at [33, 247] on div at bounding box center [31, 246] width 10 height 10
click at [769, 507] on img at bounding box center [765, 599] width 14 height 14
click at [37, 427] on div at bounding box center [31, 417] width 21 height 27
click at [31, 308] on div at bounding box center [31, 301] width 21 height 21
click at [212, 507] on div "Shapes" at bounding box center [219, 599] width 29 height 9
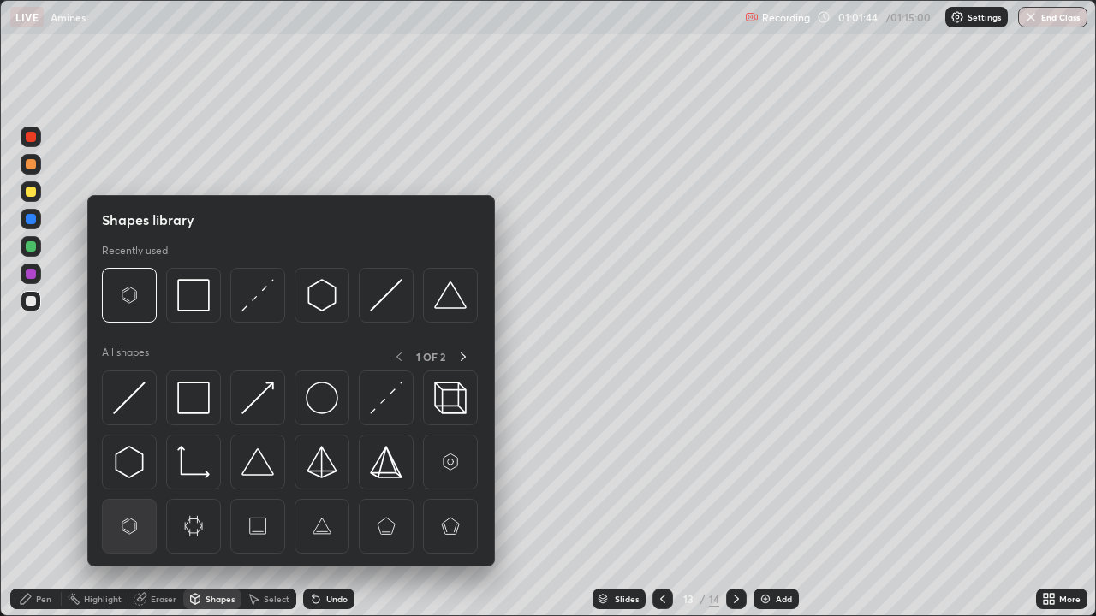
click at [134, 507] on img at bounding box center [129, 526] width 33 height 33
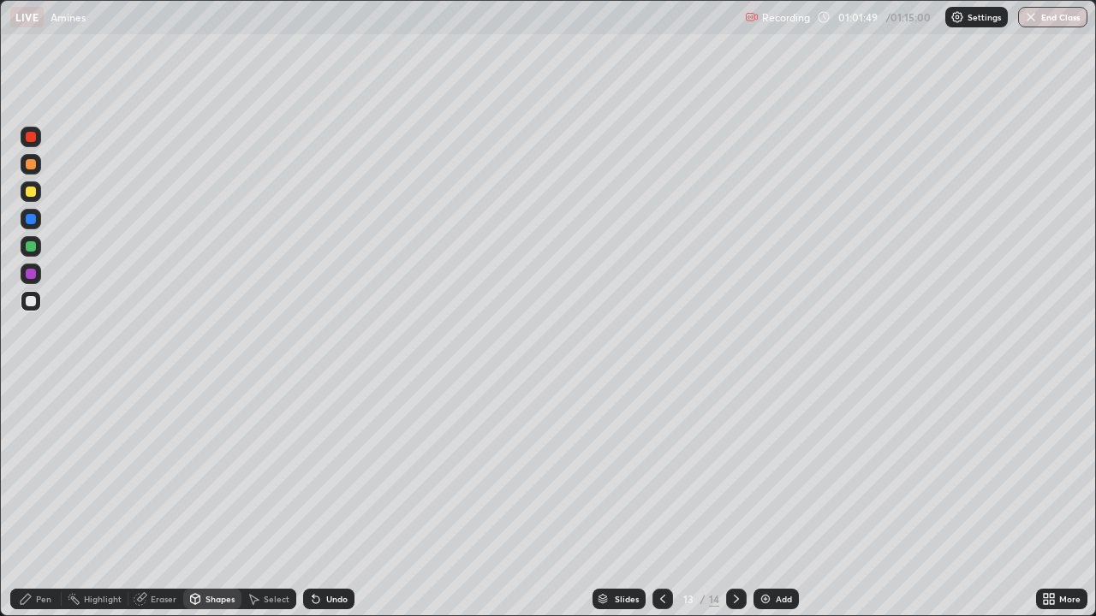
click at [33, 301] on div at bounding box center [31, 301] width 10 height 10
click at [211, 507] on div "Shapes" at bounding box center [212, 599] width 58 height 21
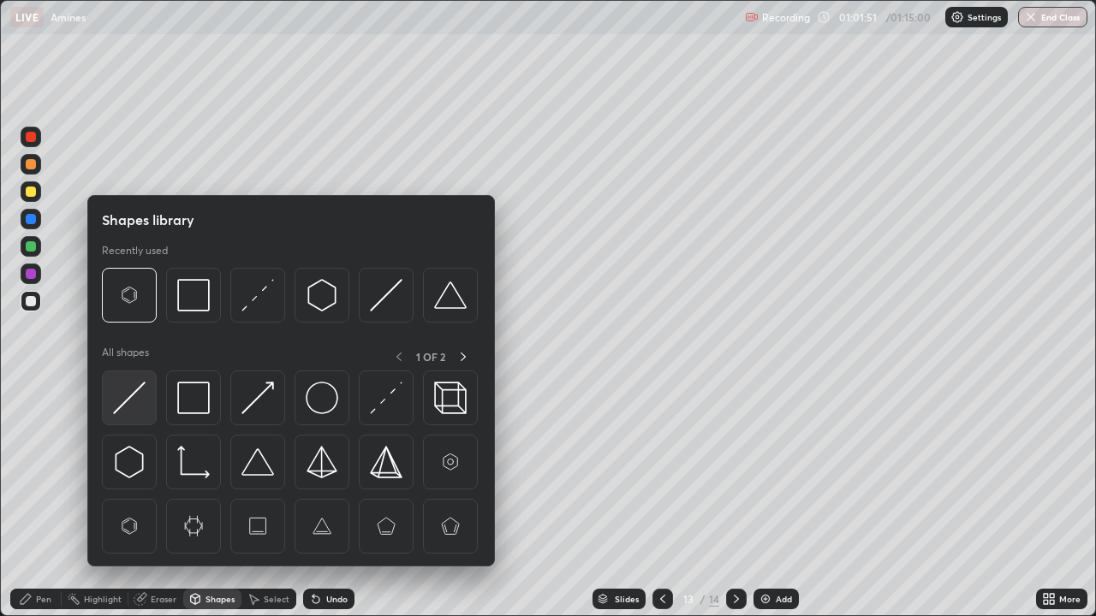
click at [141, 399] on img at bounding box center [129, 398] width 33 height 33
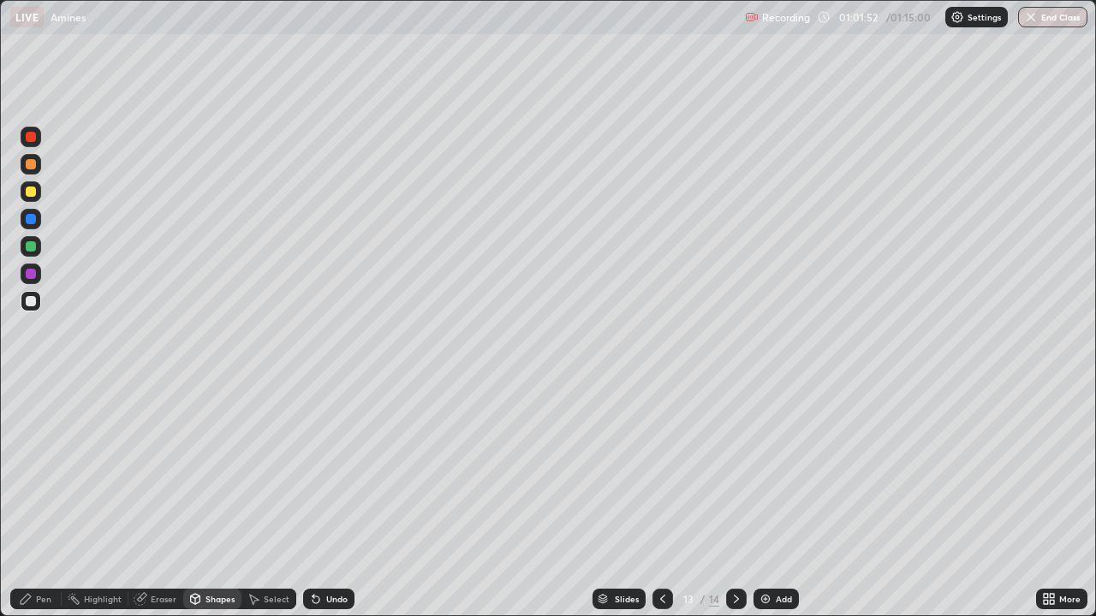
click at [224, 507] on div "Shapes" at bounding box center [212, 599] width 58 height 21
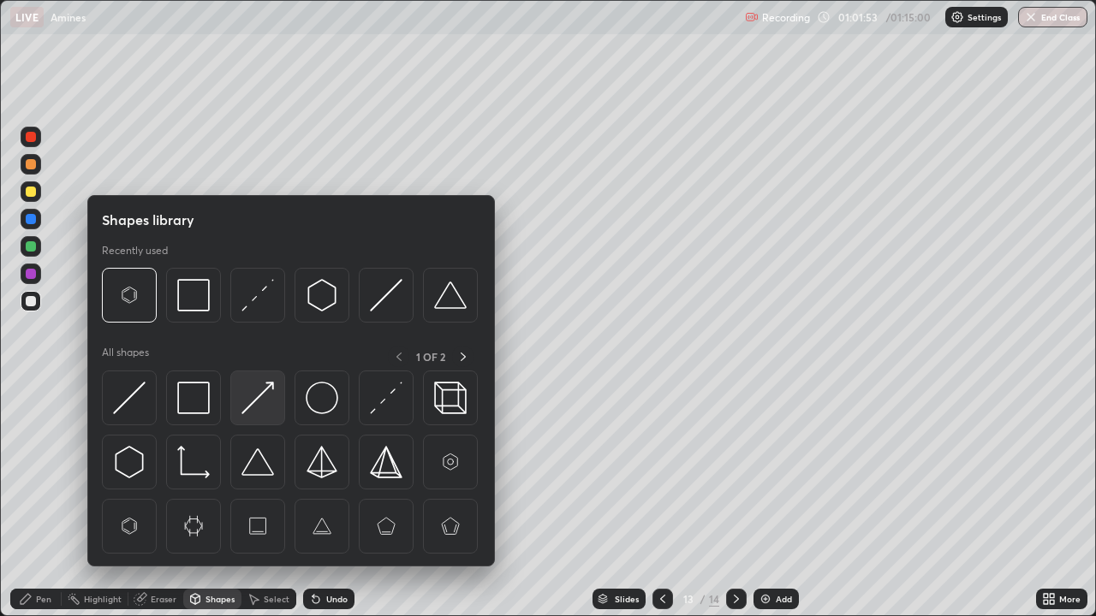
click at [252, 401] on img at bounding box center [257, 398] width 33 height 33
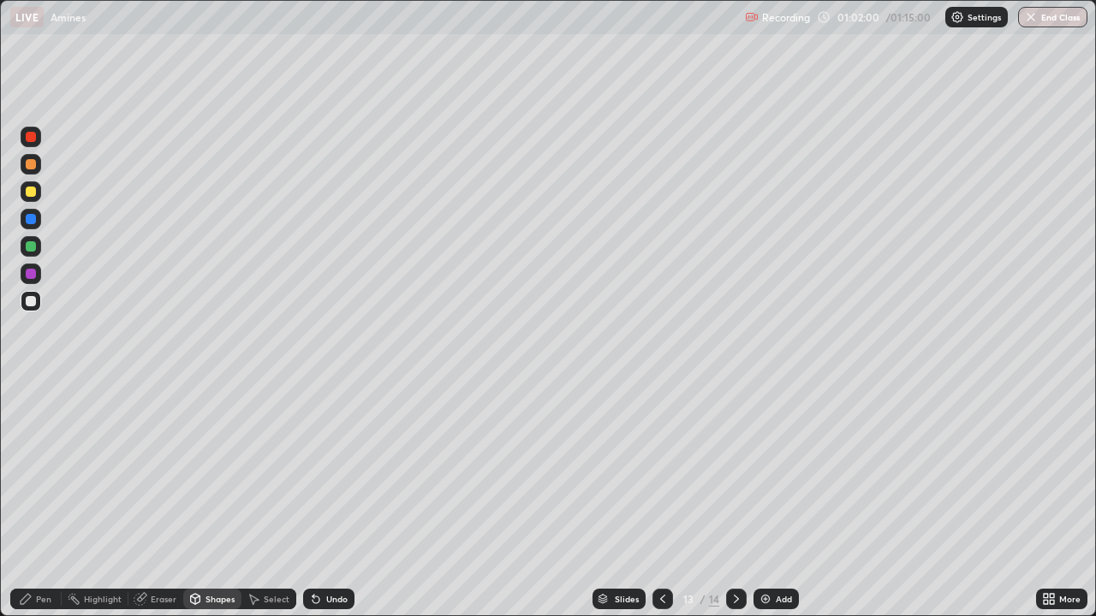
click at [43, 507] on div "Pen" at bounding box center [43, 599] width 15 height 9
click at [30, 309] on div at bounding box center [31, 301] width 21 height 21
click at [33, 303] on div at bounding box center [31, 301] width 10 height 10
click at [787, 507] on div "Add" at bounding box center [783, 599] width 16 height 9
click at [31, 247] on div at bounding box center [31, 246] width 10 height 10
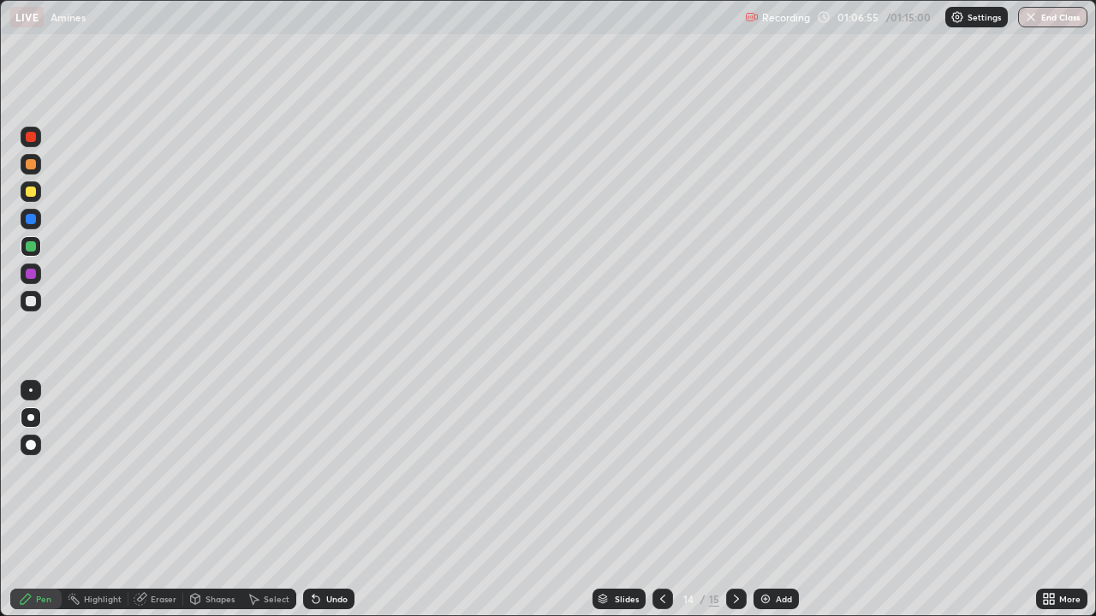
click at [202, 507] on div "Shapes" at bounding box center [212, 599] width 58 height 21
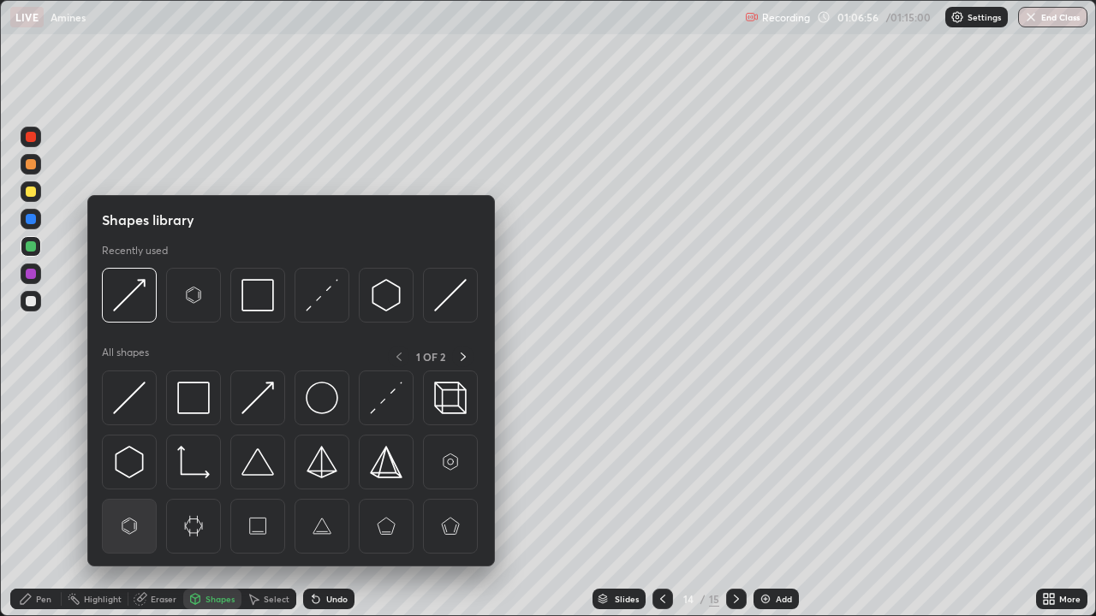
click at [128, 507] on img at bounding box center [129, 526] width 33 height 33
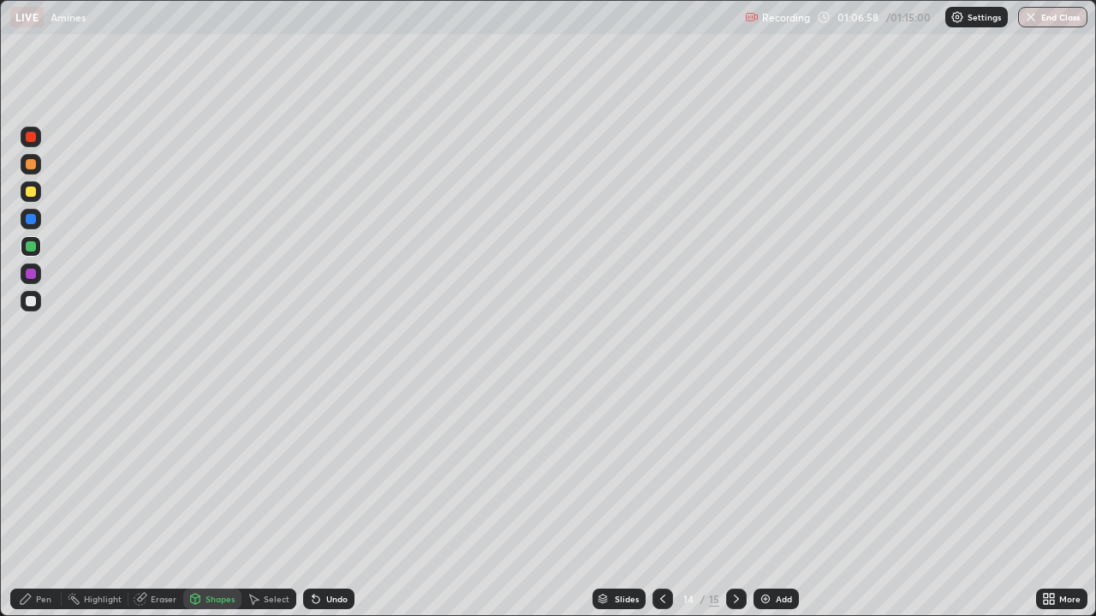
click at [39, 305] on div at bounding box center [31, 301] width 21 height 21
click at [34, 507] on div "Pen" at bounding box center [35, 599] width 51 height 21
click at [32, 218] on div at bounding box center [31, 219] width 10 height 10
click at [205, 507] on div "Shapes" at bounding box center [219, 599] width 29 height 9
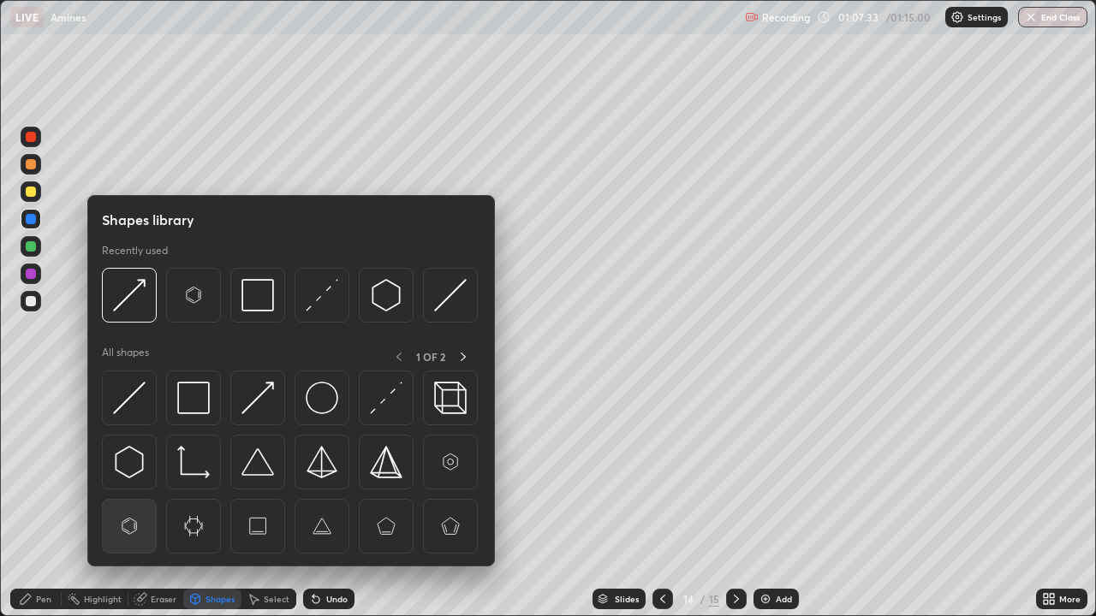
click at [134, 507] on img at bounding box center [129, 526] width 33 height 33
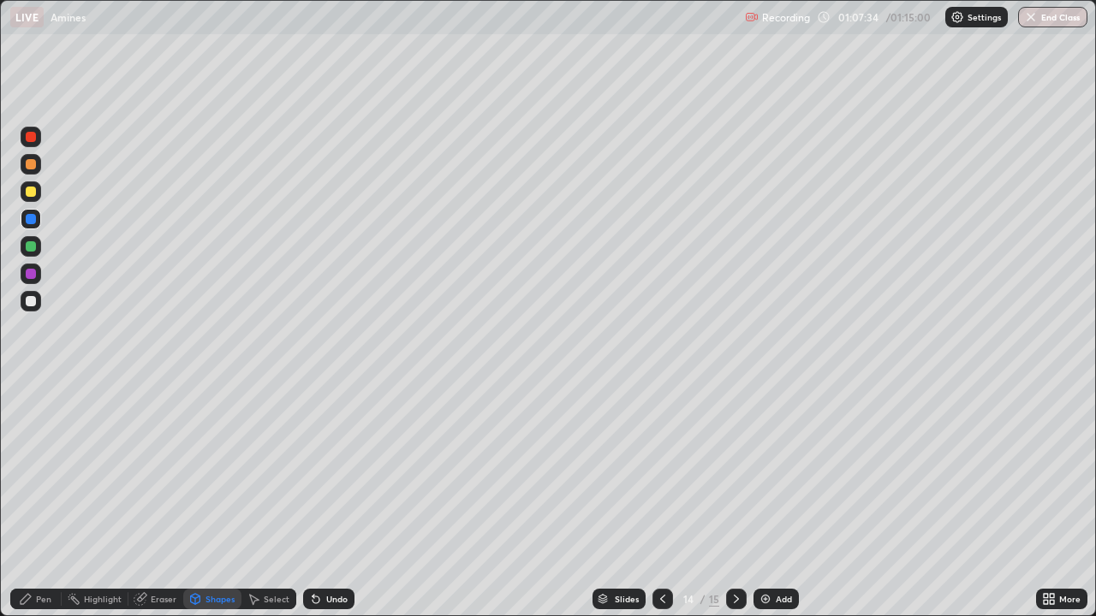
click at [39, 301] on div at bounding box center [31, 301] width 21 height 21
click at [35, 507] on div "Pen" at bounding box center [35, 599] width 51 height 21
click at [31, 189] on div at bounding box center [31, 192] width 10 height 10
click at [31, 418] on div at bounding box center [30, 417] width 7 height 7
click at [39, 246] on div at bounding box center [31, 246] width 21 height 21
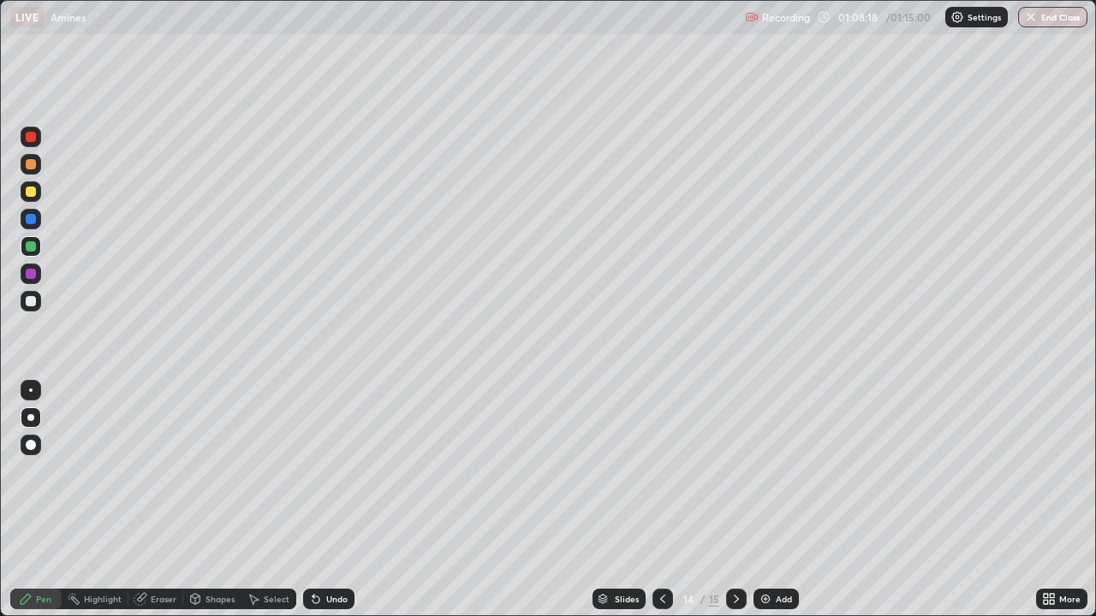
click at [212, 507] on div "Shapes" at bounding box center [219, 599] width 29 height 9
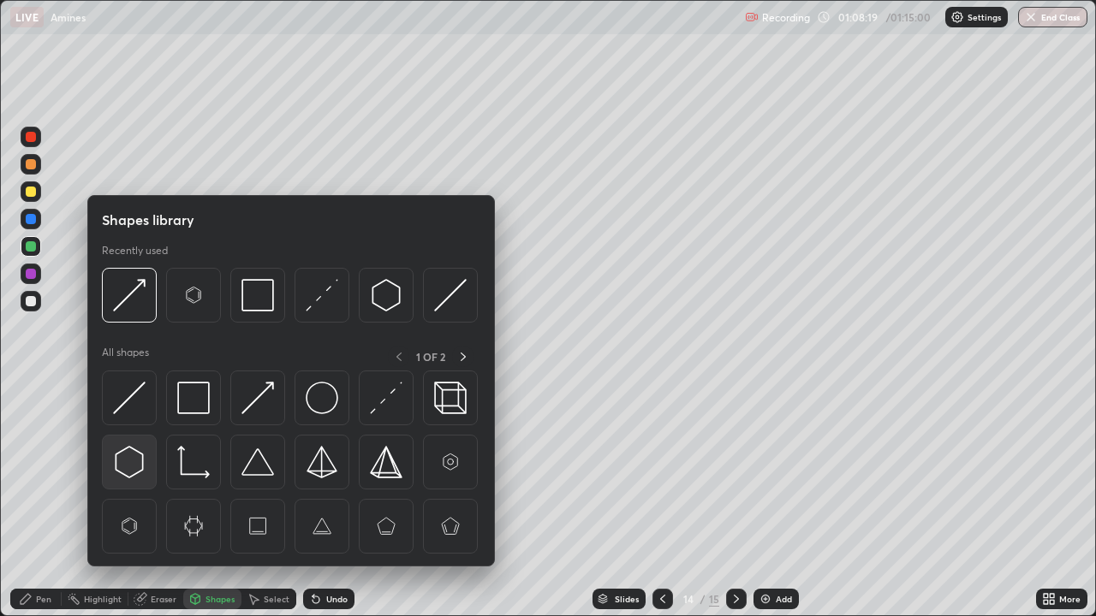
click at [134, 466] on img at bounding box center [129, 462] width 33 height 33
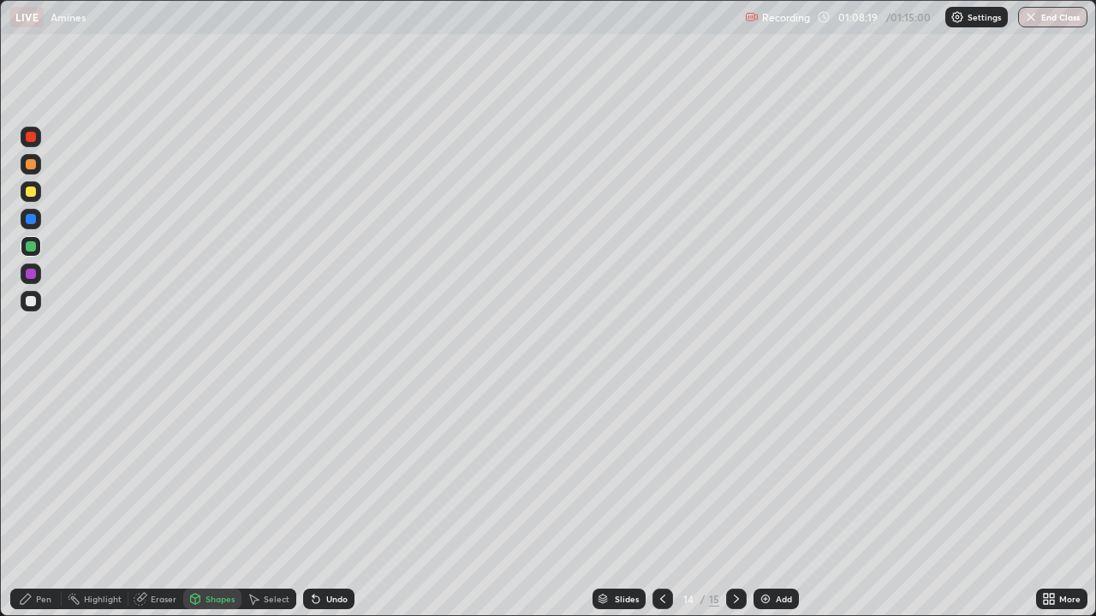
click at [234, 507] on div "Shapes" at bounding box center [212, 599] width 58 height 21
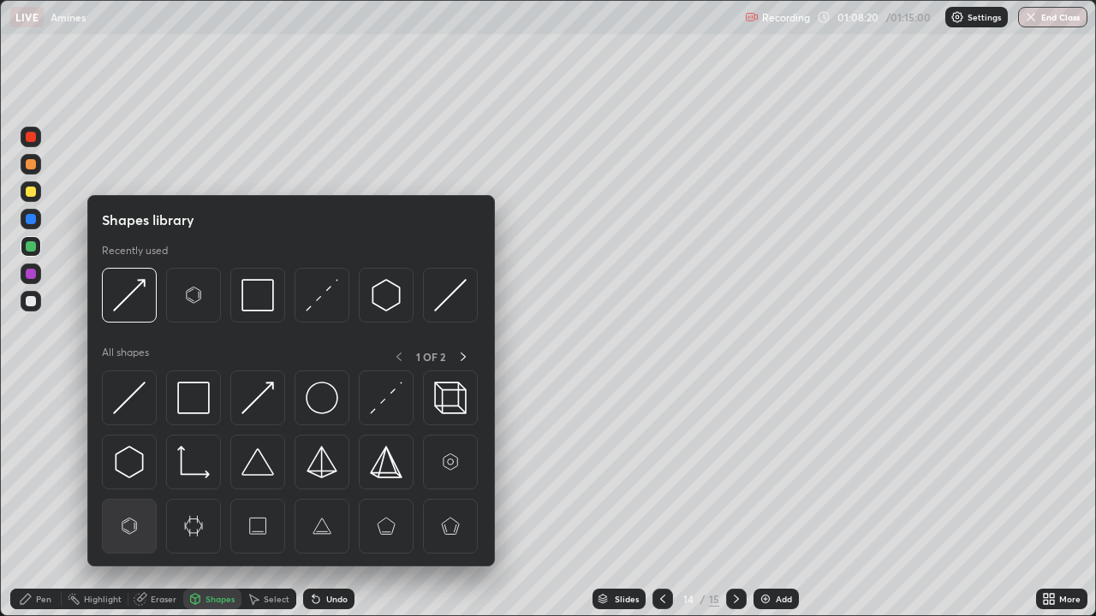
click at [128, 507] on img at bounding box center [129, 526] width 33 height 33
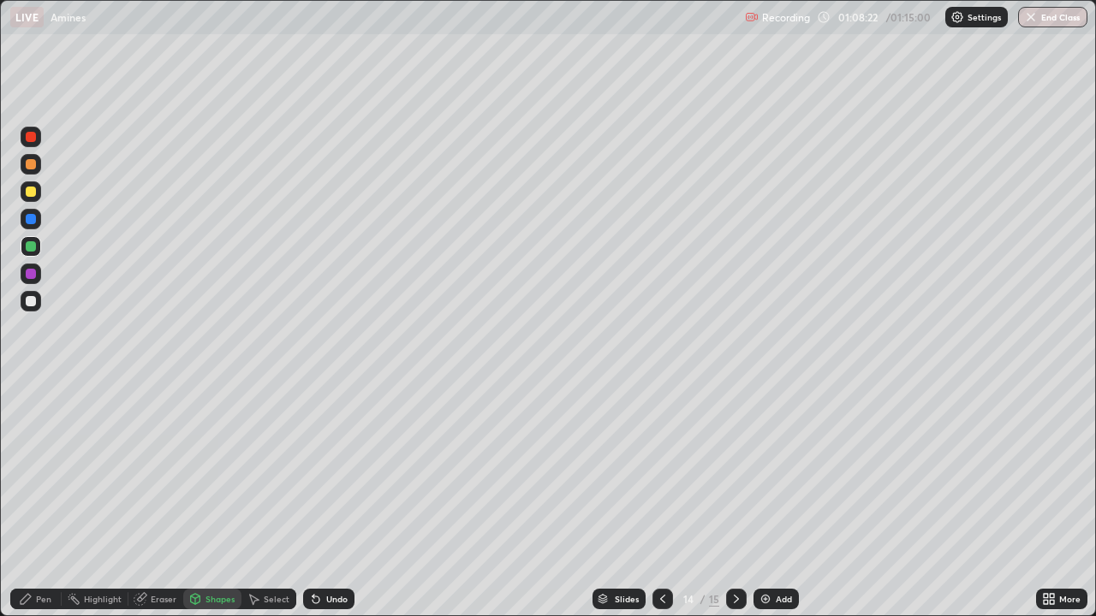
click at [36, 507] on div "Pen" at bounding box center [43, 599] width 15 height 9
click at [39, 300] on div at bounding box center [31, 301] width 21 height 21
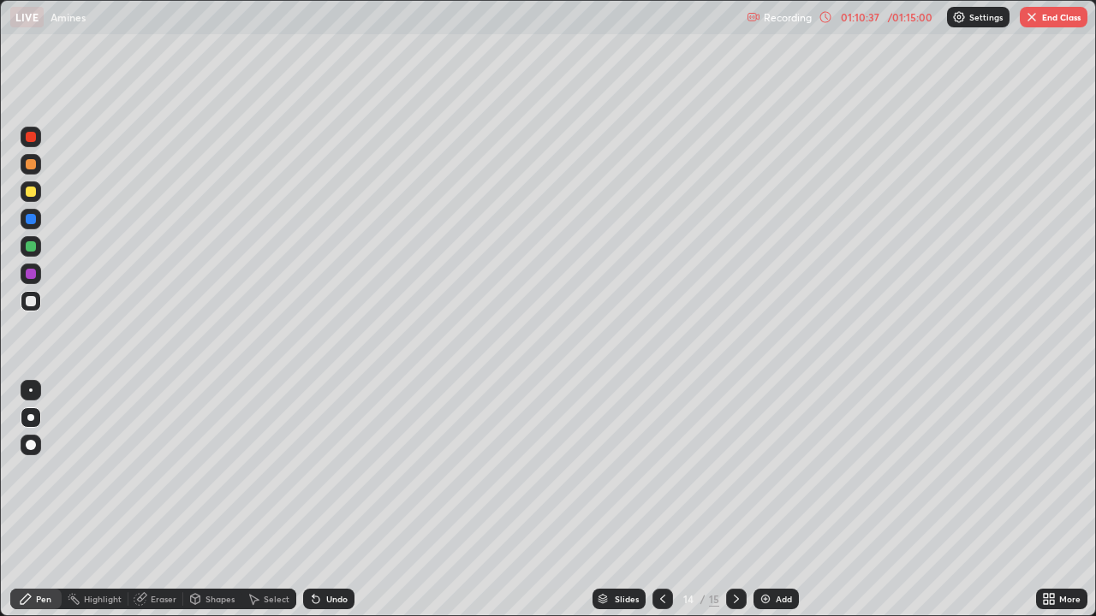
click at [1063, 15] on button "End Class" at bounding box center [1053, 17] width 68 height 21
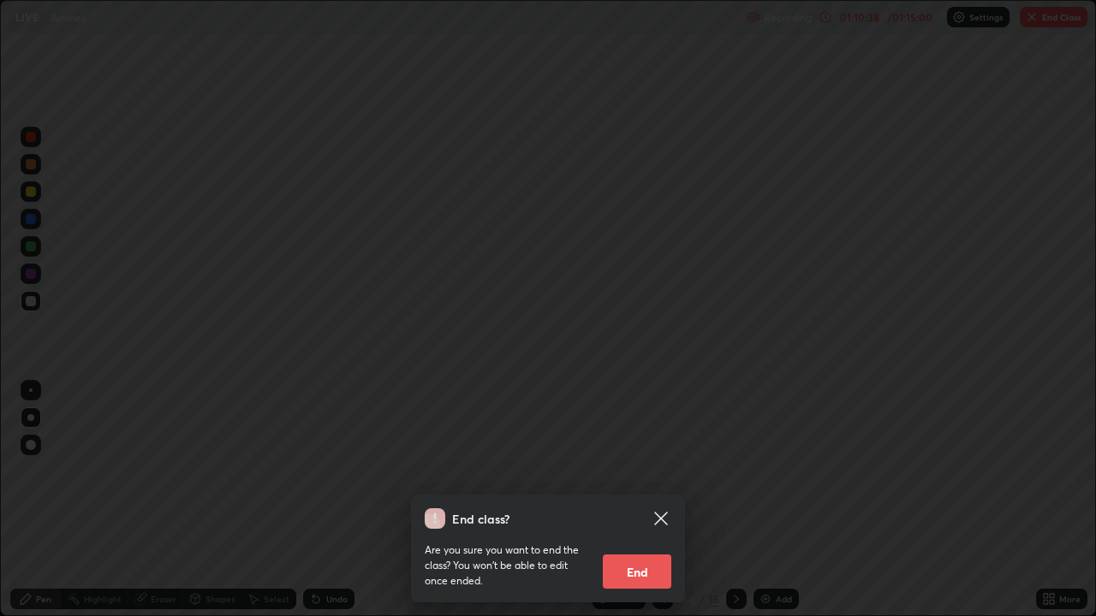
click at [640, 507] on div "Are you sure you want to end the class? You won’t be able to edit once ended. E…" at bounding box center [548, 559] width 247 height 60
click at [627, 507] on button "End" at bounding box center [637, 572] width 68 height 34
